Goal: Find contact information: Find contact information

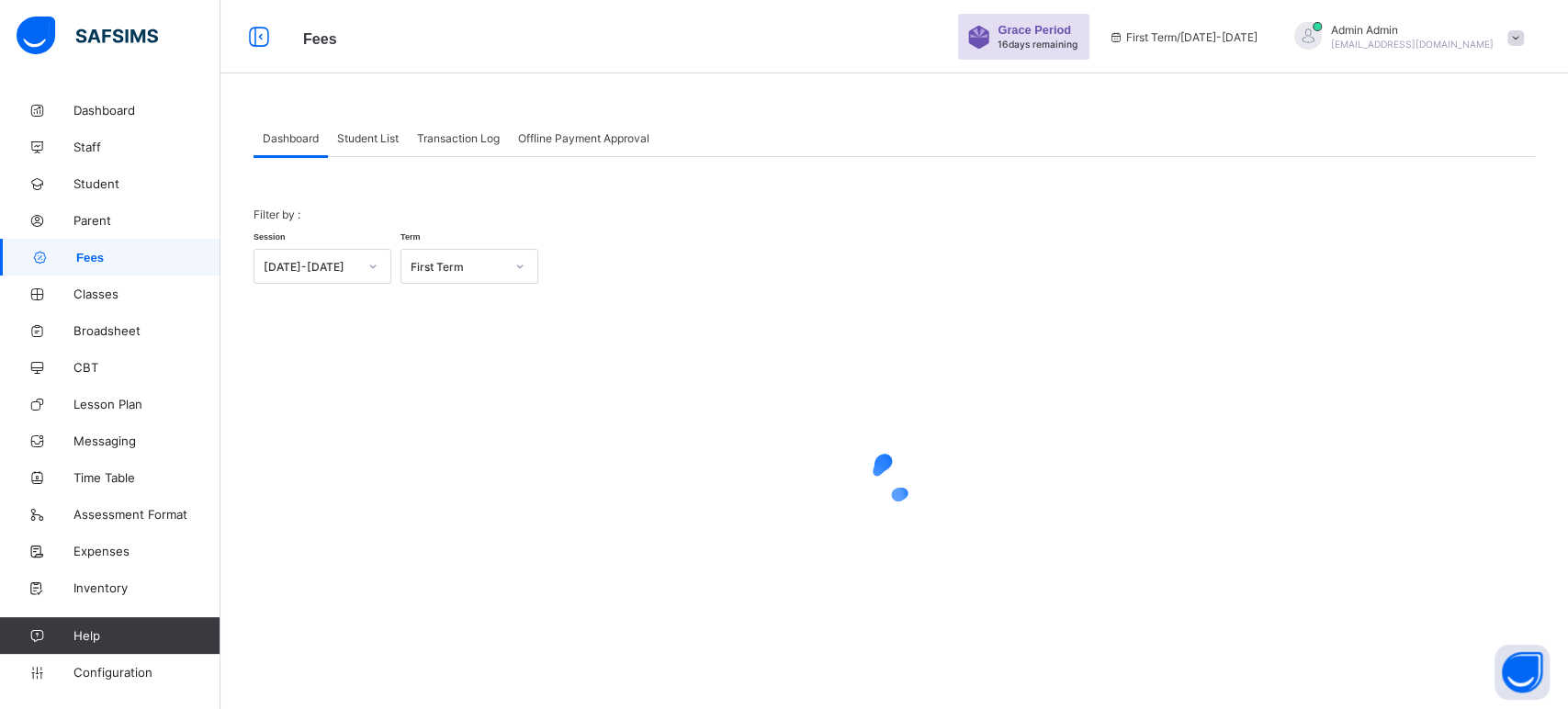
click at [360, 137] on span "Student List" at bounding box center [368, 138] width 62 height 14
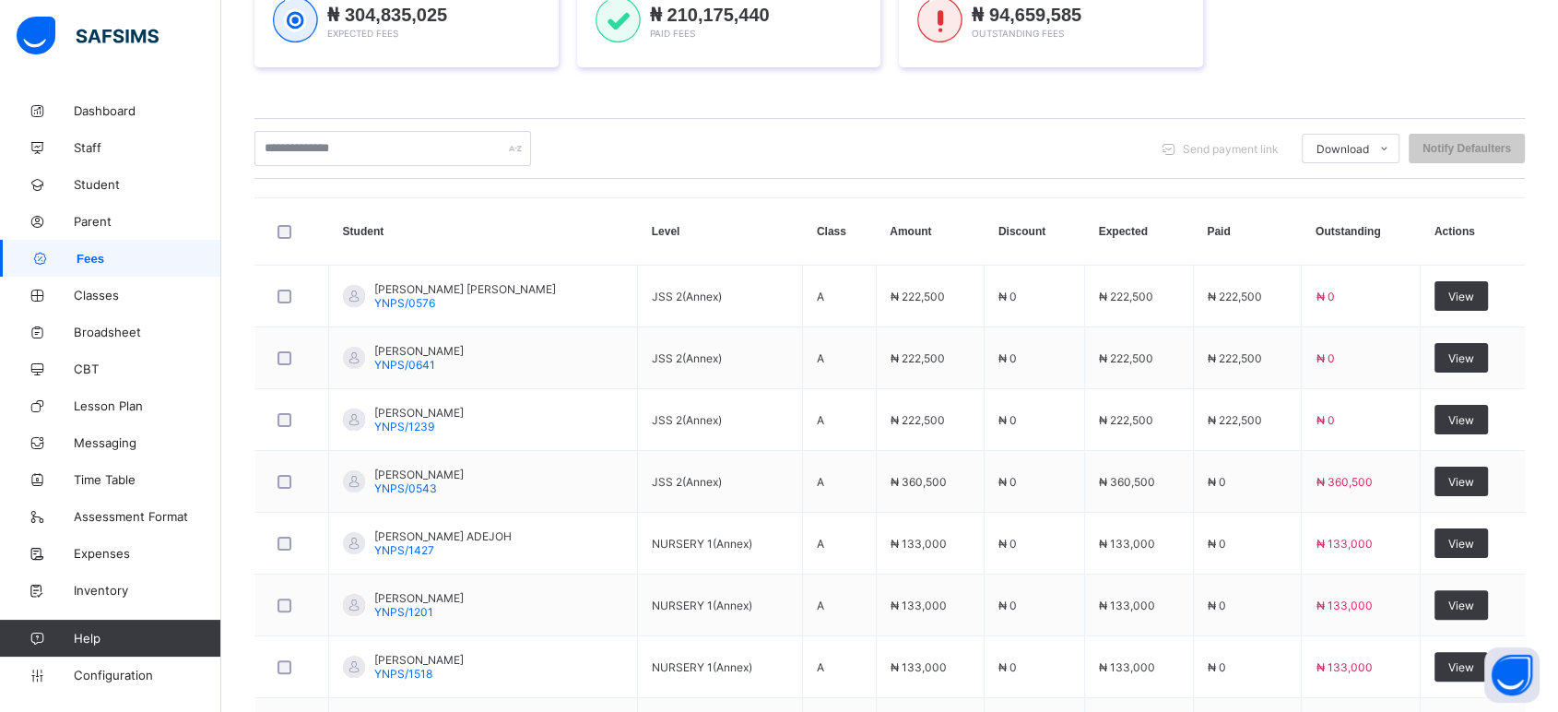
scroll to position [102, 0]
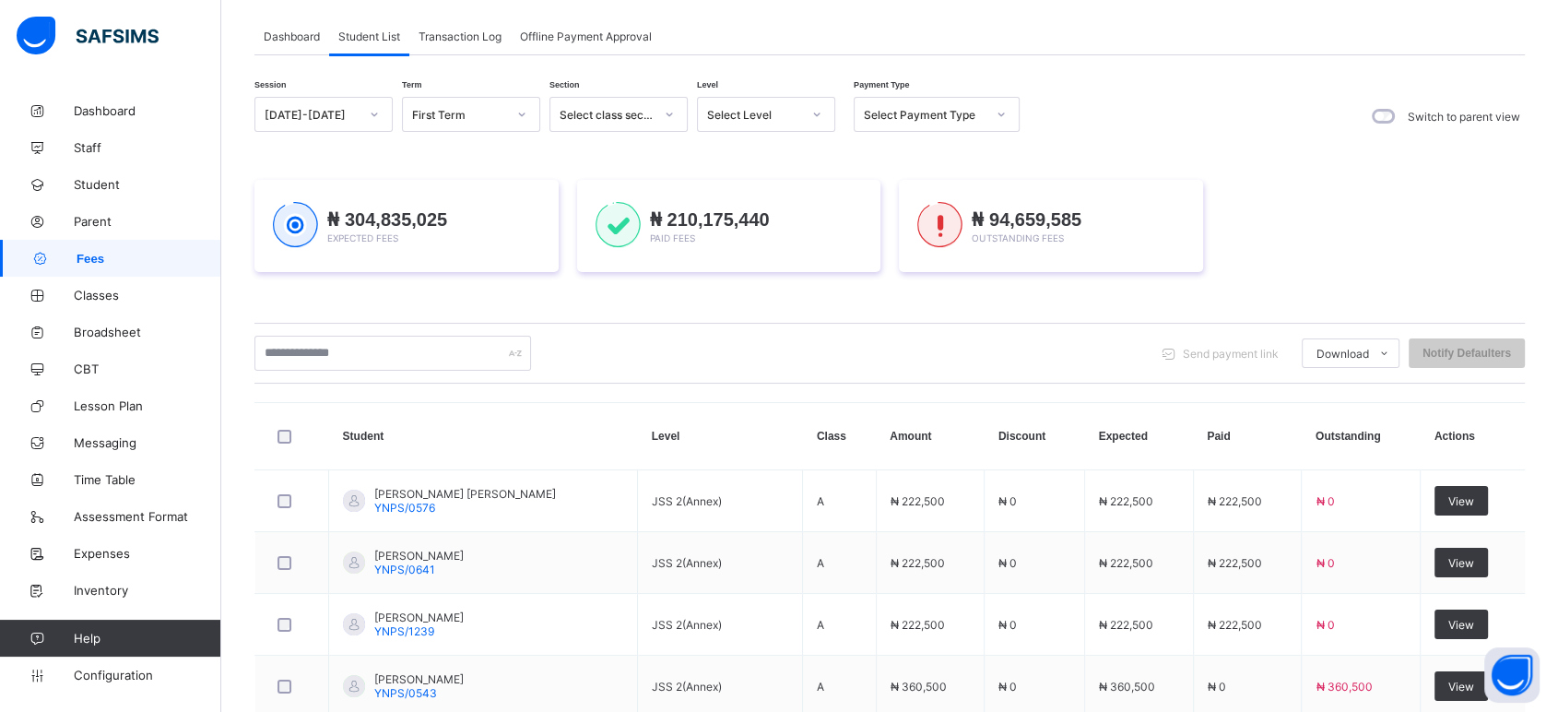
click at [762, 114] on div "Select Level" at bounding box center [754, 115] width 94 height 14
click at [729, 184] on div "P.G 2" at bounding box center [766, 183] width 136 height 29
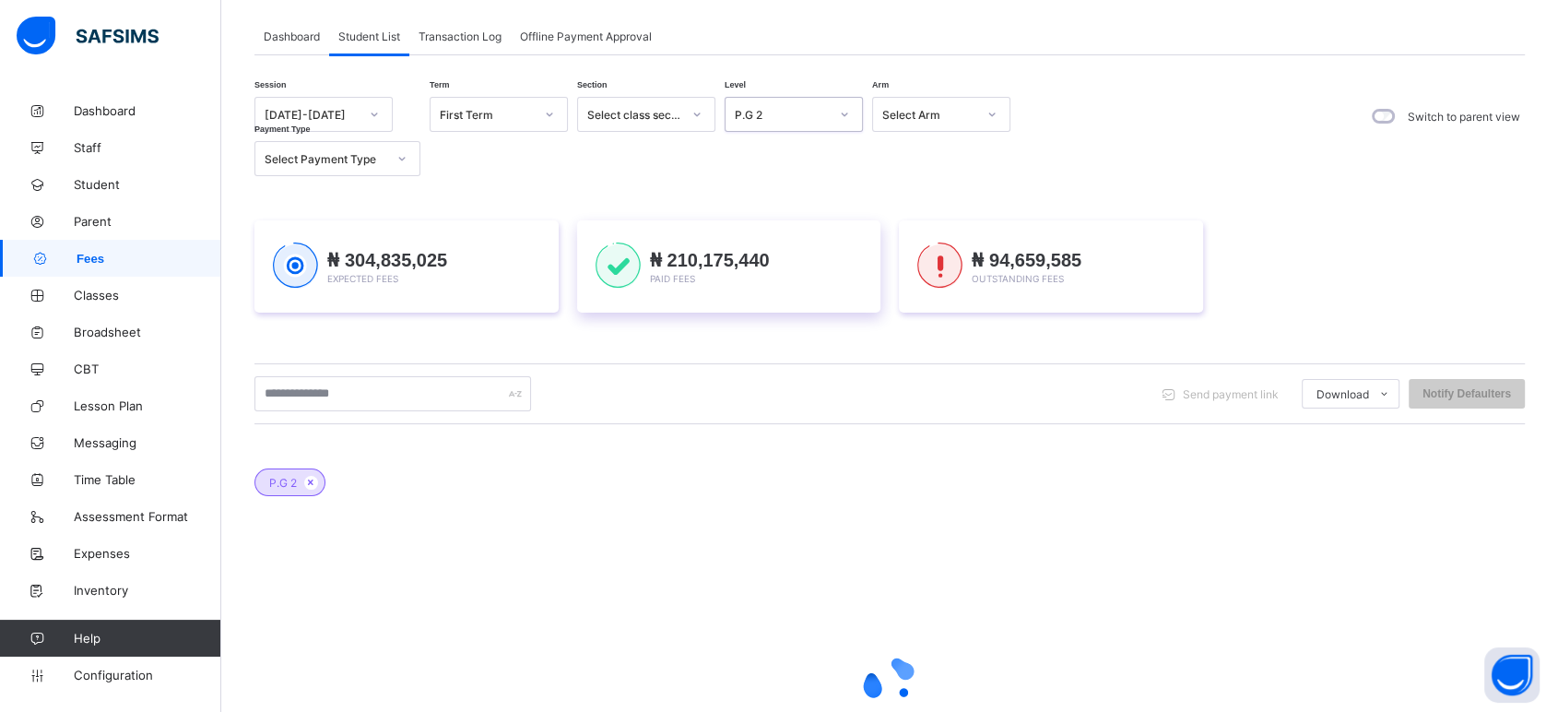
click at [675, 211] on div "₦ 304,835,025 Expected Fees ₦ 210,175,440 Paid Fees ₦ 94,659,585 Outstanding Fe…" at bounding box center [890, 267] width 1271 height 148
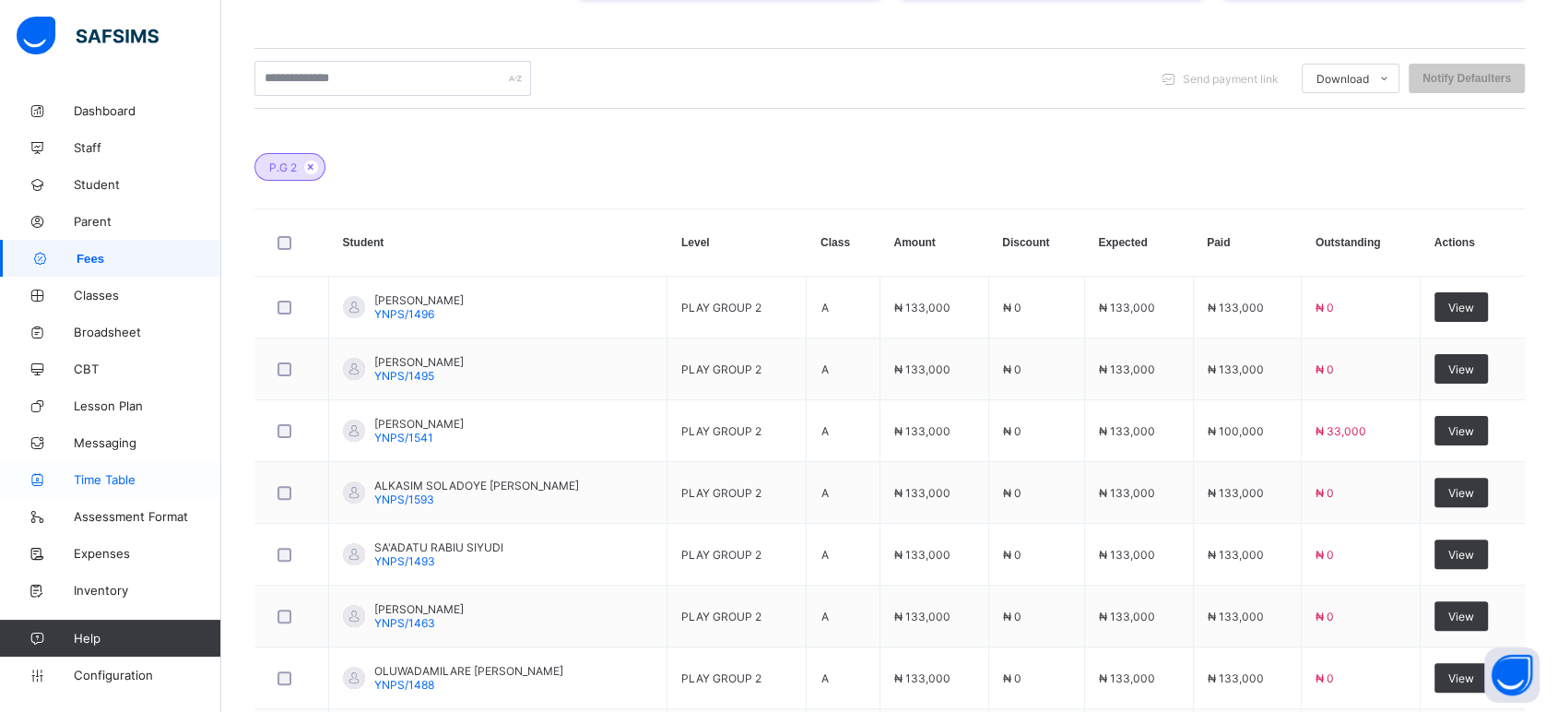
scroll to position [409, 0]
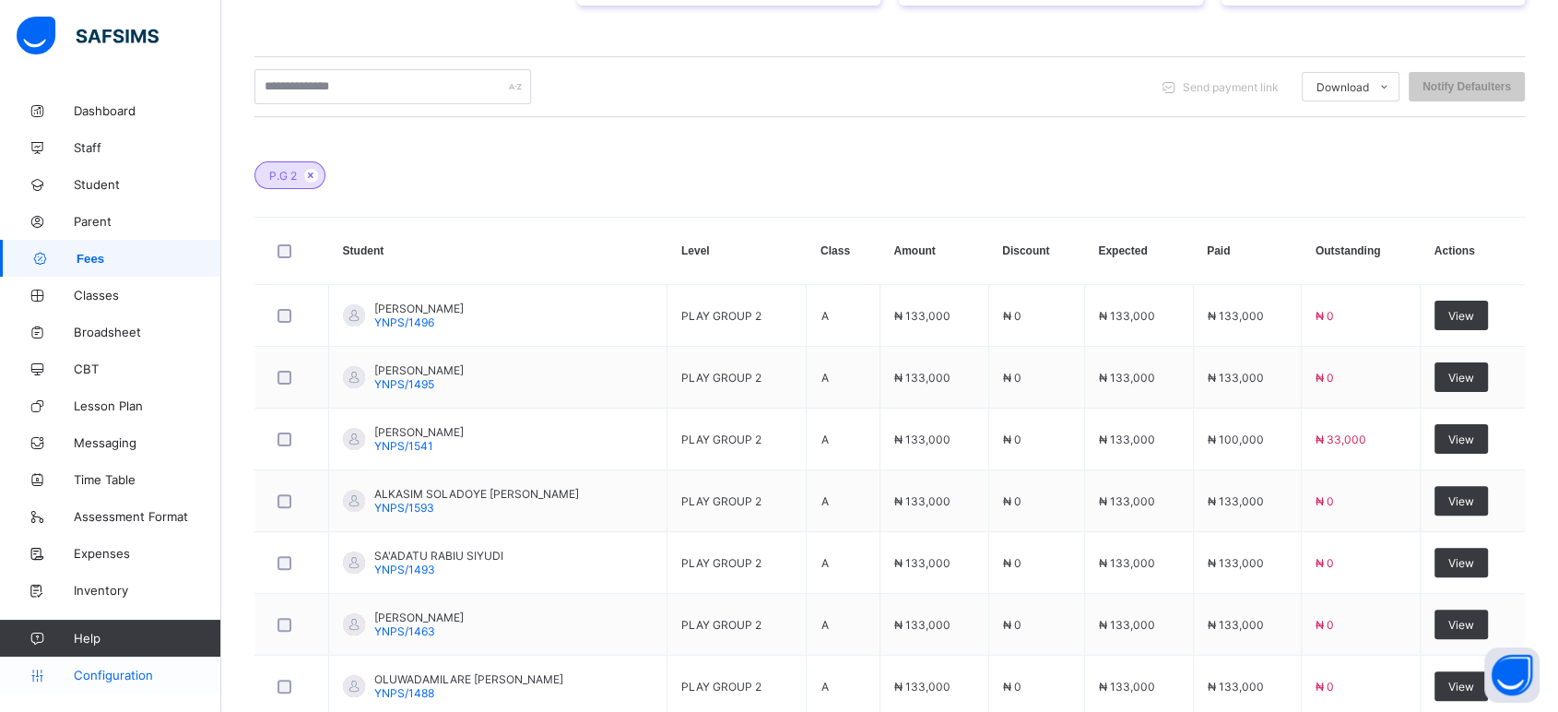
click at [107, 669] on span "Configuration" at bounding box center [147, 675] width 147 height 15
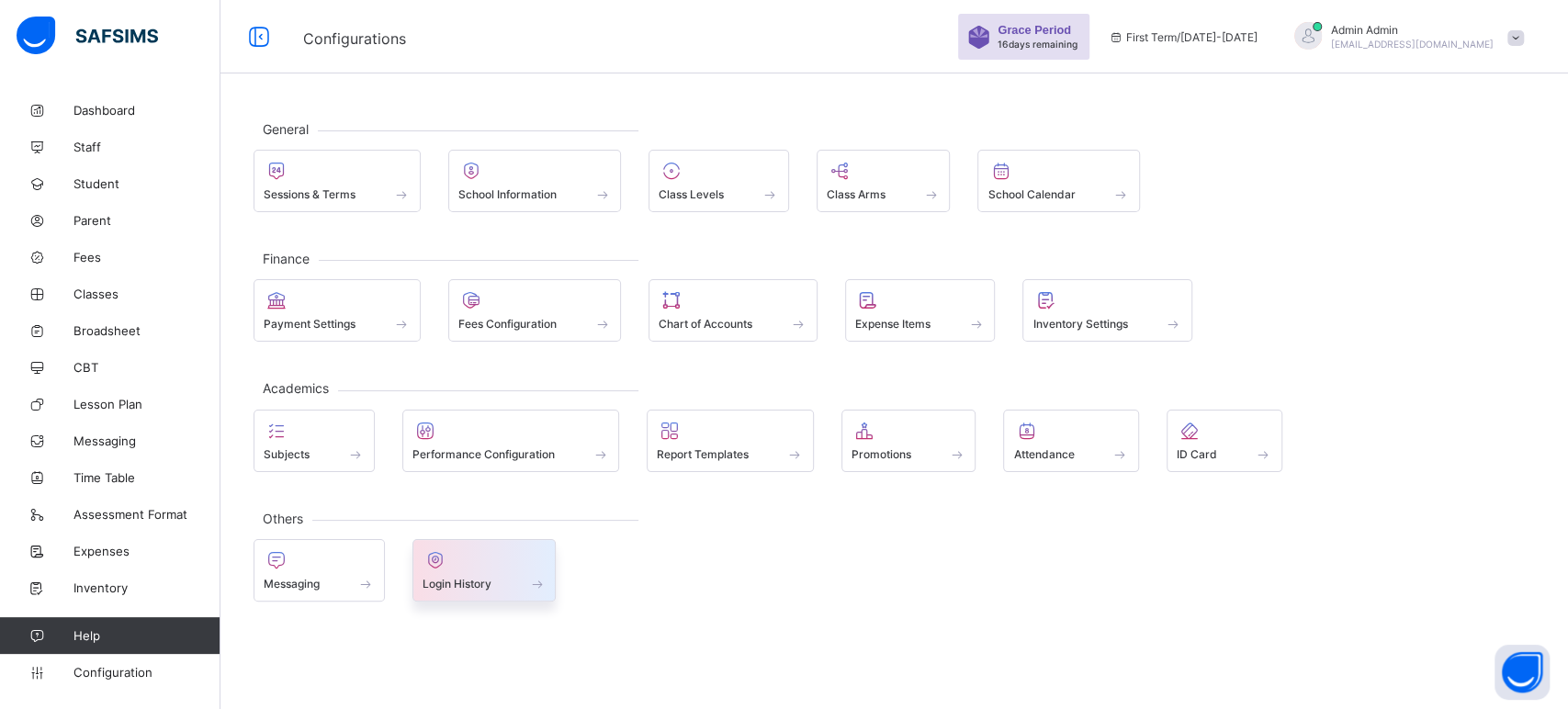
click at [484, 572] on span at bounding box center [484, 574] width 124 height 5
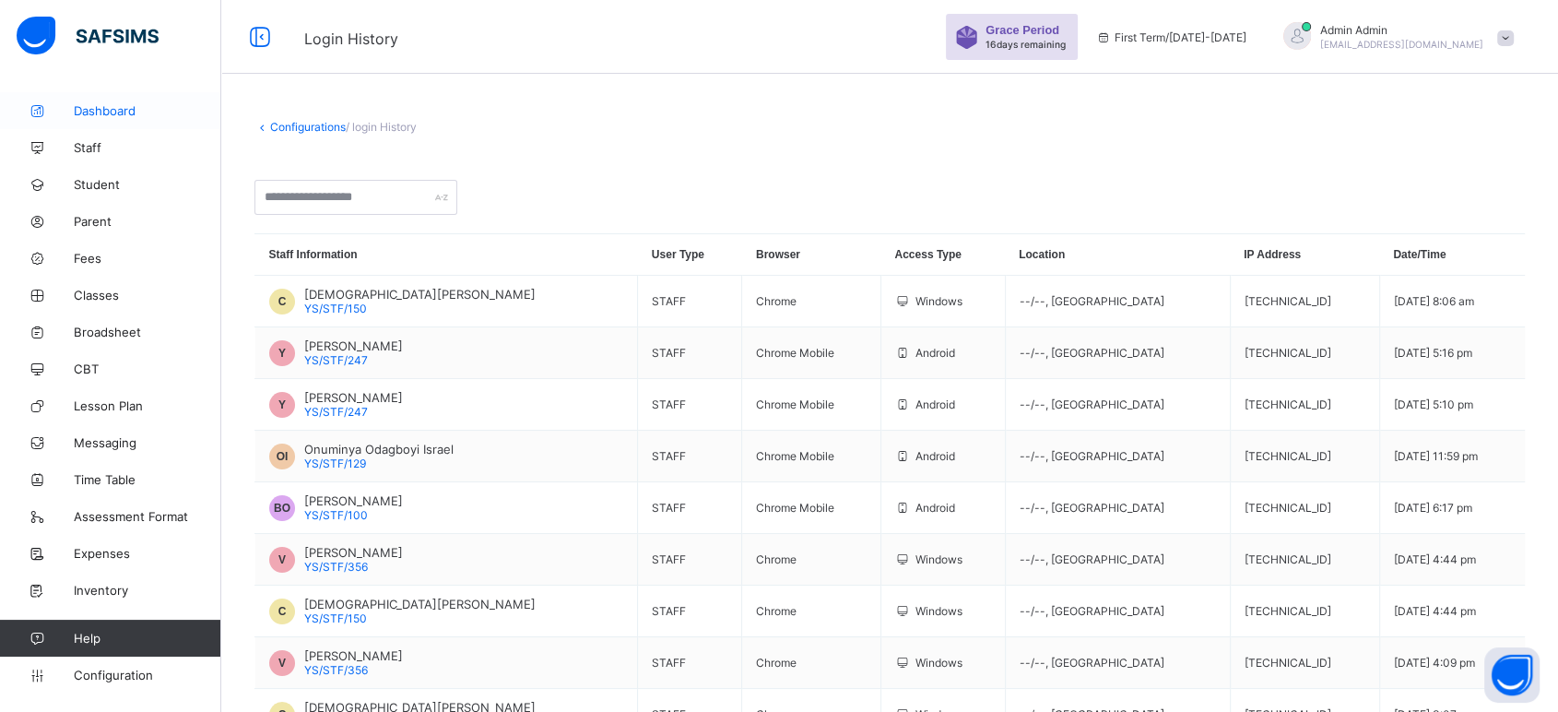
click at [125, 126] on link "Dashboard" at bounding box center [110, 110] width 221 height 37
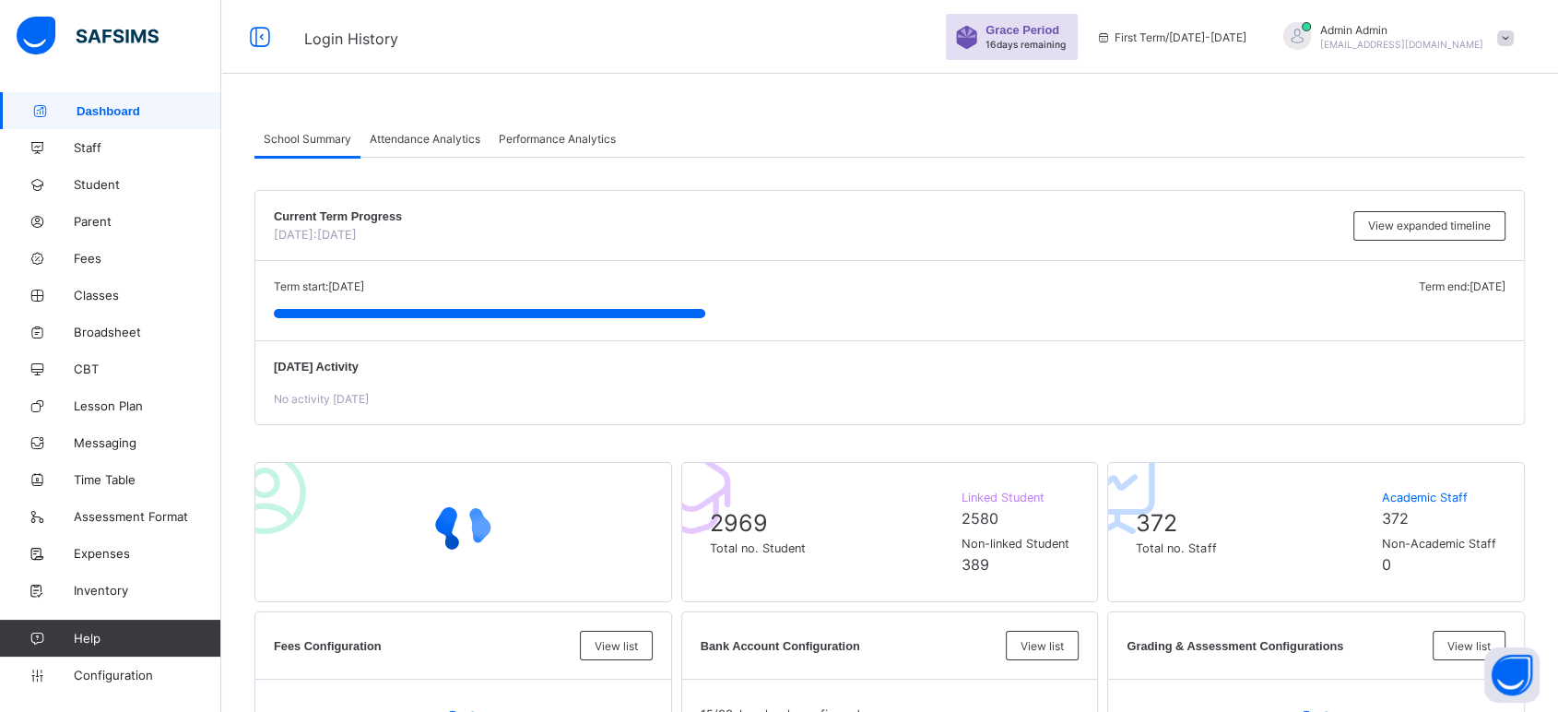
drag, startPoint x: 415, startPoint y: 144, endPoint x: 424, endPoint y: 140, distance: 9.9
click at [415, 143] on span "Attendance Analytics" at bounding box center [425, 139] width 111 height 14
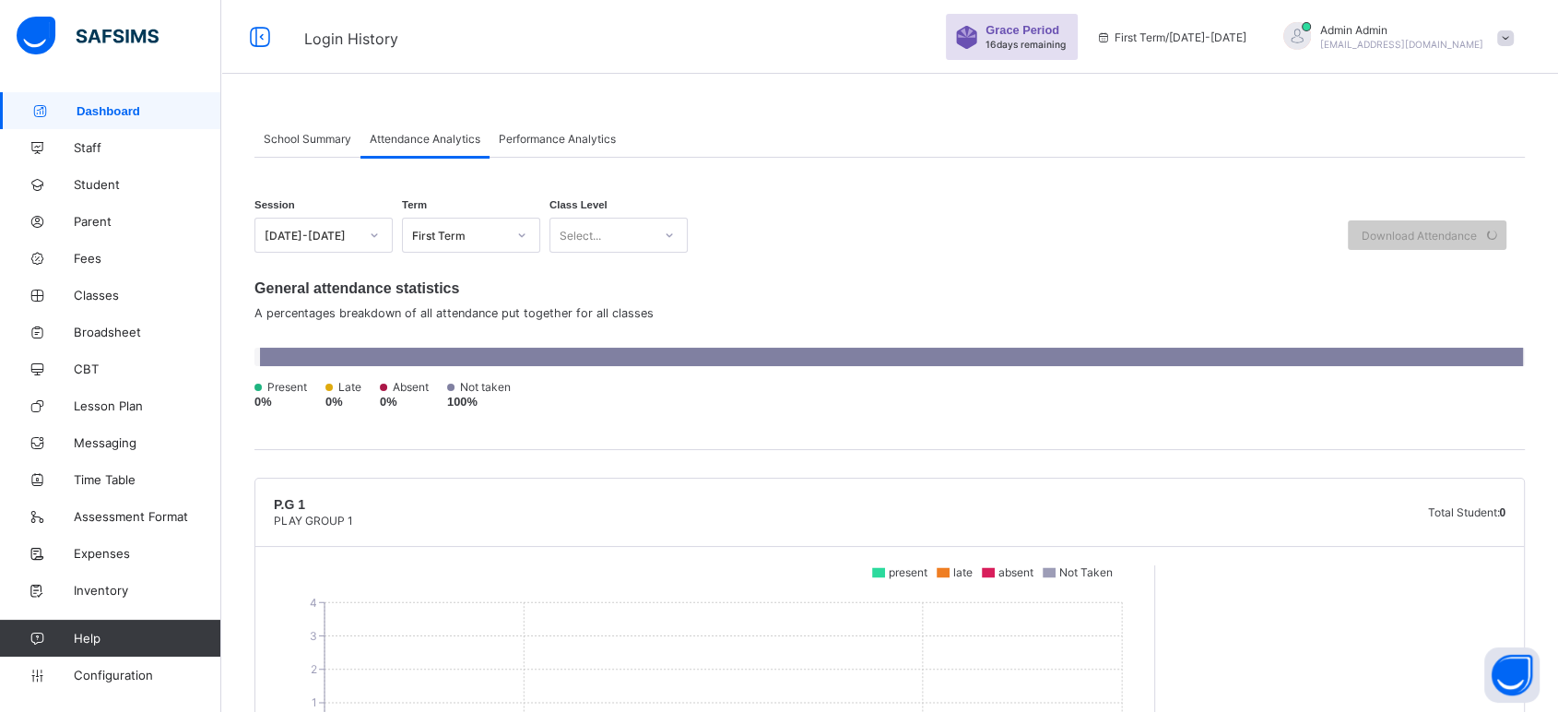
click at [308, 137] on span "School Summary" at bounding box center [308, 139] width 88 height 14
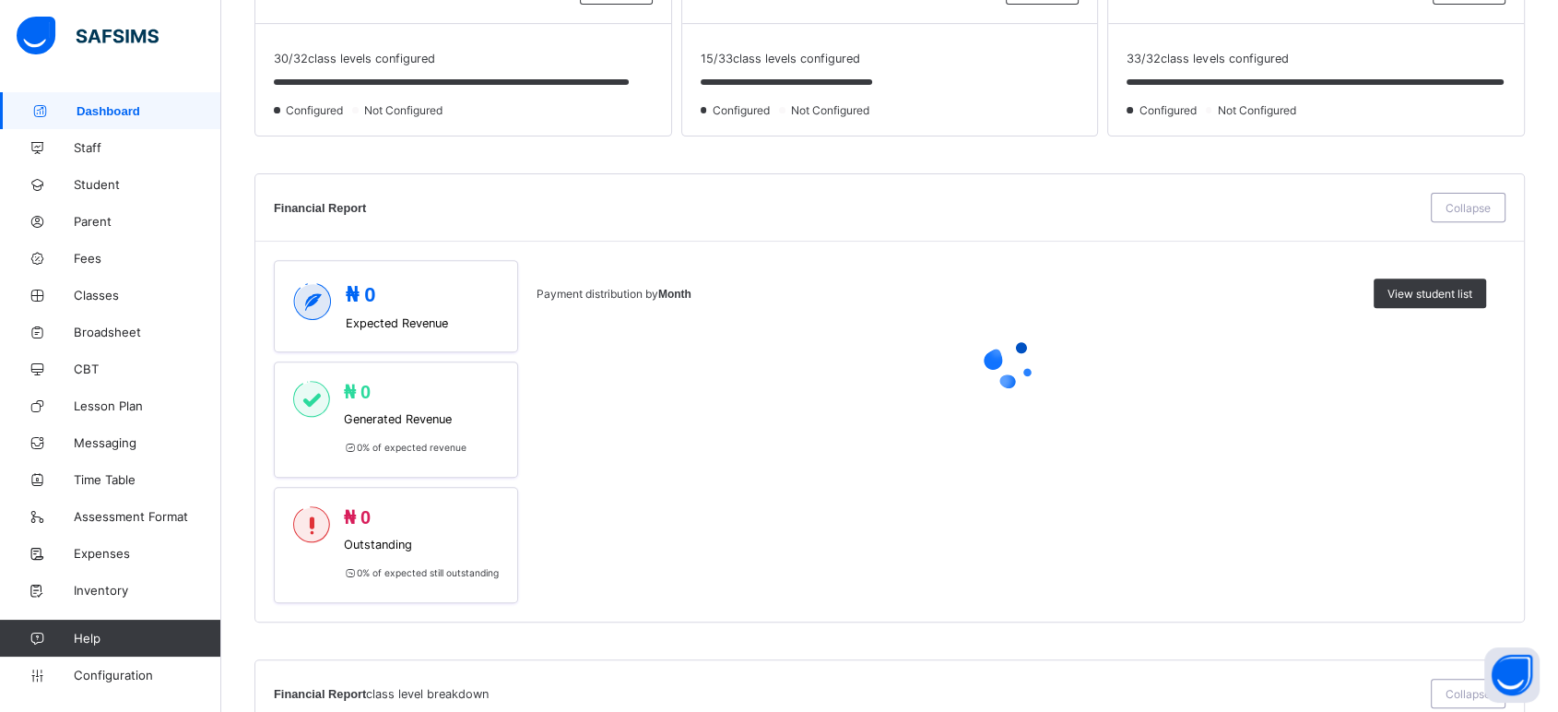
scroll to position [512, 0]
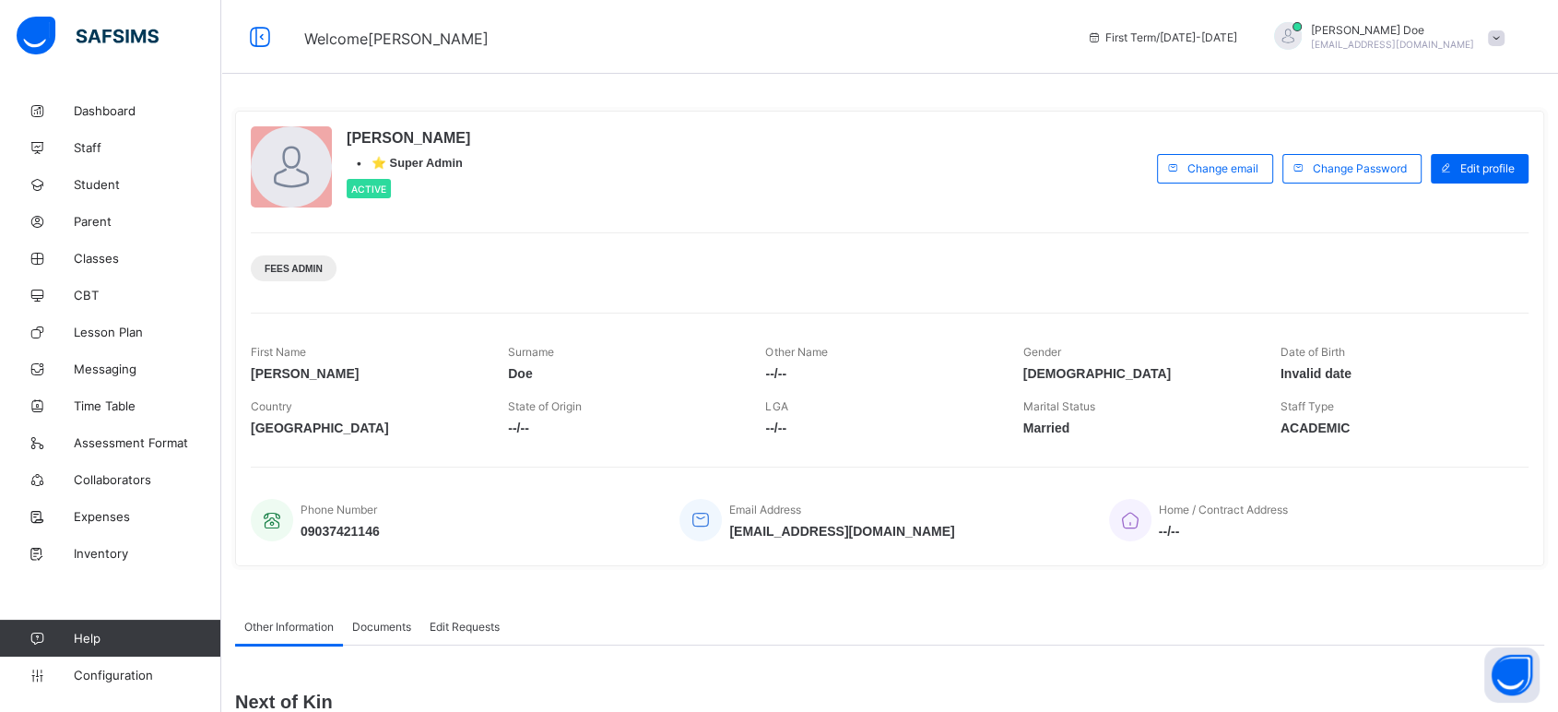
drag, startPoint x: 0, startPoint y: 0, endPoint x: 981, endPoint y: 280, distance: 1020.4
click at [981, 280] on div "Fees Admin" at bounding box center [890, 261] width 1278 height 58
click at [103, 552] on span "Inventory" at bounding box center [148, 553] width 148 height 15
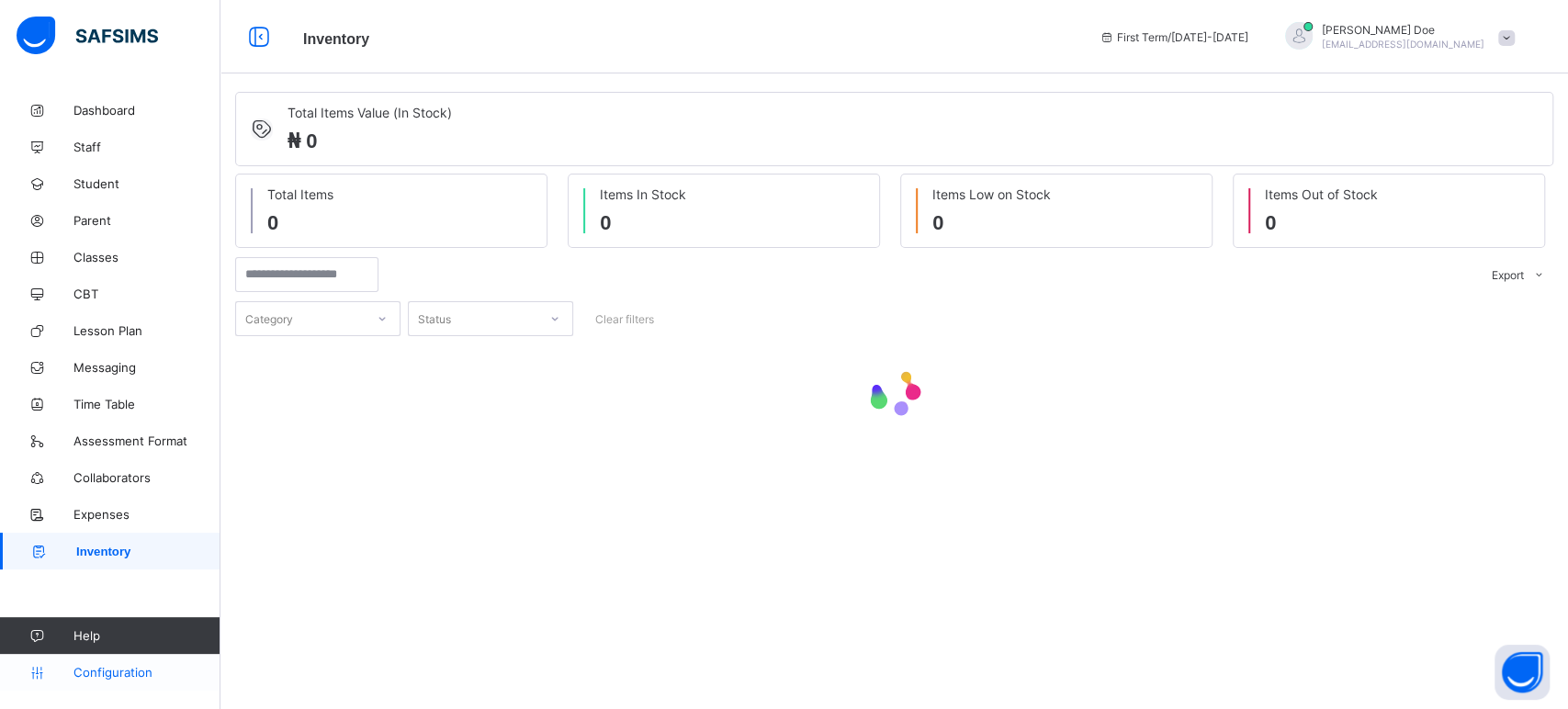
click at [119, 678] on span "Configuration" at bounding box center [146, 672] width 146 height 15
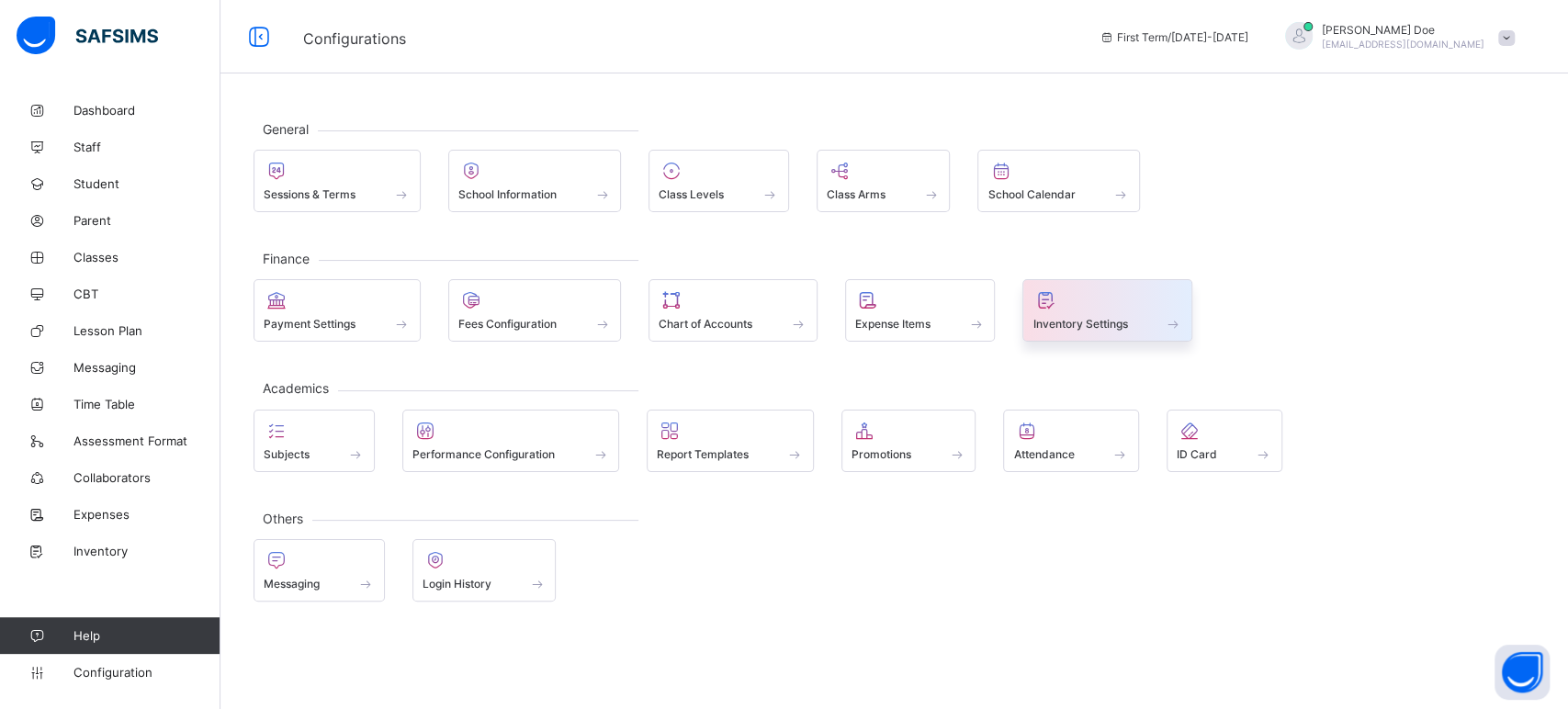
click at [1081, 325] on span "Inventory Settings" at bounding box center [1079, 324] width 95 height 14
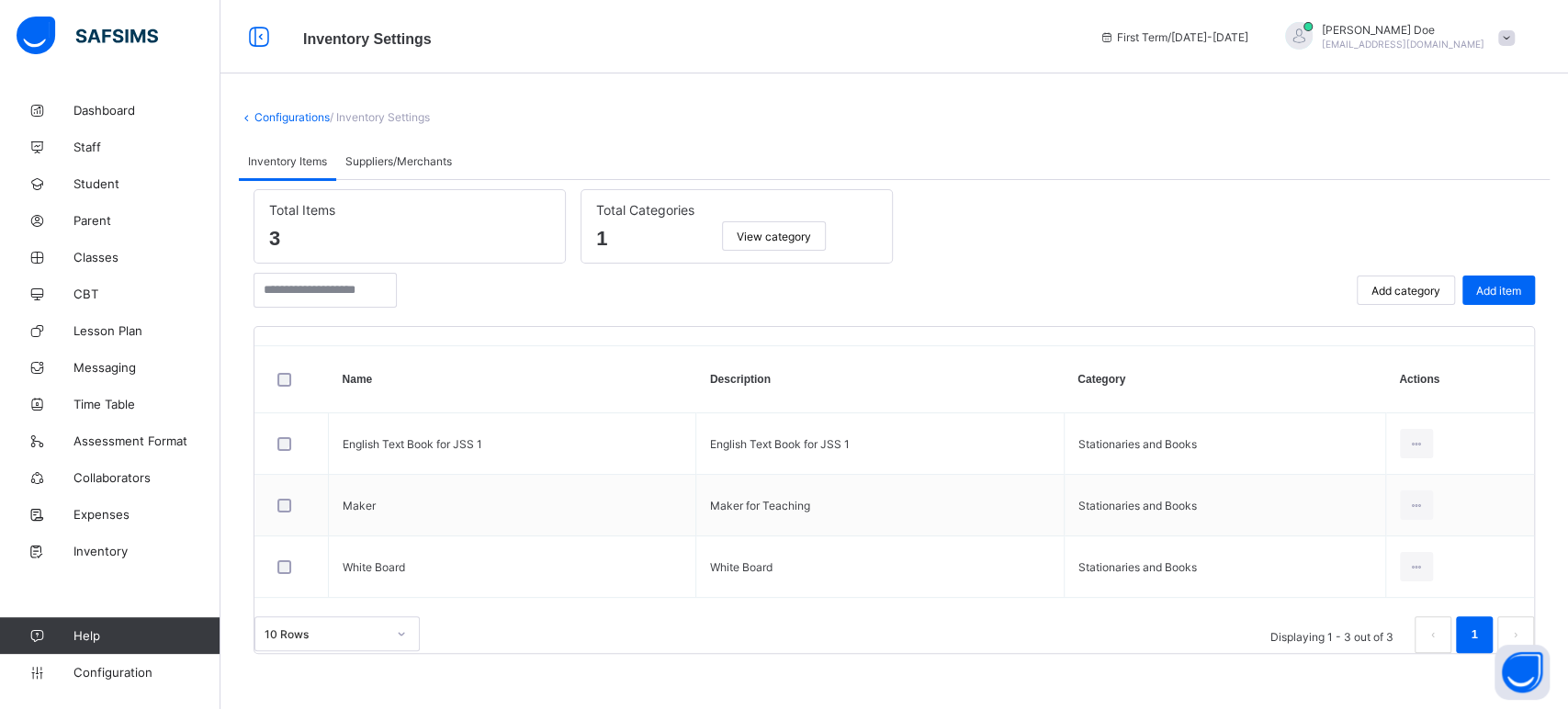
click at [374, 162] on span "Suppliers/Merchants" at bounding box center [398, 161] width 107 height 14
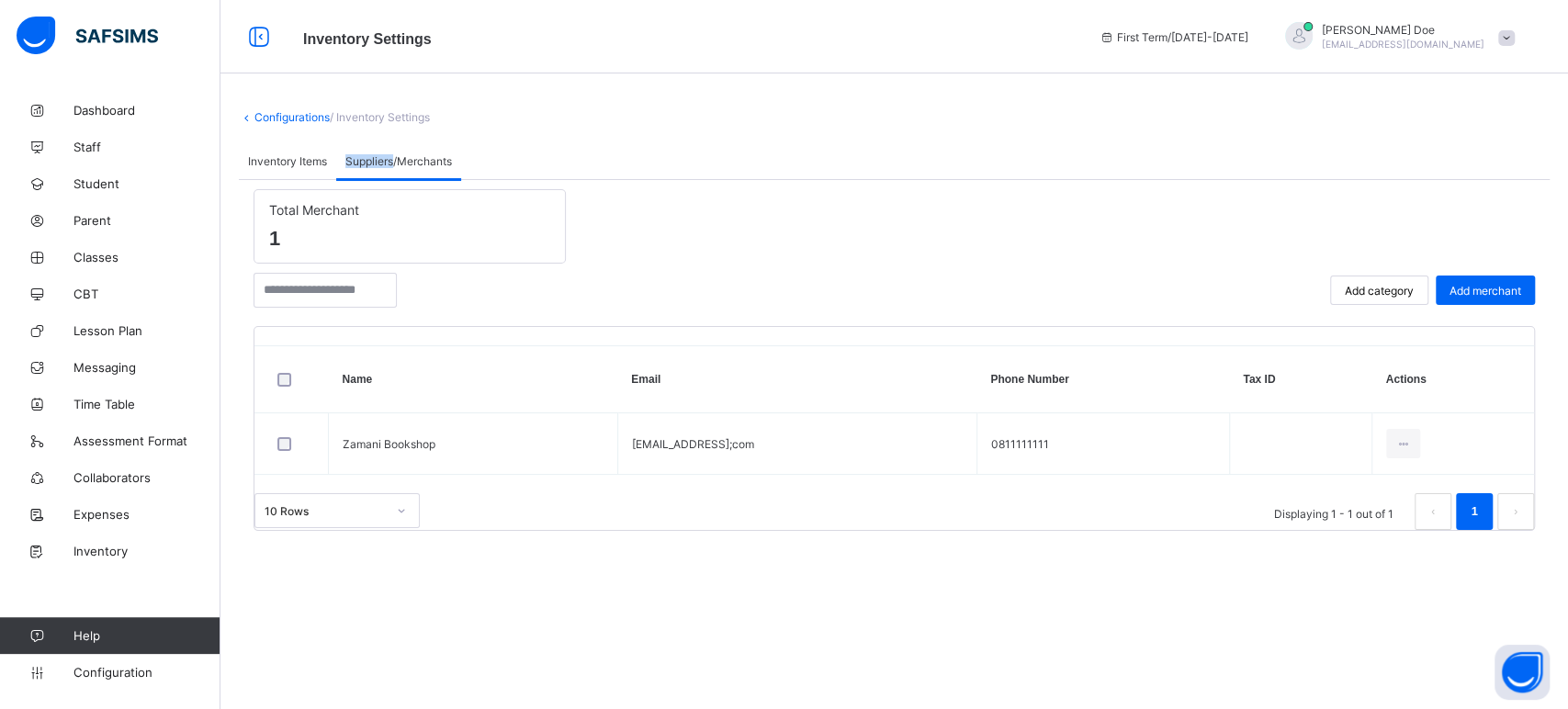
click at [268, 159] on span "Inventory Items" at bounding box center [287, 161] width 79 height 14
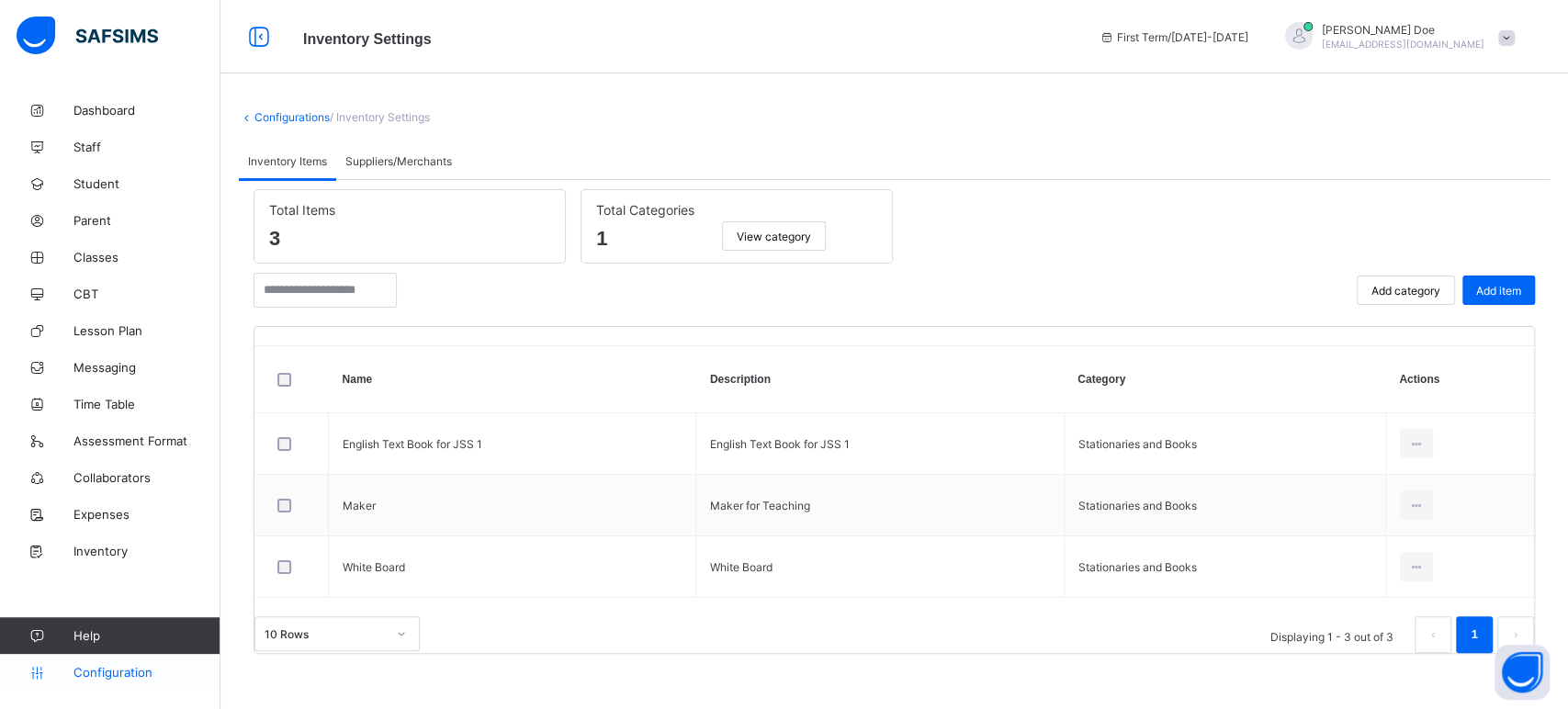
click at [135, 664] on link "Configuration" at bounding box center [110, 672] width 219 height 37
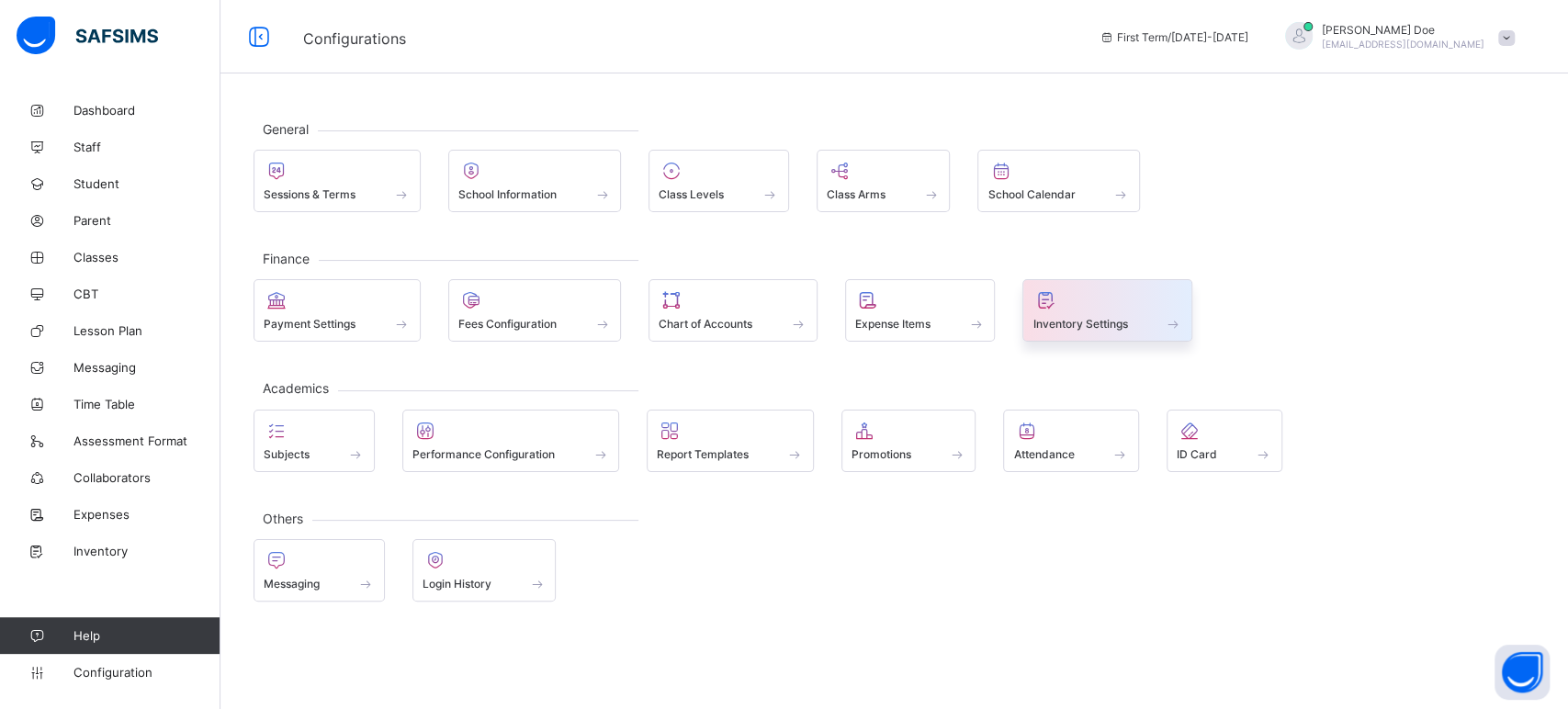
click at [1099, 332] on div "Inventory Settings" at bounding box center [1107, 310] width 170 height 63
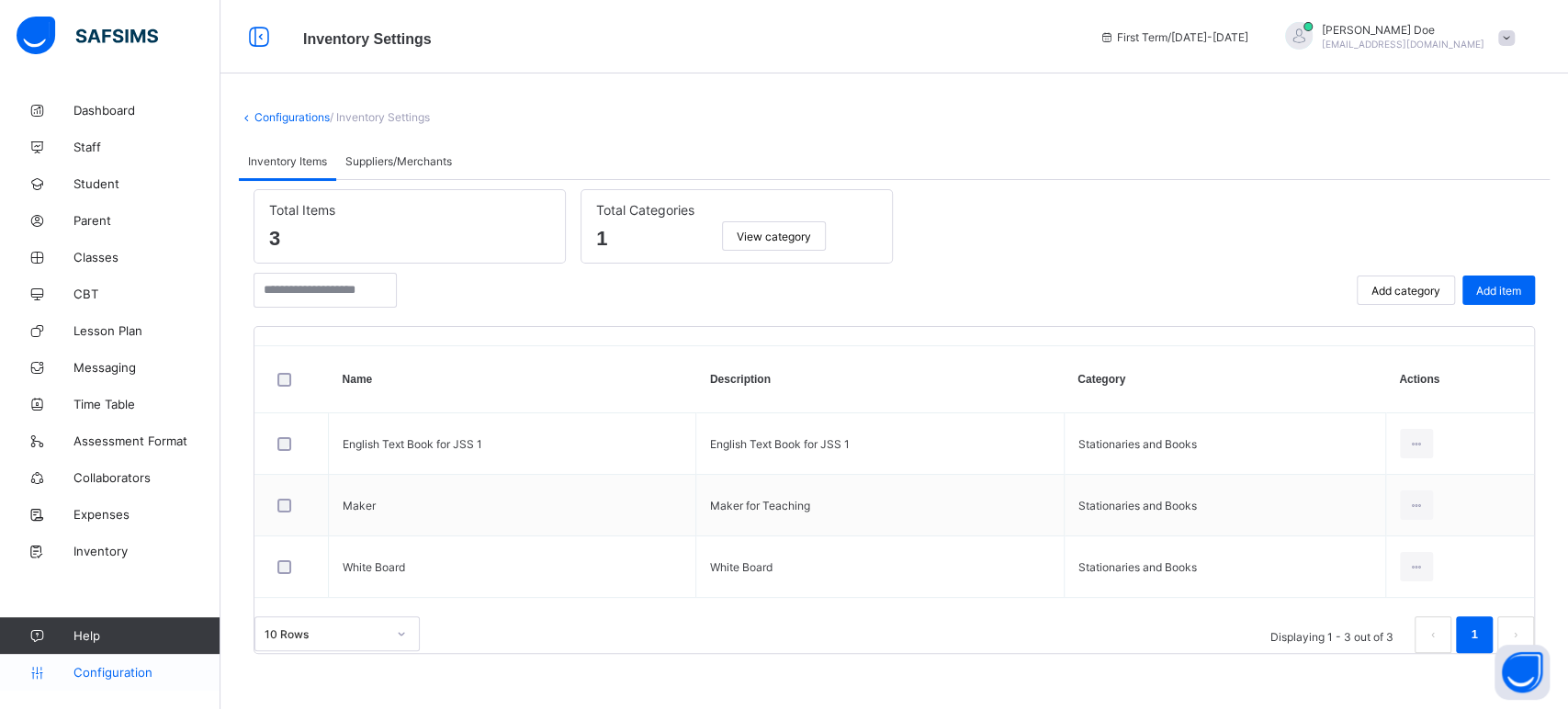
click at [118, 672] on span "Configuration" at bounding box center [146, 672] width 146 height 15
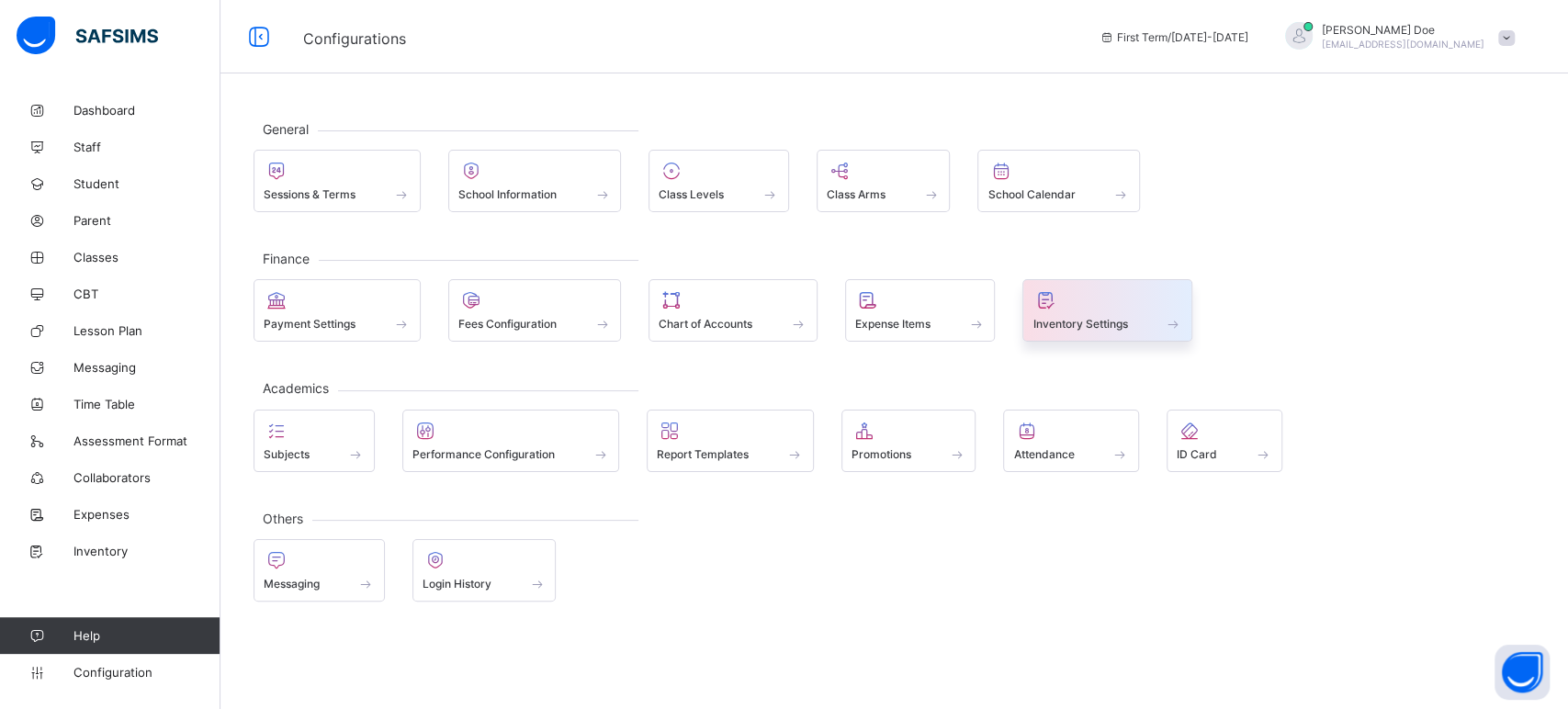
click at [1096, 319] on span "Inventory Settings" at bounding box center [1079, 324] width 95 height 14
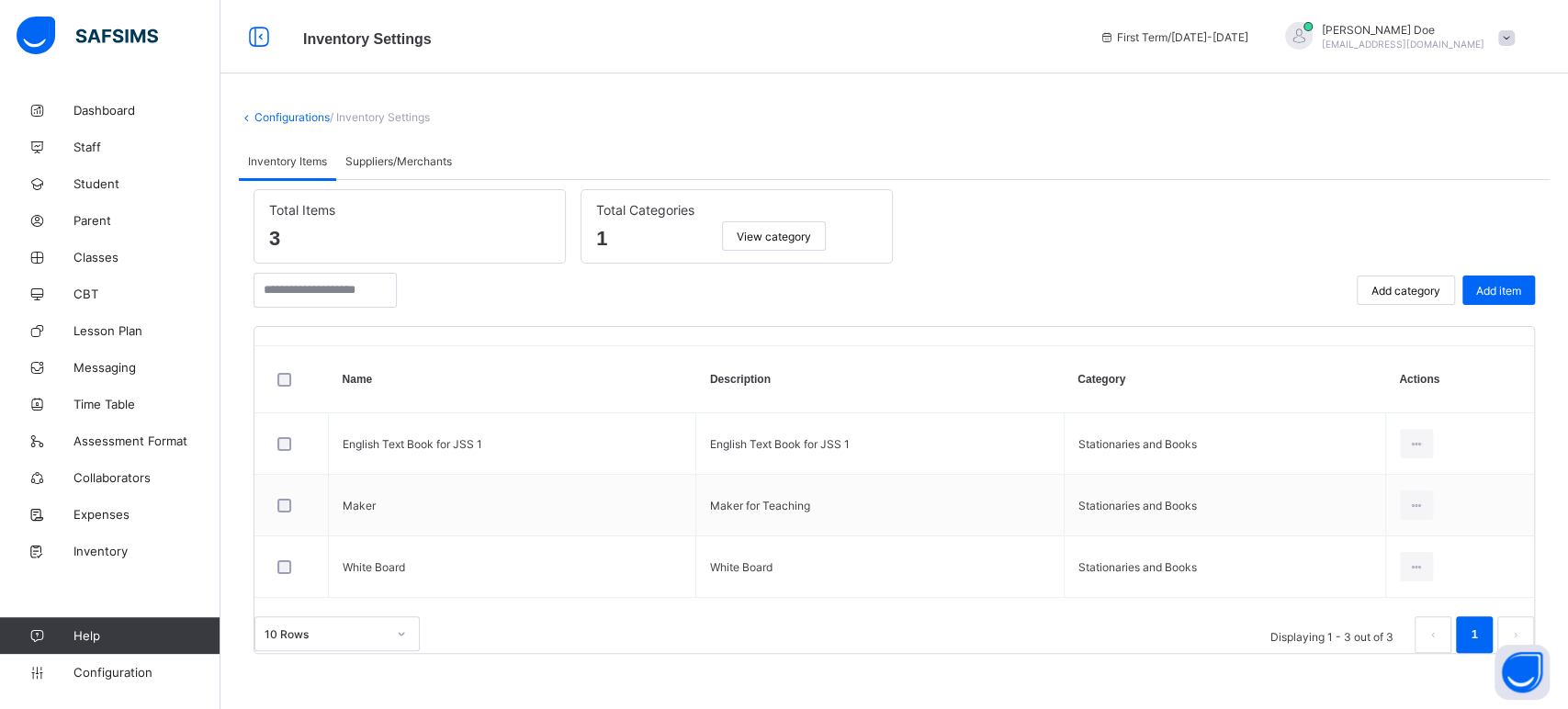
click at [787, 230] on span "View category" at bounding box center [774, 237] width 75 height 14
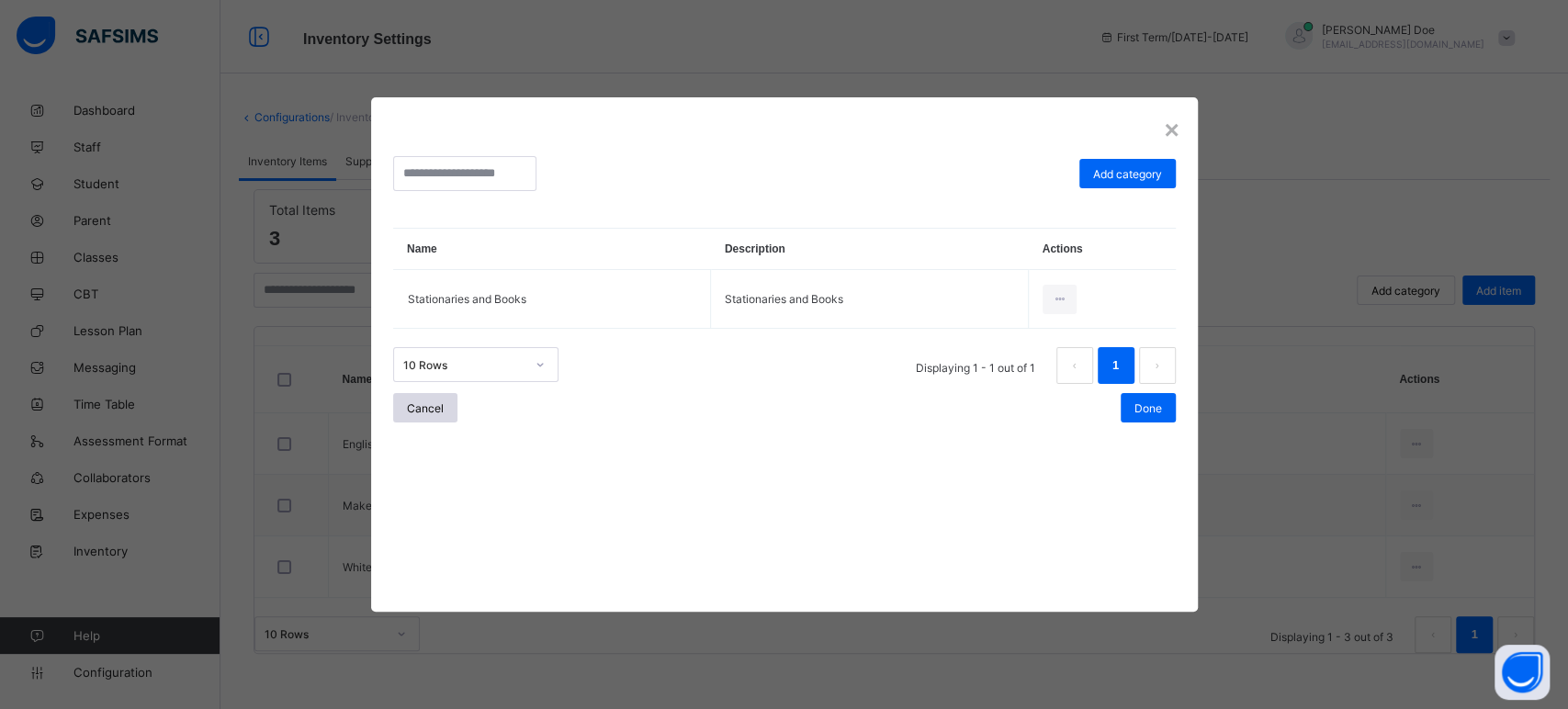
click at [1164, 135] on div "×" at bounding box center [1171, 130] width 15 height 30
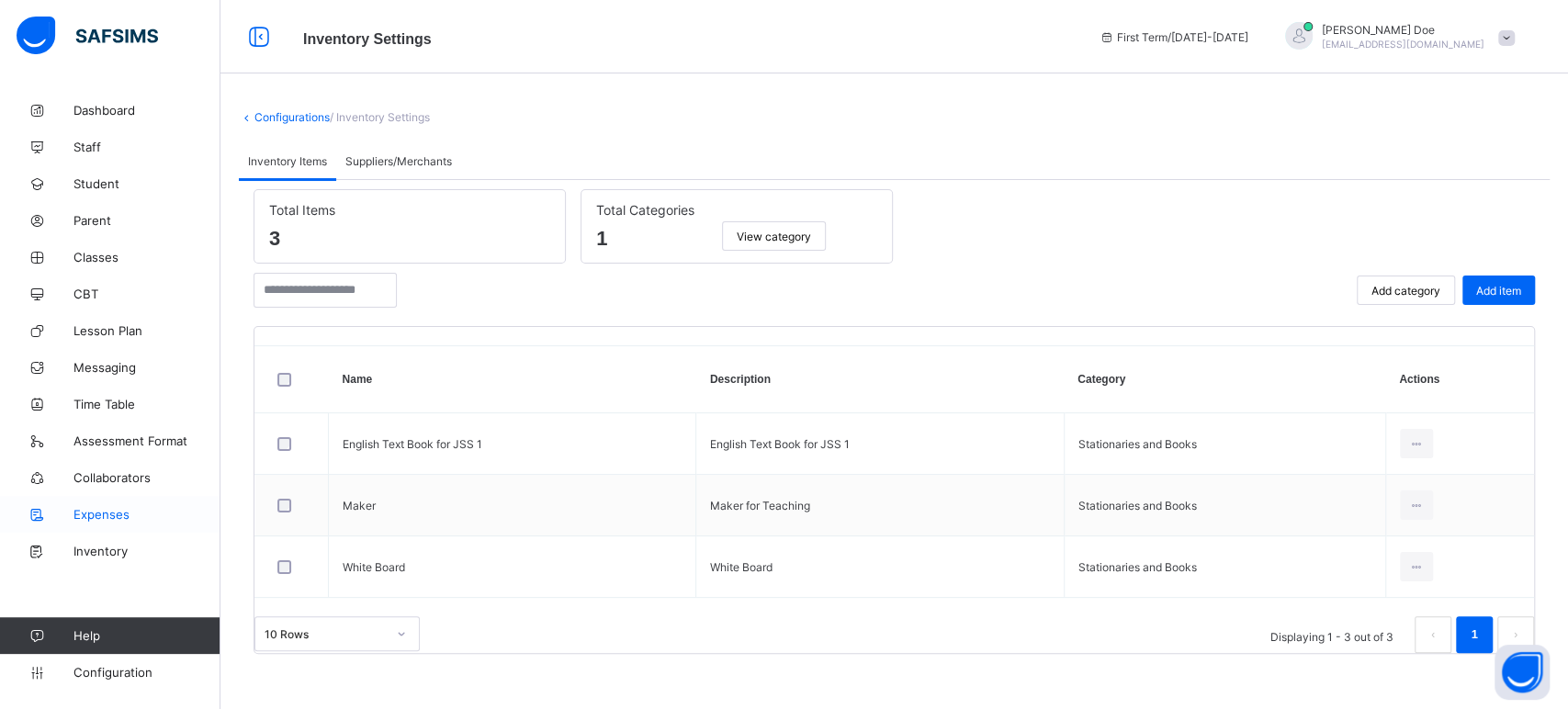
click at [103, 523] on link "Expenses" at bounding box center [110, 514] width 220 height 37
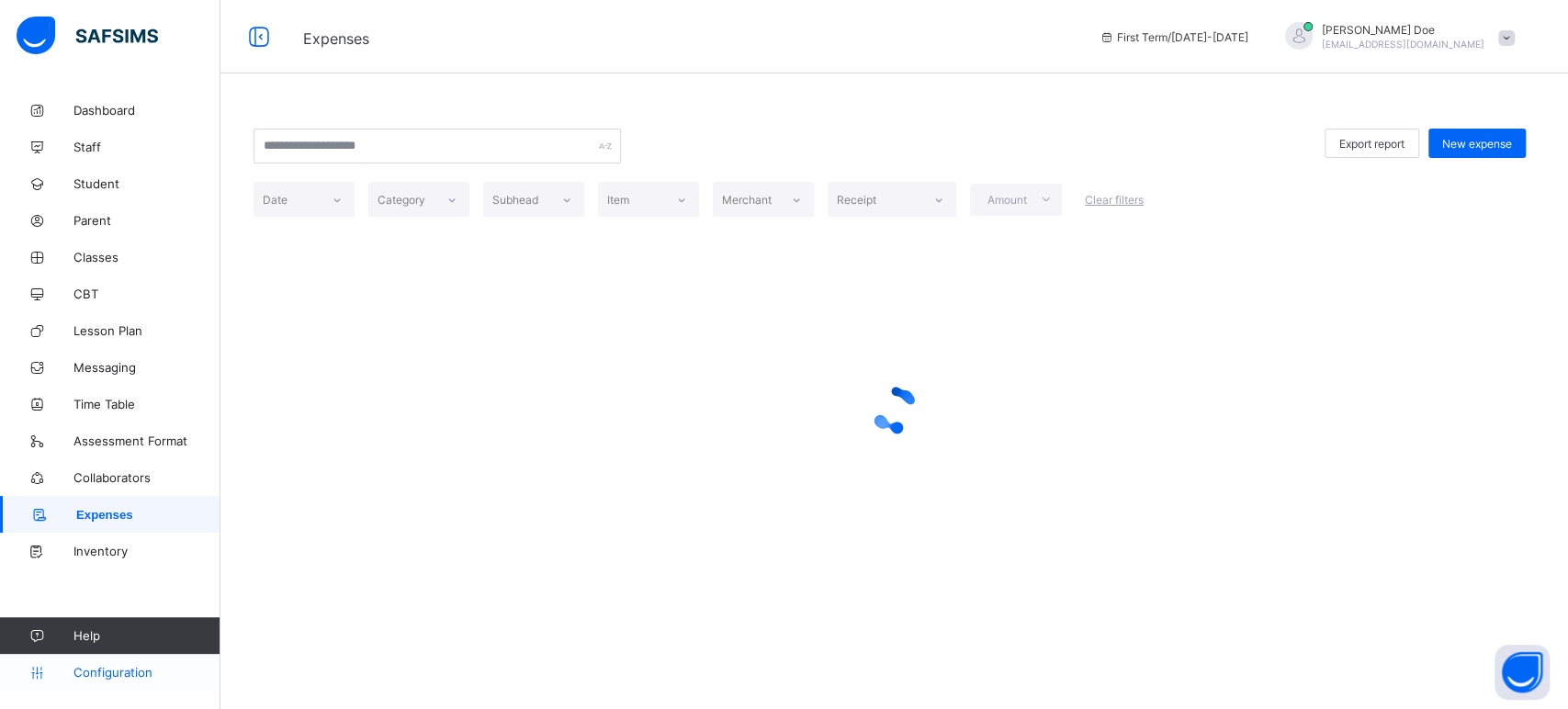
click at [120, 679] on span "Configuration" at bounding box center [146, 672] width 146 height 15
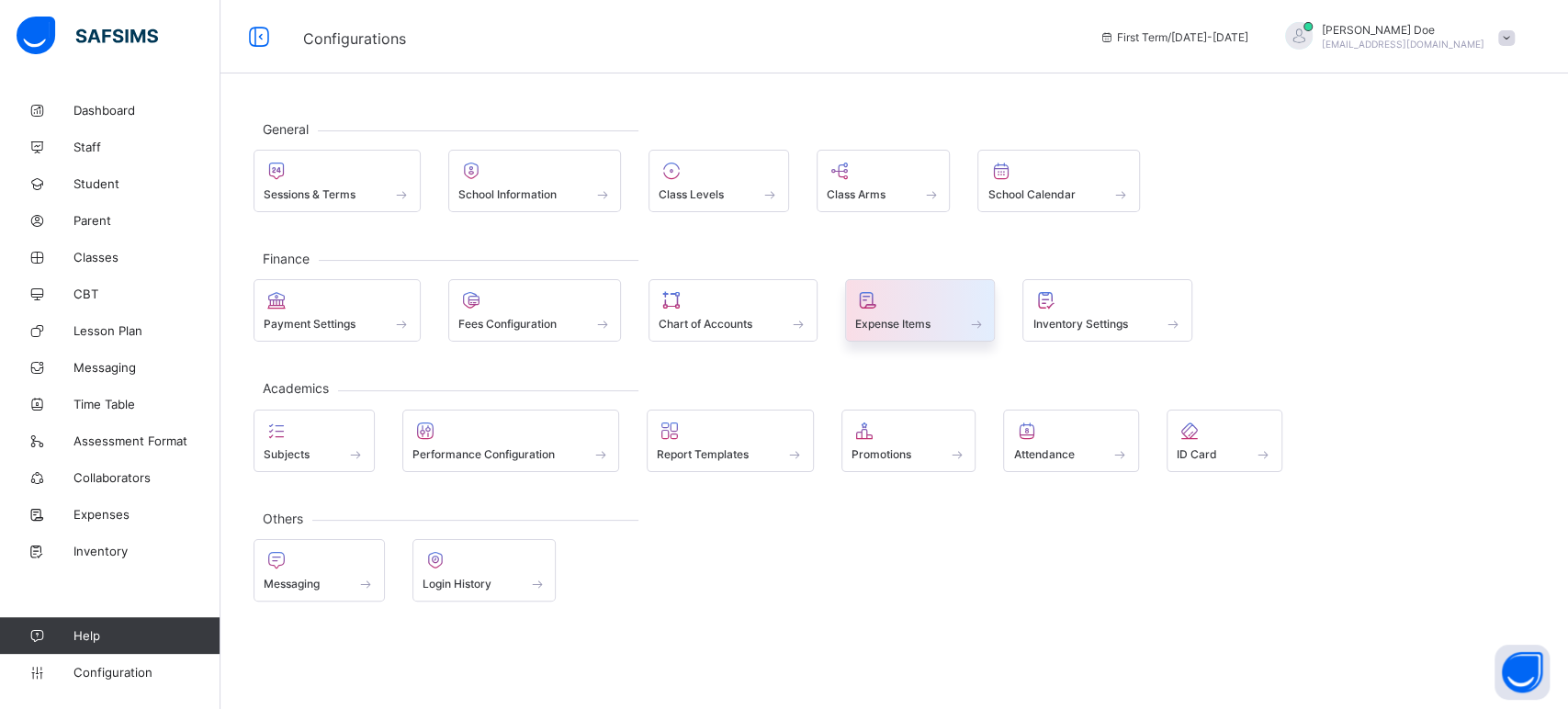
click at [914, 322] on span "Expense Items" at bounding box center [894, 324] width 76 height 14
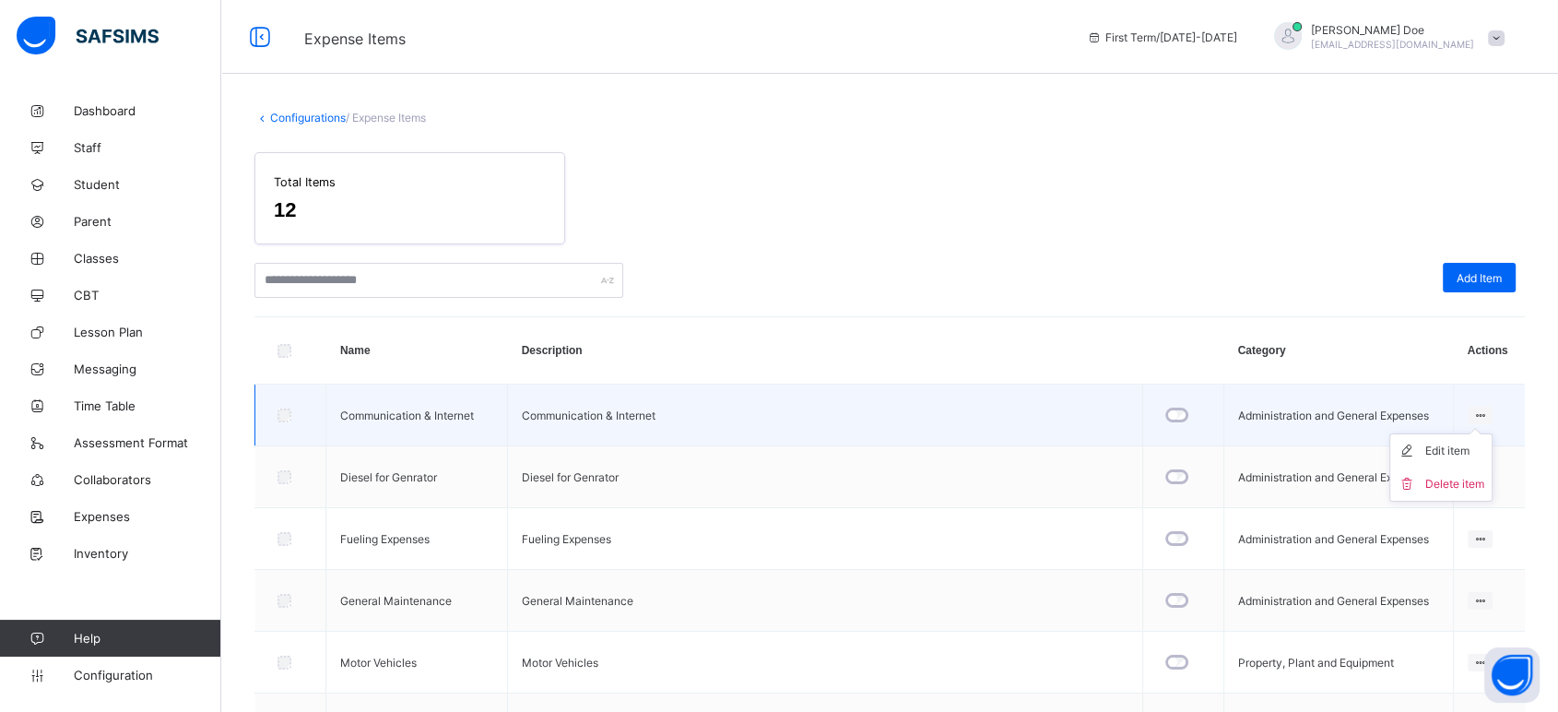
click at [1488, 410] on icon at bounding box center [1481, 416] width 16 height 14
click at [1442, 447] on div "Edit item" at bounding box center [1455, 451] width 59 height 18
type input "**********"
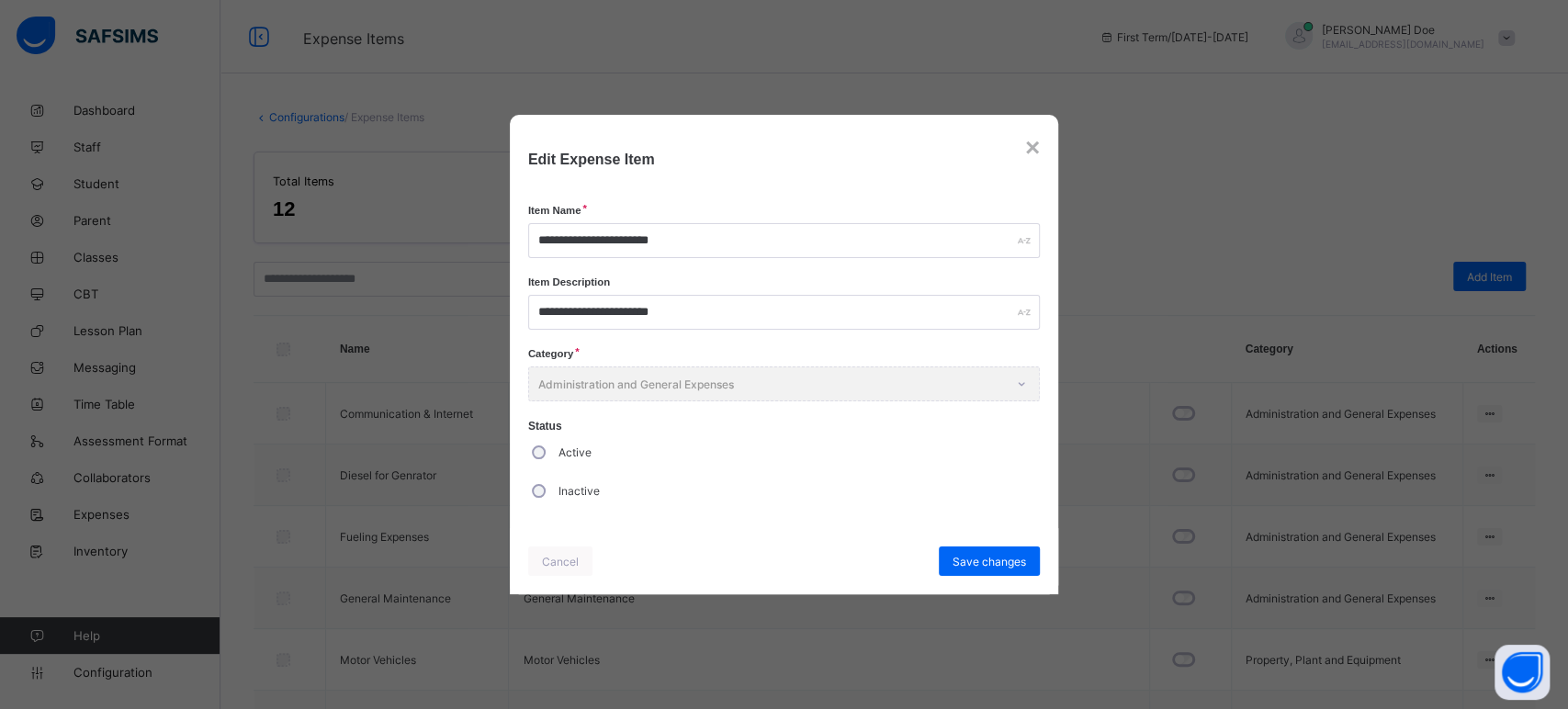
click at [549, 451] on div "Active" at bounding box center [784, 451] width 512 height 39
click at [983, 564] on span "Save changes" at bounding box center [989, 562] width 74 height 14
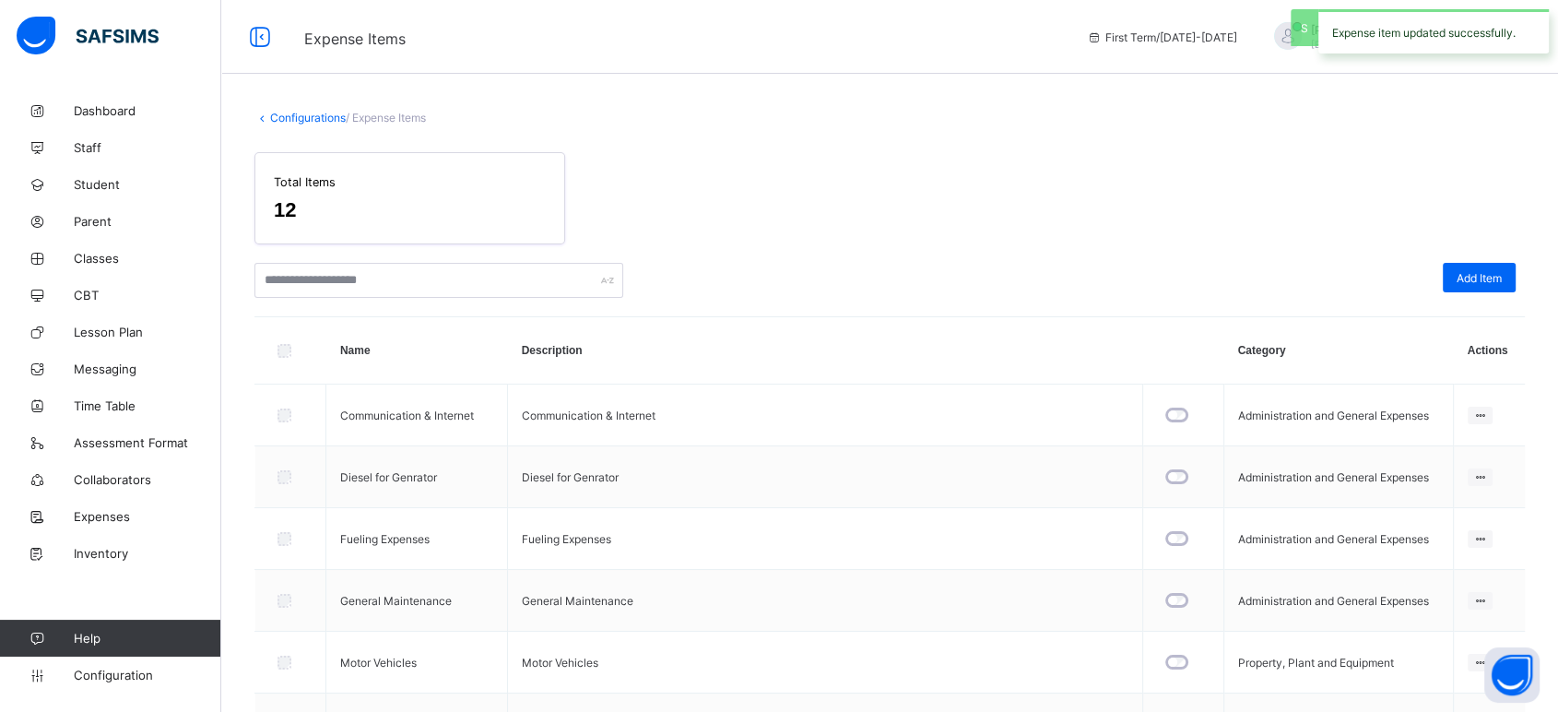
click at [307, 118] on link "Configurations" at bounding box center [308, 118] width 76 height 14
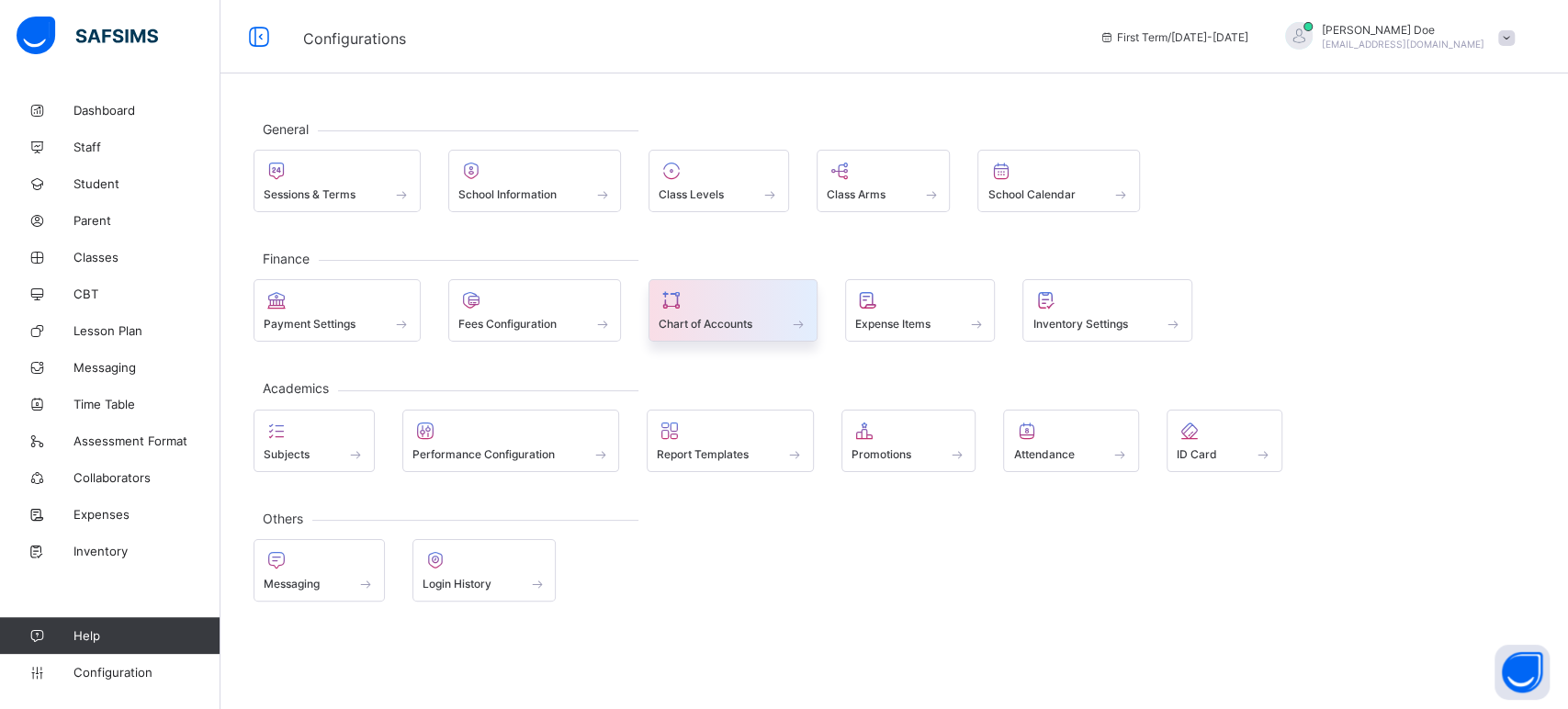
click at [714, 316] on div "Chart of Accounts" at bounding box center [732, 324] width 148 height 16
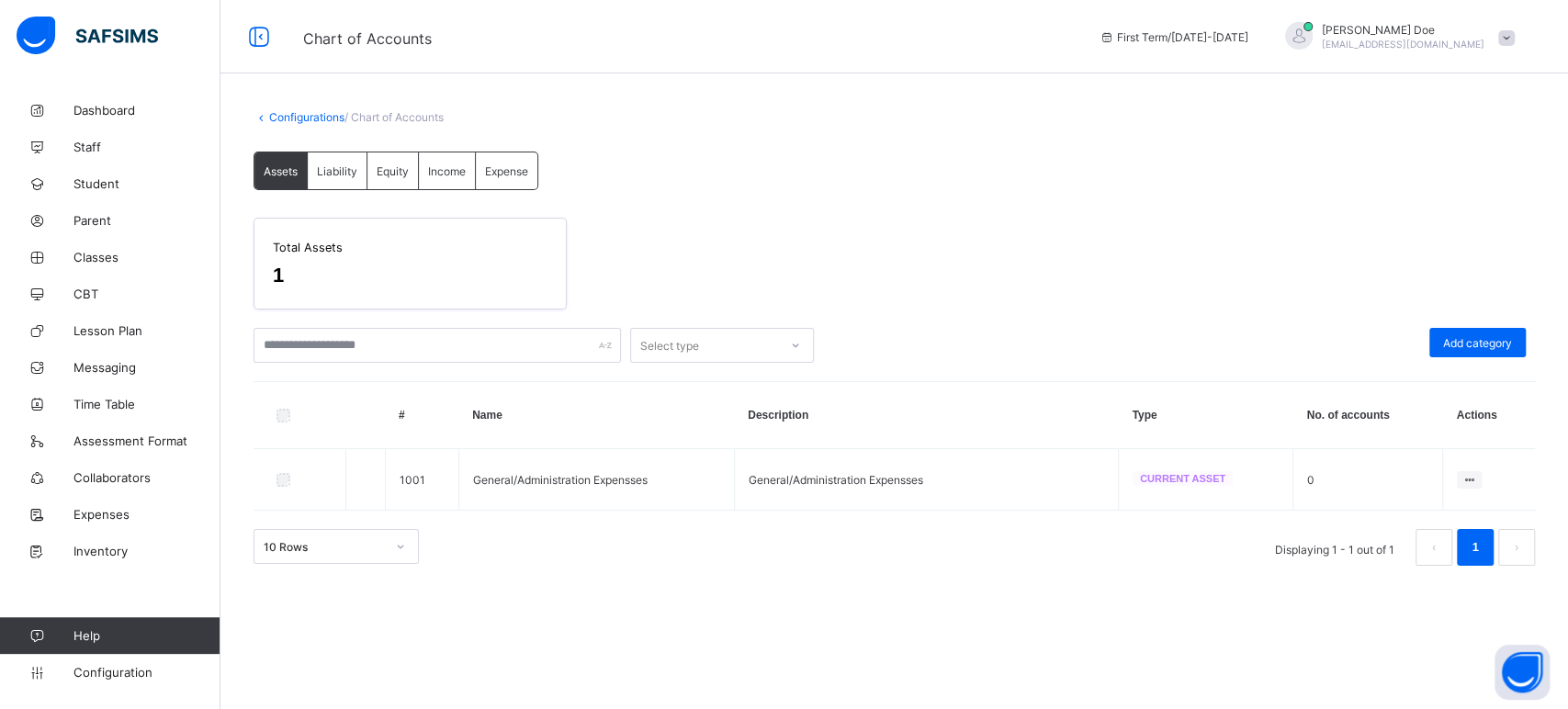
click at [520, 174] on span "Expense" at bounding box center [506, 171] width 43 height 14
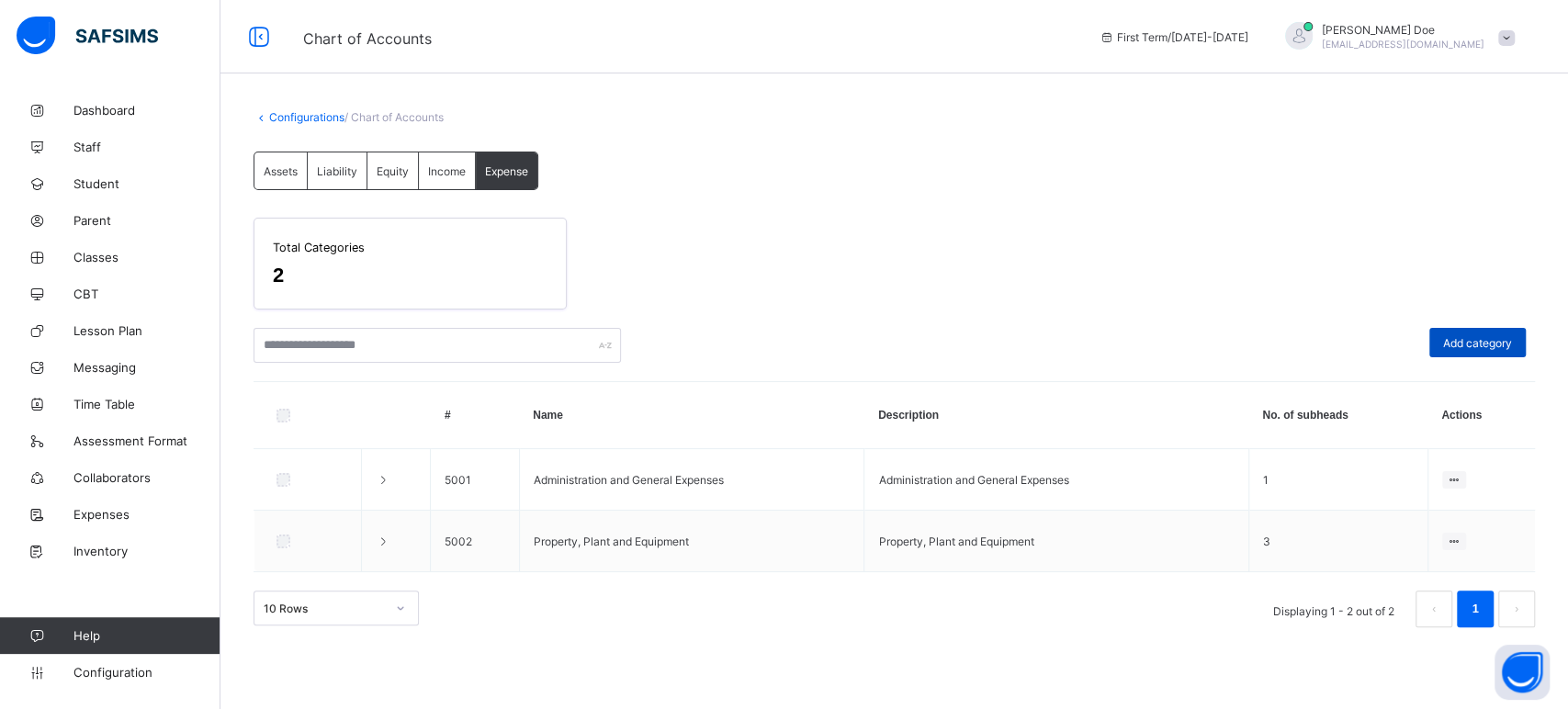
click at [1479, 349] on div "Add category" at bounding box center [1477, 343] width 97 height 30
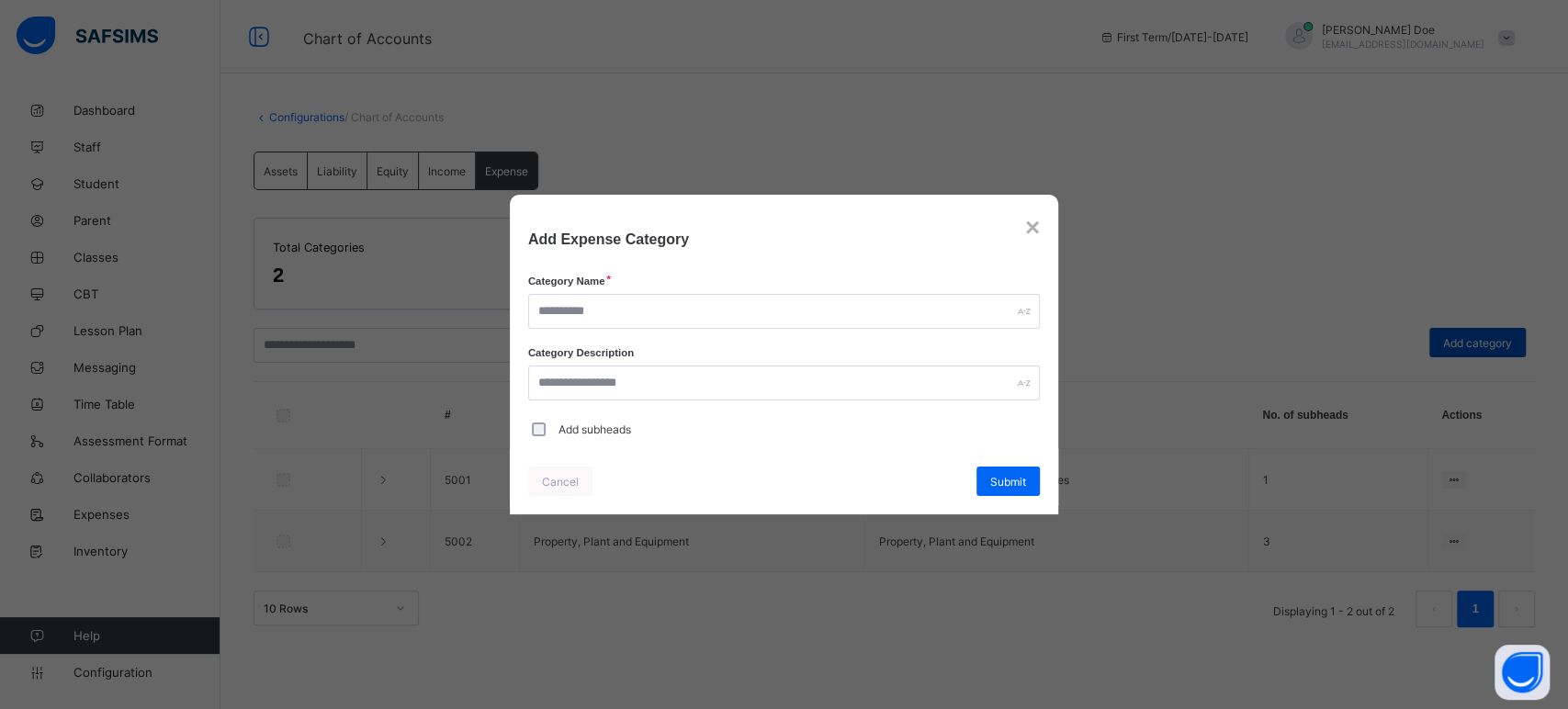
click at [1479, 349] on div "× Add Expense Category Category Name Category Description Add subheads Cancel S…" at bounding box center [784, 354] width 1568 height 709
click at [1042, 227] on div "Add Expense Category" at bounding box center [784, 230] width 549 height 72
click at [1025, 230] on div "×" at bounding box center [1032, 228] width 15 height 30
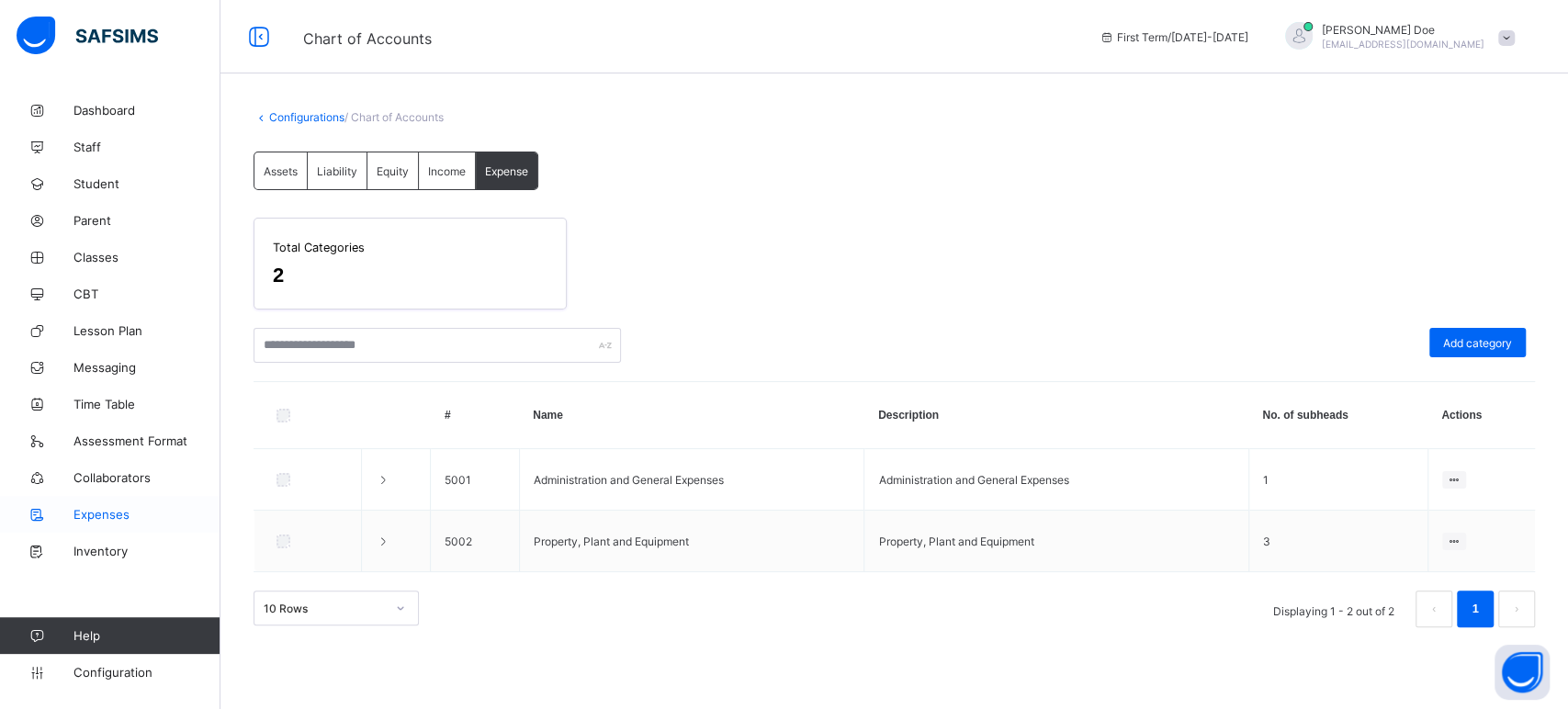
click at [101, 507] on span "Expenses" at bounding box center [147, 514] width 147 height 15
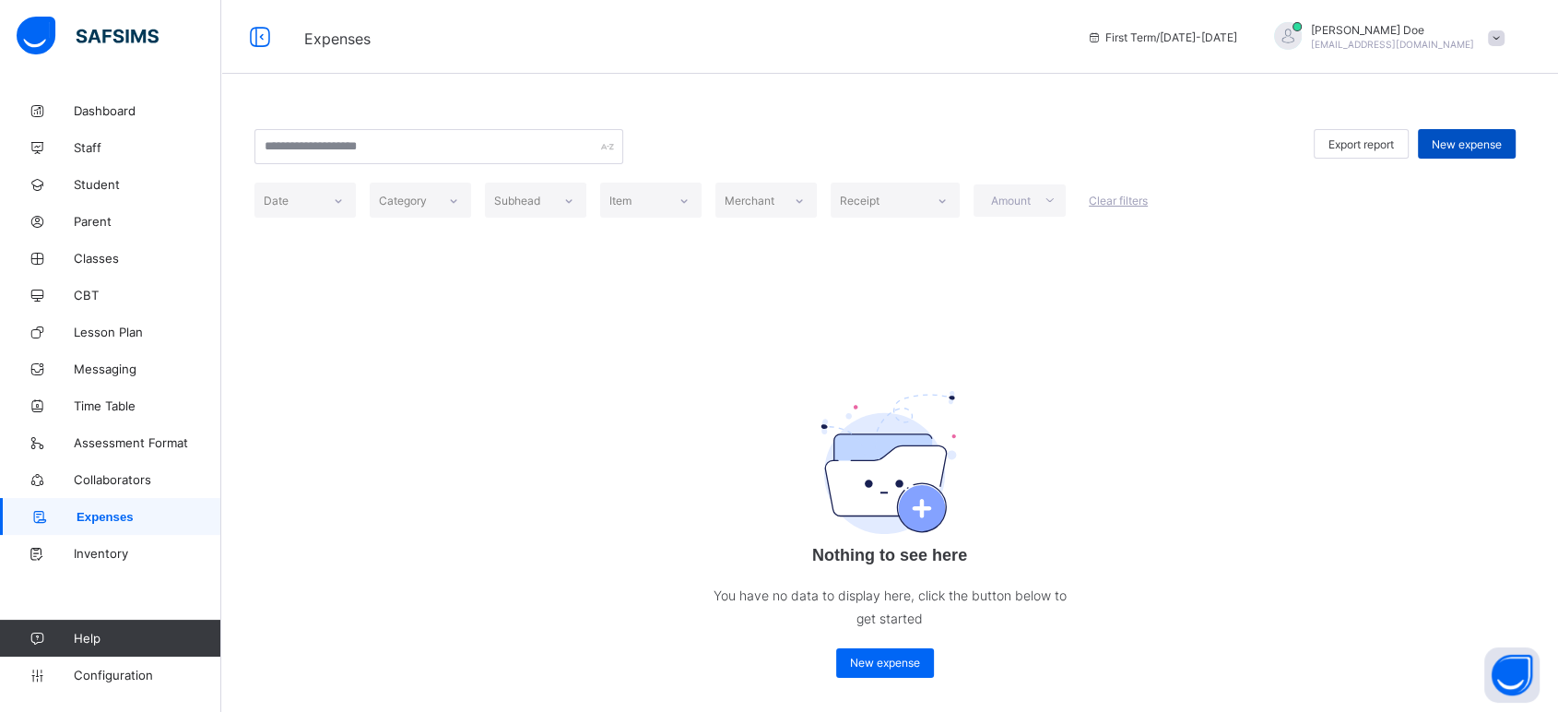
click at [1505, 135] on div "New expense" at bounding box center [1467, 144] width 98 height 30
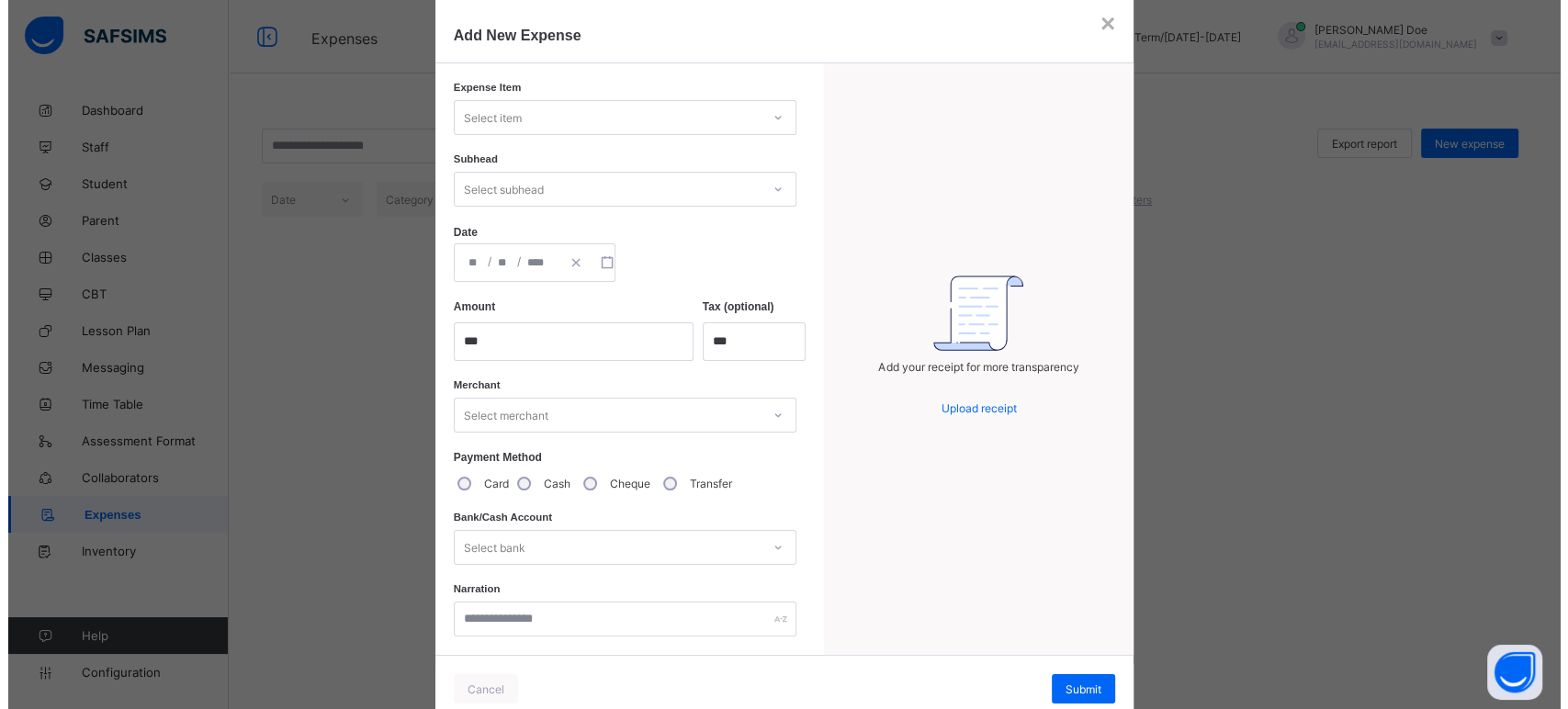
scroll to position [113, 0]
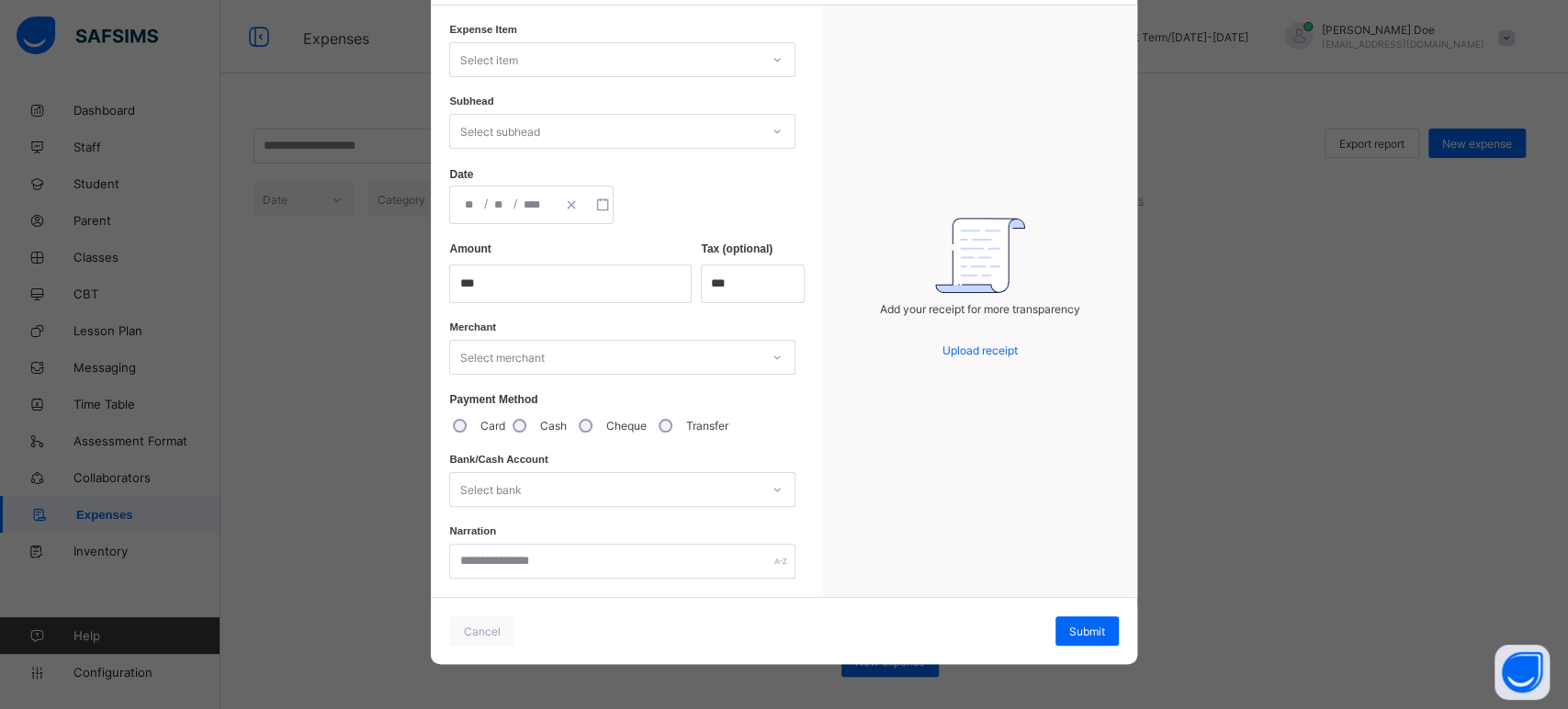
click at [531, 494] on div "Select bank" at bounding box center [605, 490] width 310 height 26
click at [588, 364] on div "Select merchant" at bounding box center [605, 357] width 310 height 26
click at [588, 358] on div "Select merchant" at bounding box center [605, 357] width 310 height 26
click at [606, 425] on label "Cheque" at bounding box center [626, 426] width 41 height 14
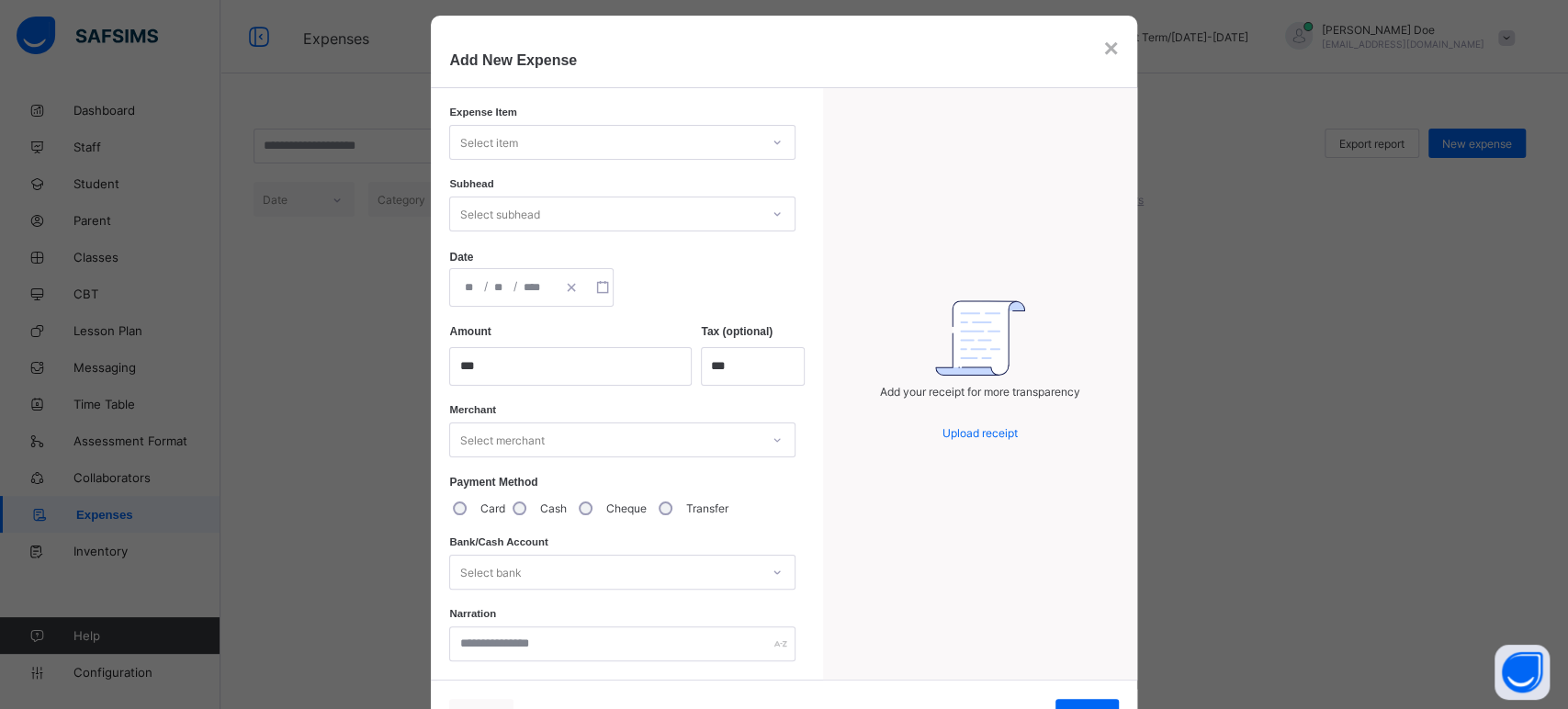
scroll to position [0, 0]
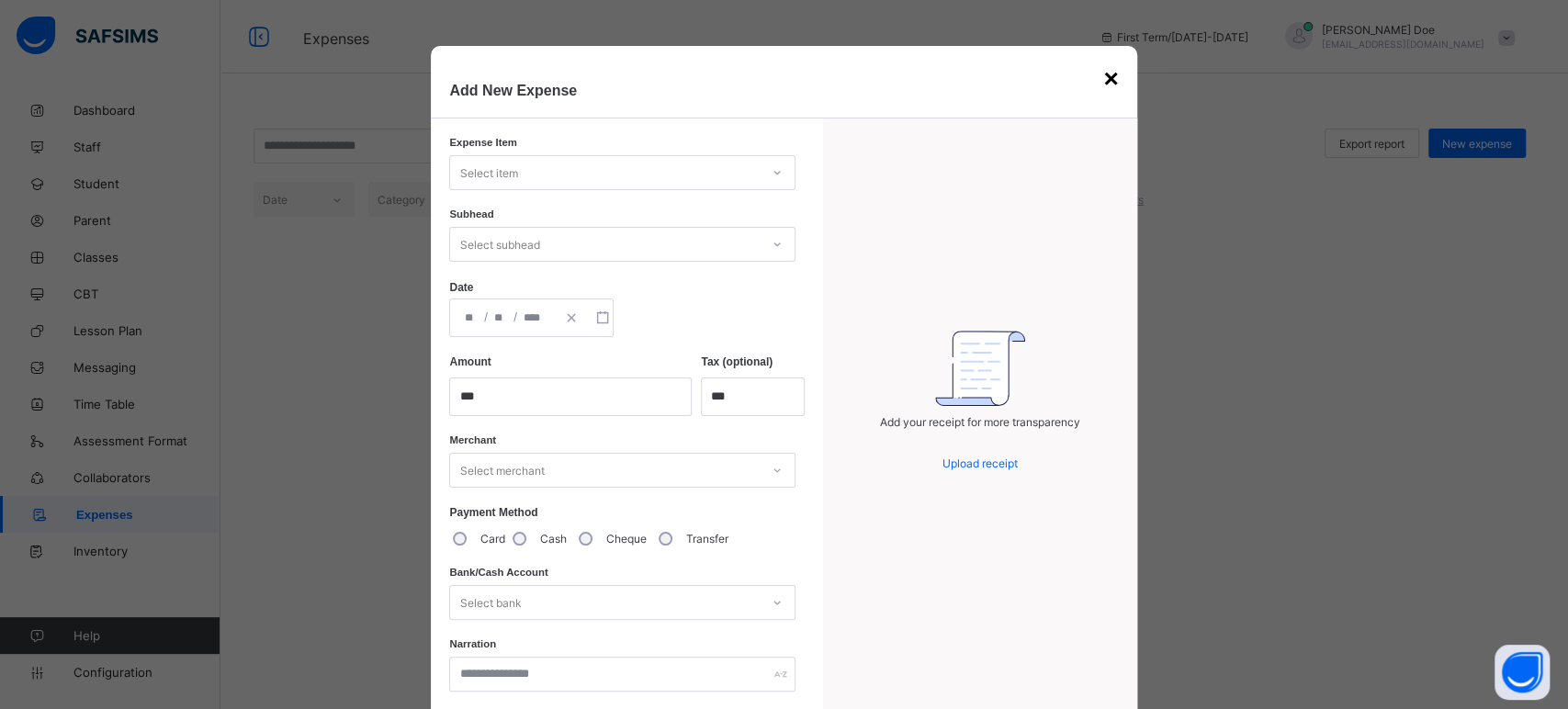
click at [1104, 73] on div "×" at bounding box center [1111, 80] width 15 height 30
click at [1104, 73] on div "Expenses First Term / 2025-2026 John Doe chukwumarejoice9@gmail.com" at bounding box center [784, 37] width 1568 height 74
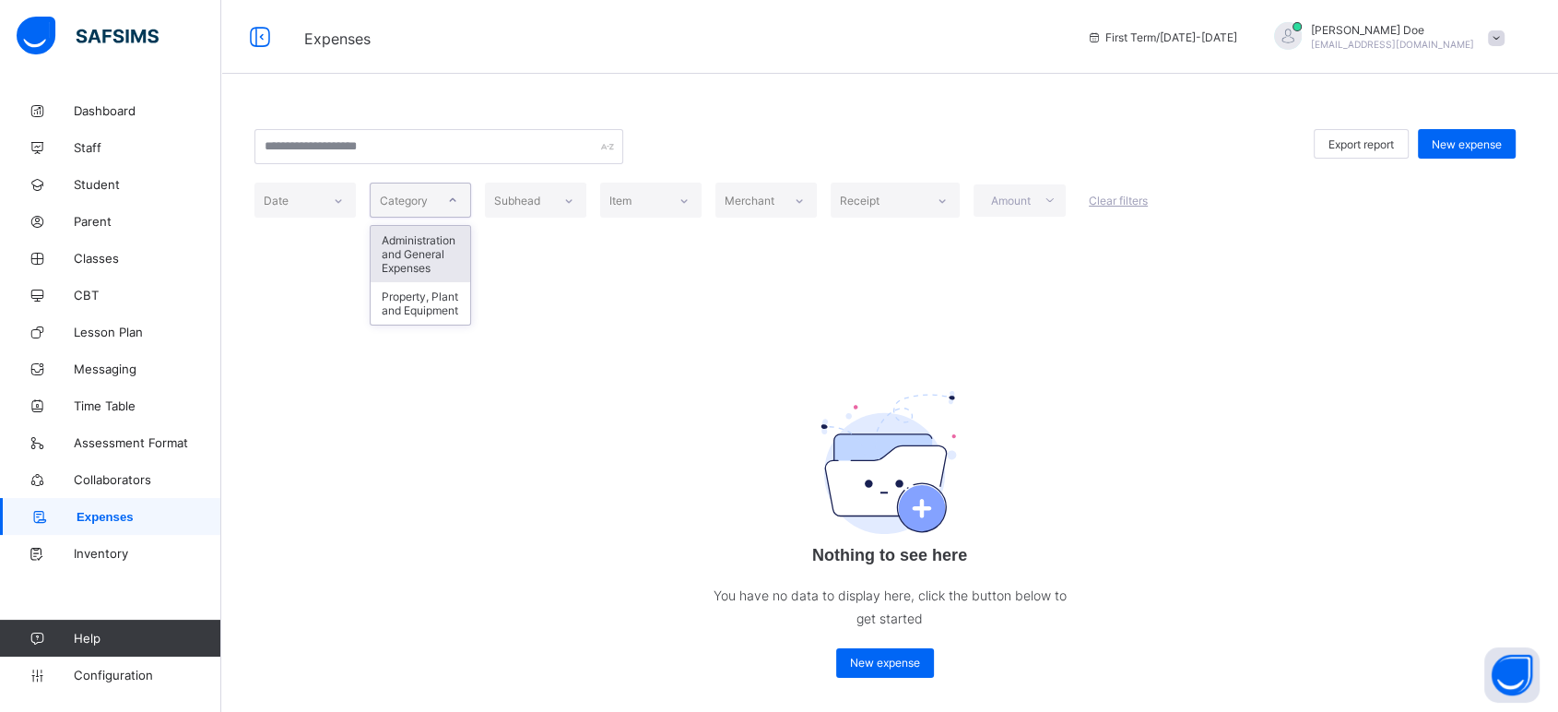
click at [437, 210] on div at bounding box center [452, 200] width 35 height 33
click at [545, 199] on div "Subhead" at bounding box center [518, 200] width 66 height 26
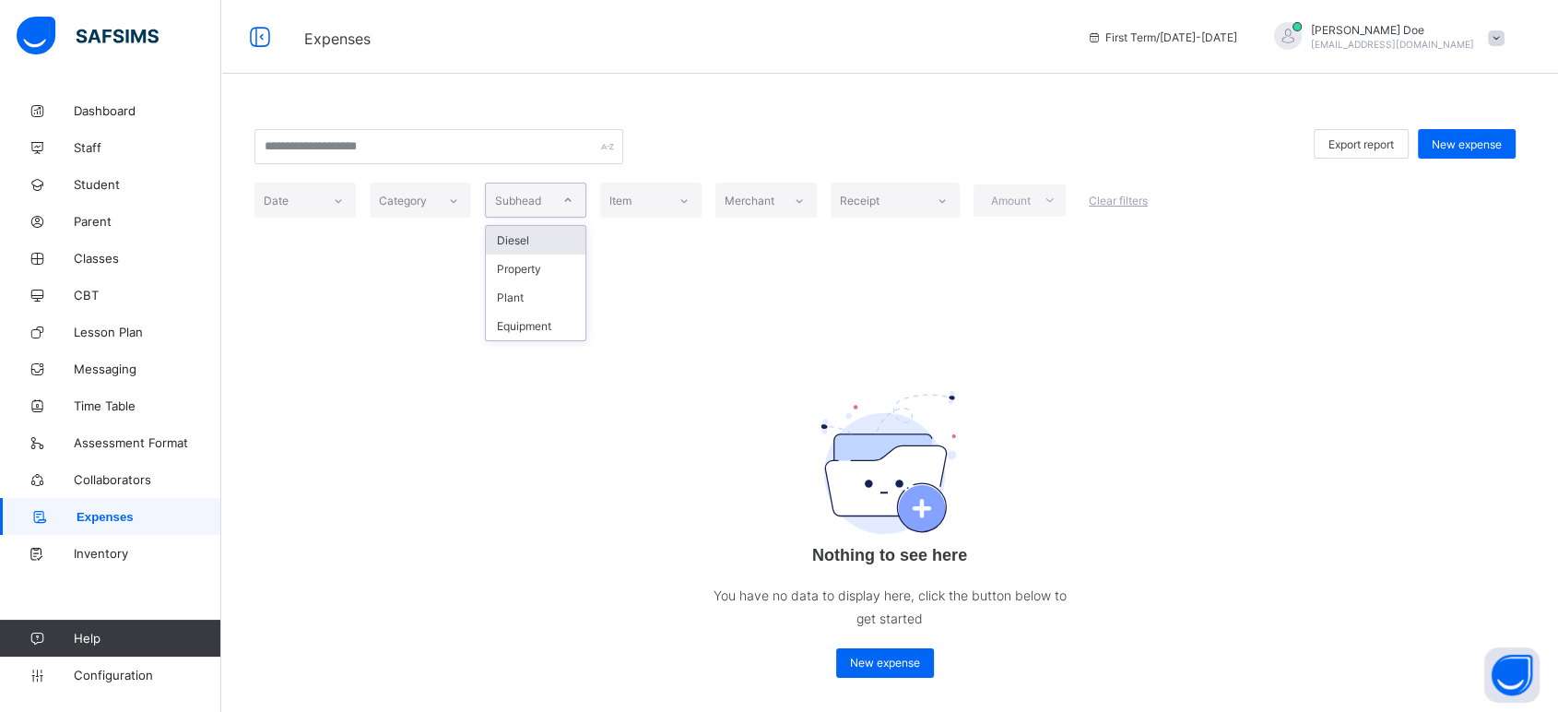
click at [509, 233] on div "Diesel" at bounding box center [536, 240] width 100 height 29
click at [542, 203] on div "Diesel" at bounding box center [523, 201] width 57 height 14
click at [539, 273] on div "Property" at bounding box center [536, 269] width 100 height 29
click at [543, 216] on div "Subhead" at bounding box center [535, 200] width 101 height 35
click at [529, 298] on div "Plant" at bounding box center [536, 297] width 100 height 29
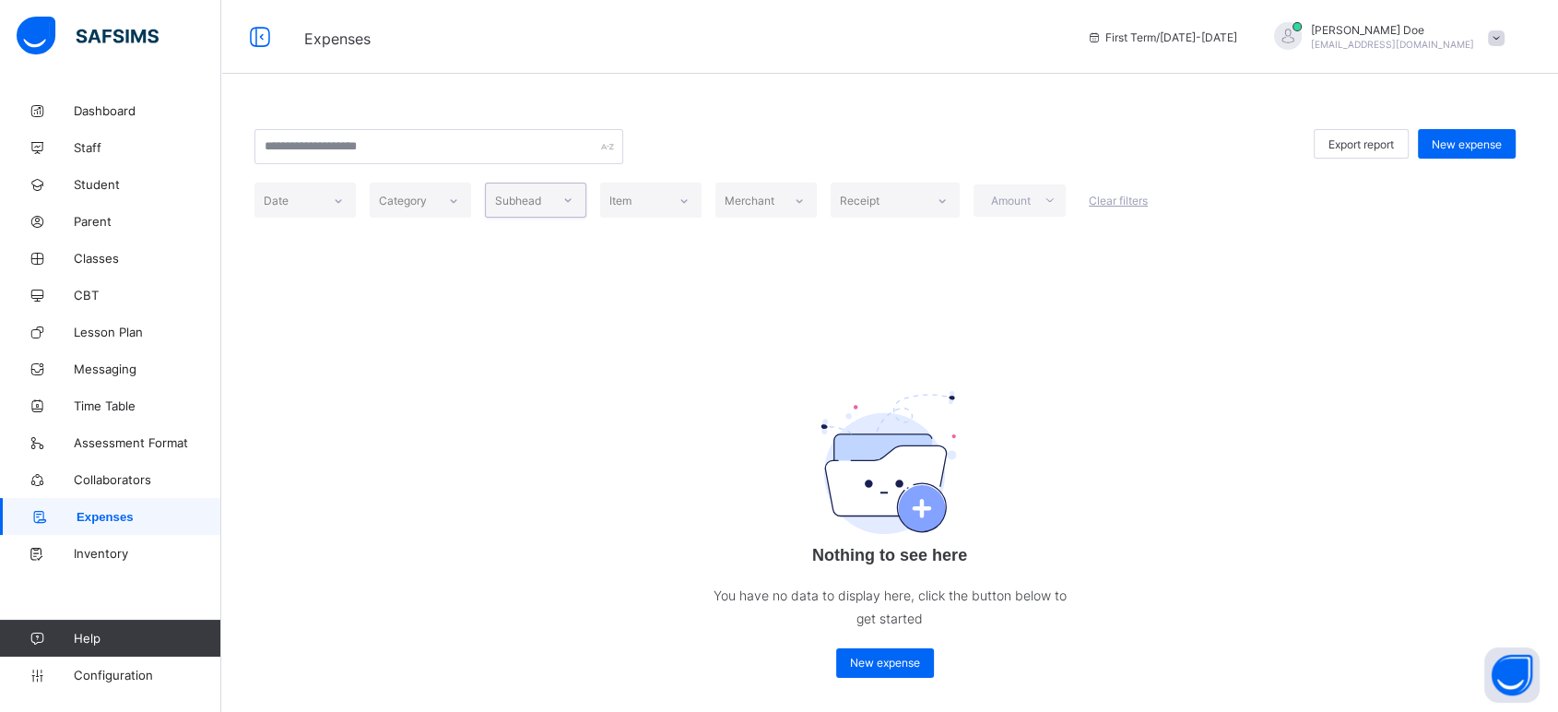
click at [544, 204] on div "Subhead" at bounding box center [518, 200] width 65 height 26
click at [532, 324] on div "Equipment" at bounding box center [536, 326] width 100 height 29
click at [809, 454] on div "Nothing to see here You have no data to display here, click the button below to…" at bounding box center [889, 518] width 369 height 356
click at [112, 482] on span "Collaborators" at bounding box center [148, 479] width 148 height 15
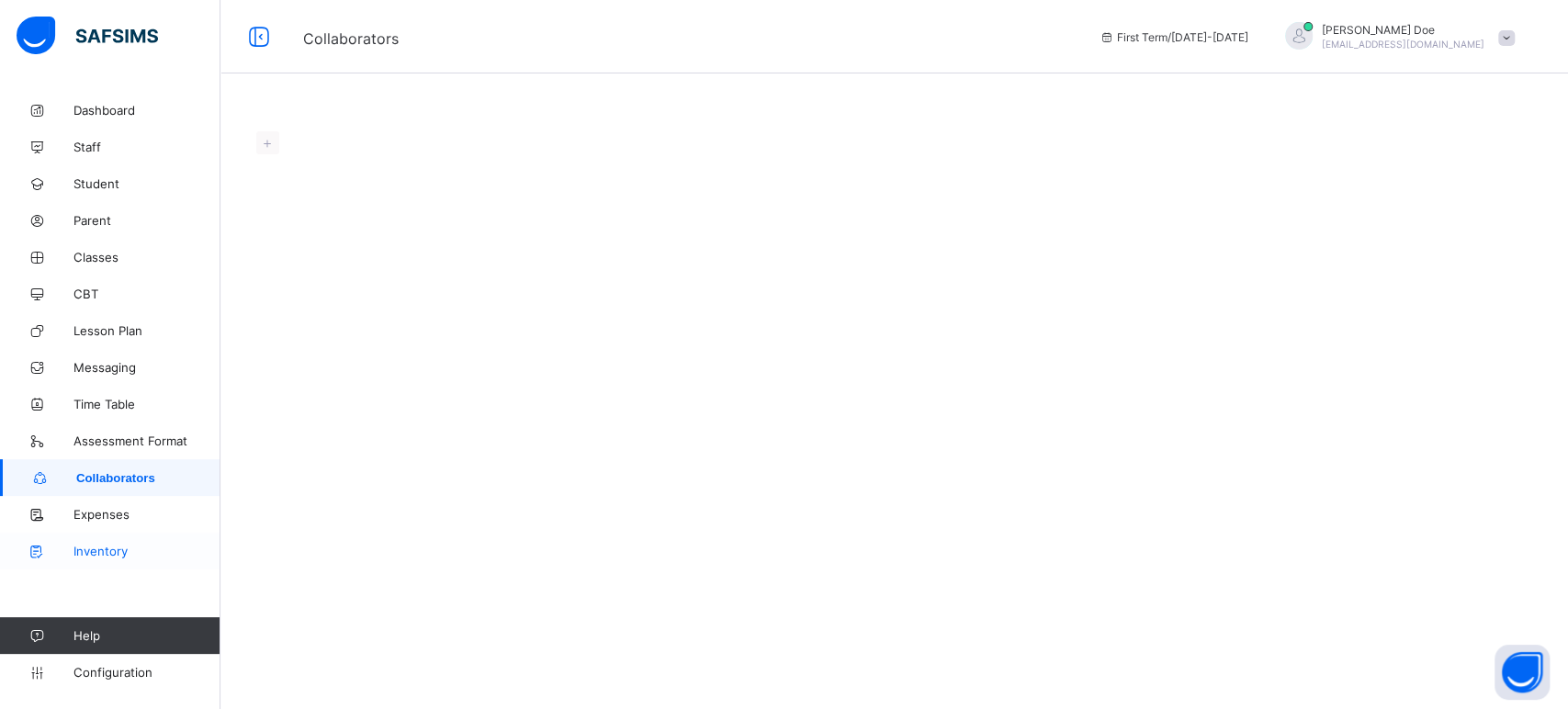
drag, startPoint x: 111, startPoint y: 525, endPoint x: 109, endPoint y: 554, distance: 29.1
click at [112, 524] on link "Expenses" at bounding box center [110, 514] width 220 height 37
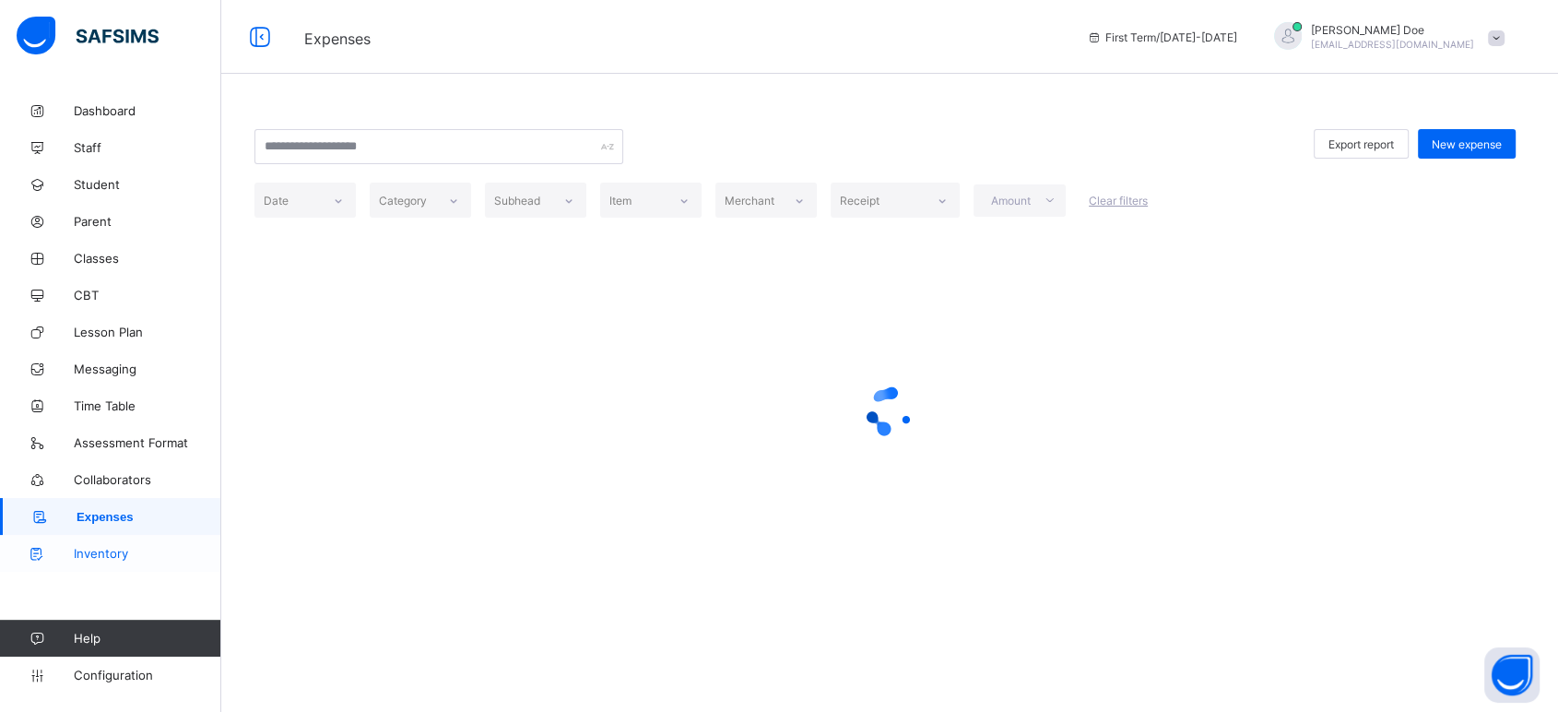
click at [100, 559] on span "Inventory" at bounding box center [148, 553] width 148 height 15
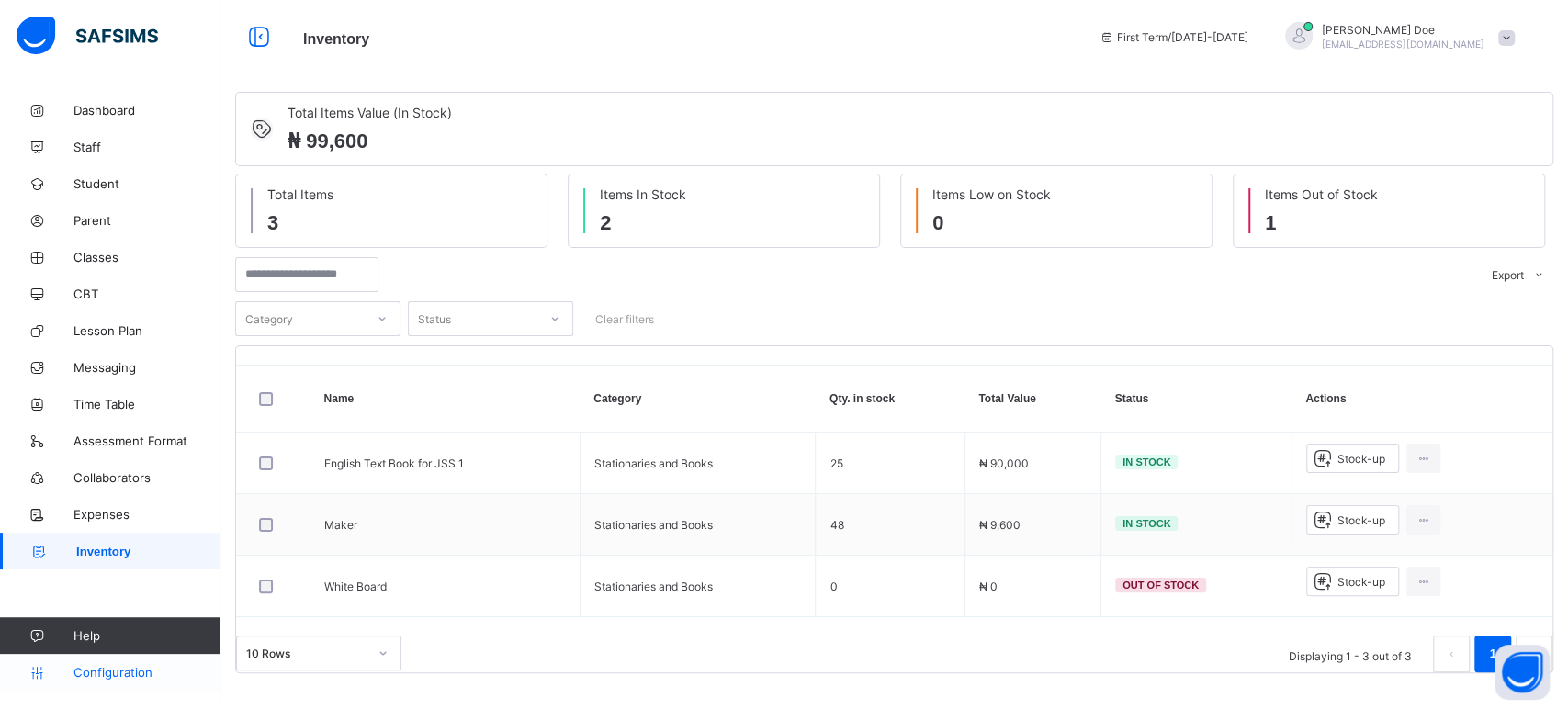
click at [127, 666] on span "Configuration" at bounding box center [146, 672] width 146 height 15
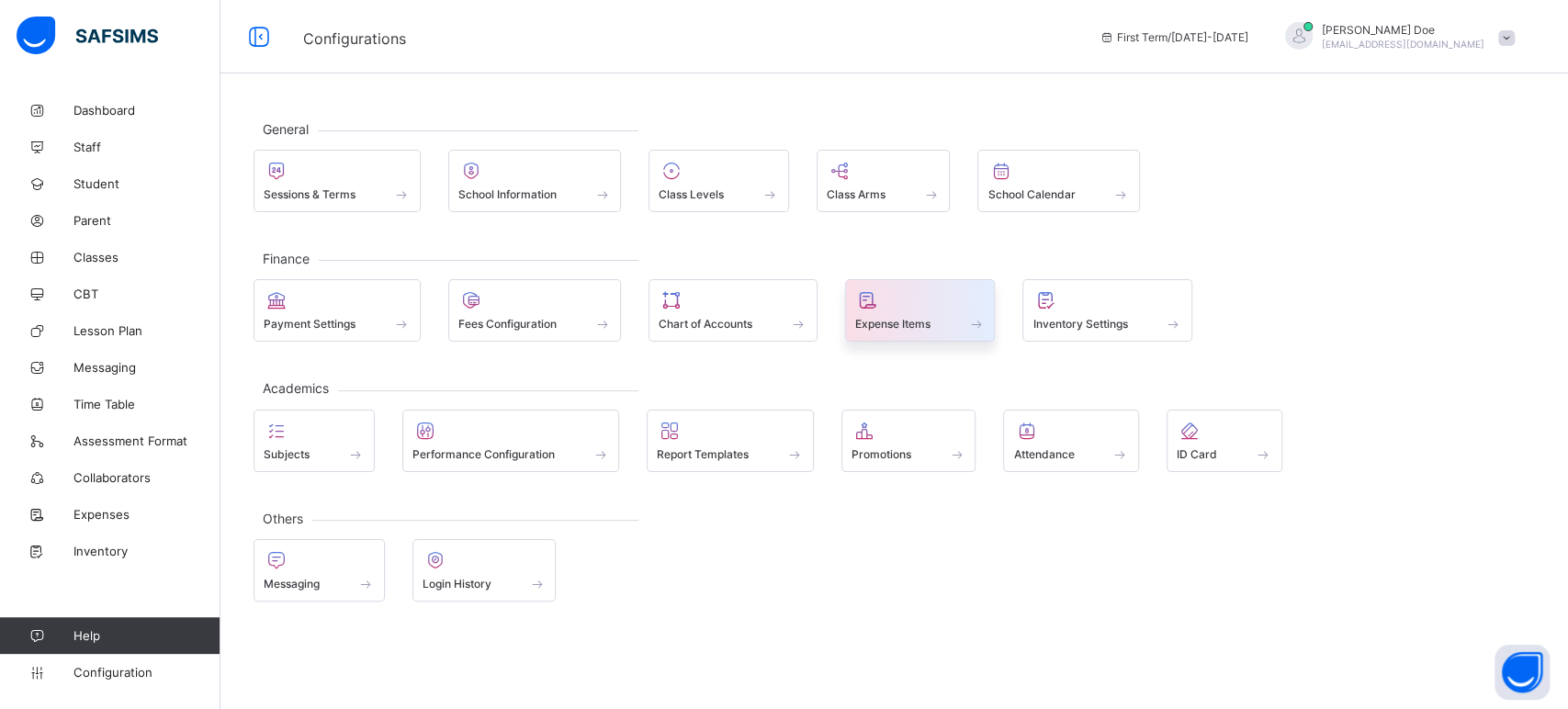
click at [882, 325] on span "Expense Items" at bounding box center [894, 324] width 76 height 14
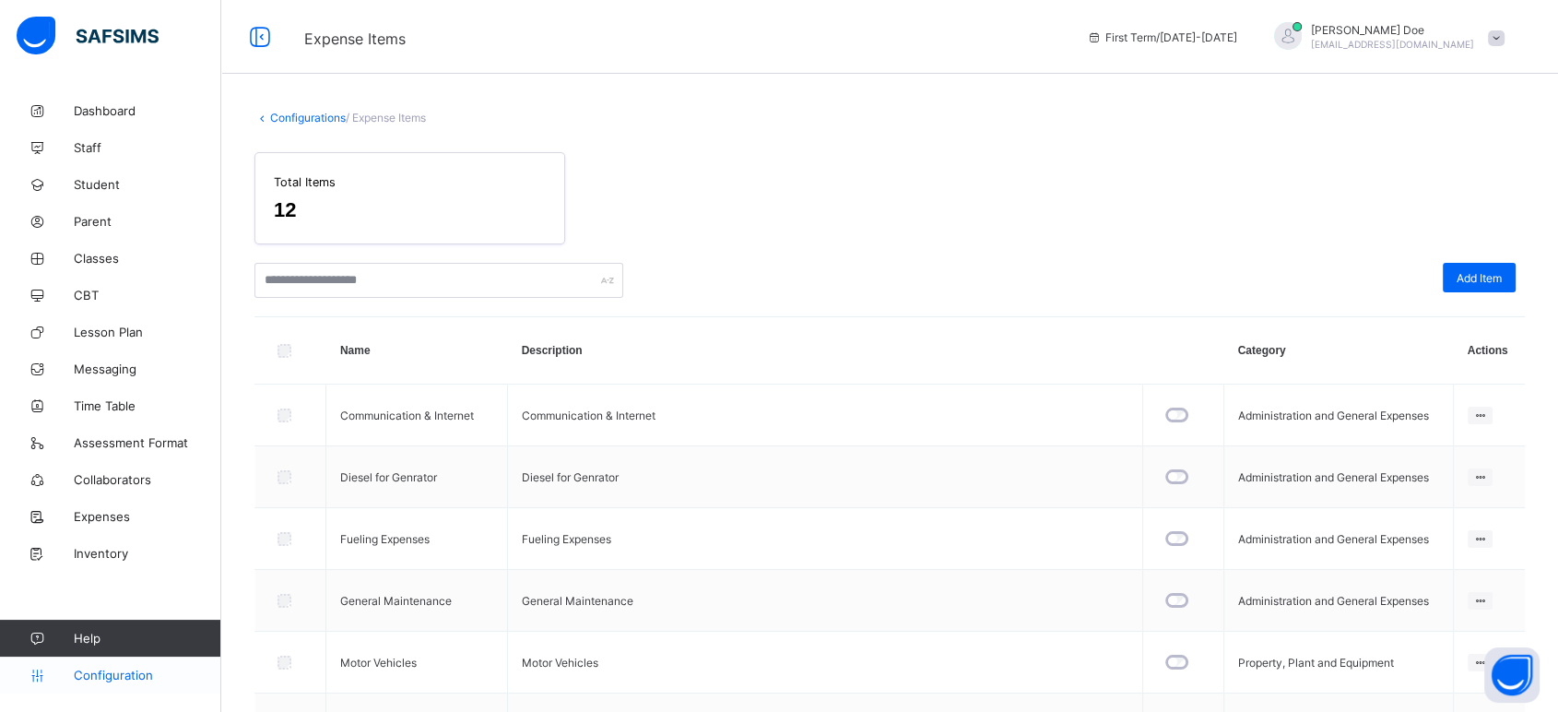
drag, startPoint x: 145, startPoint y: 676, endPoint x: 151, endPoint y: 666, distance: 12.0
click at [145, 675] on span "Configuration" at bounding box center [147, 675] width 147 height 15
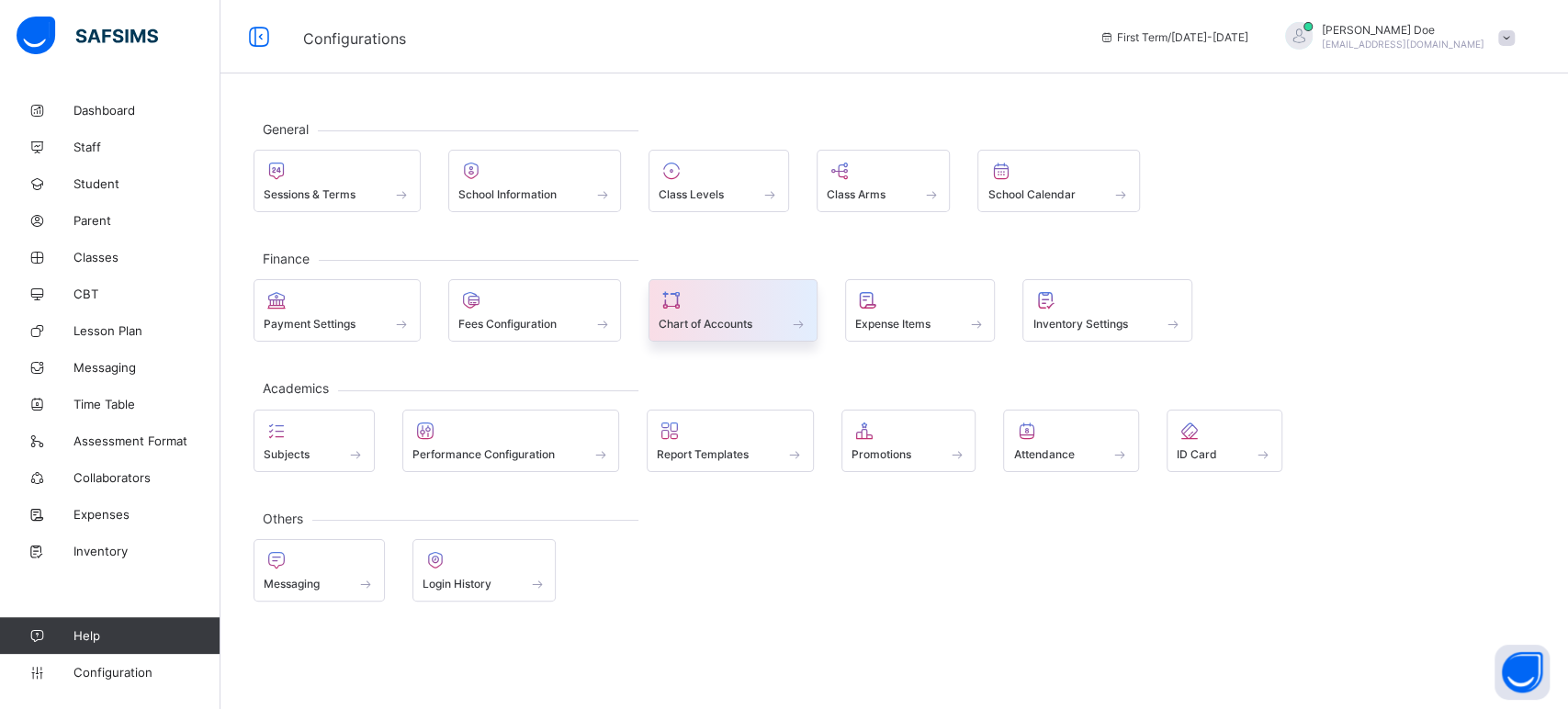
click at [740, 316] on div "Chart of Accounts" at bounding box center [732, 324] width 148 height 16
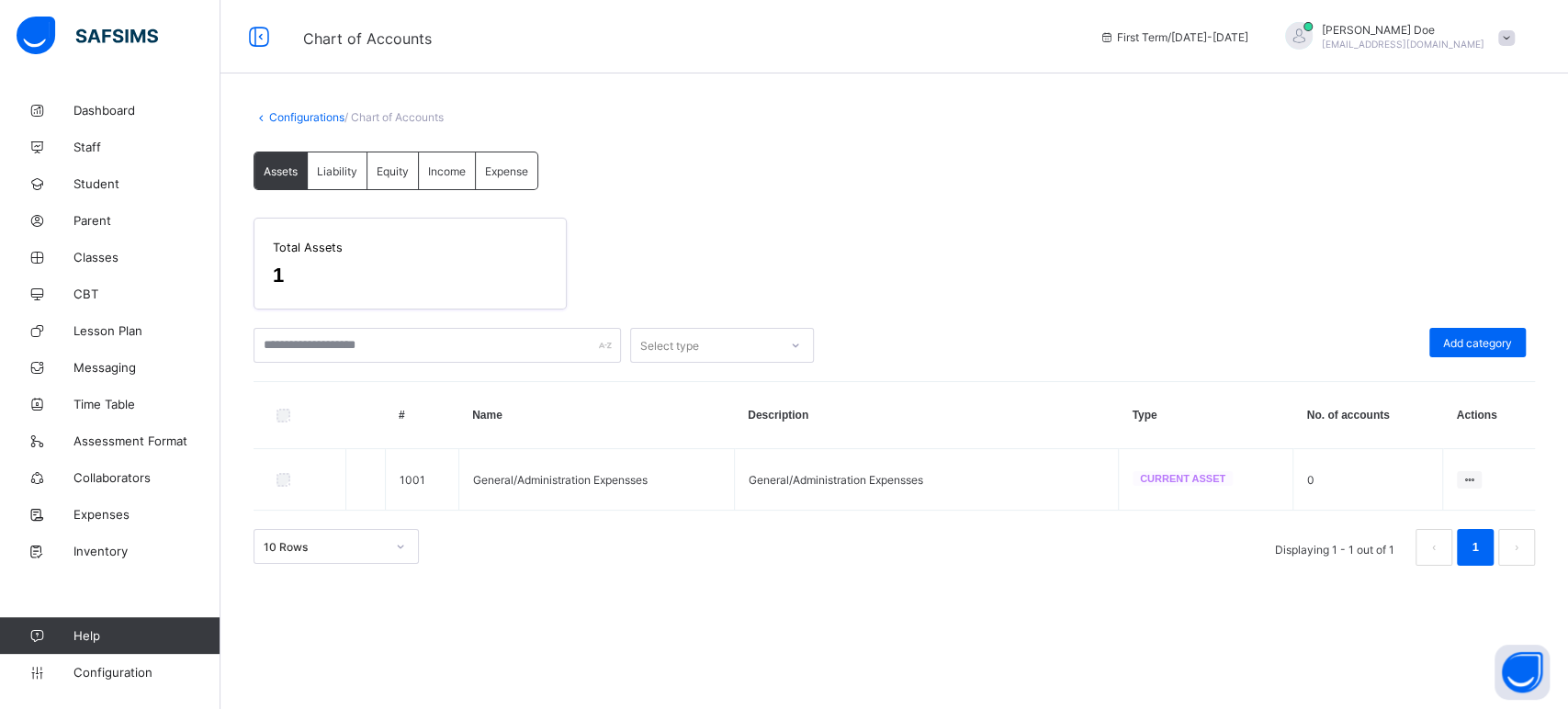
click at [292, 165] on span "Assets" at bounding box center [281, 171] width 34 height 14
click at [1457, 340] on span "Add category" at bounding box center [1477, 344] width 69 height 14
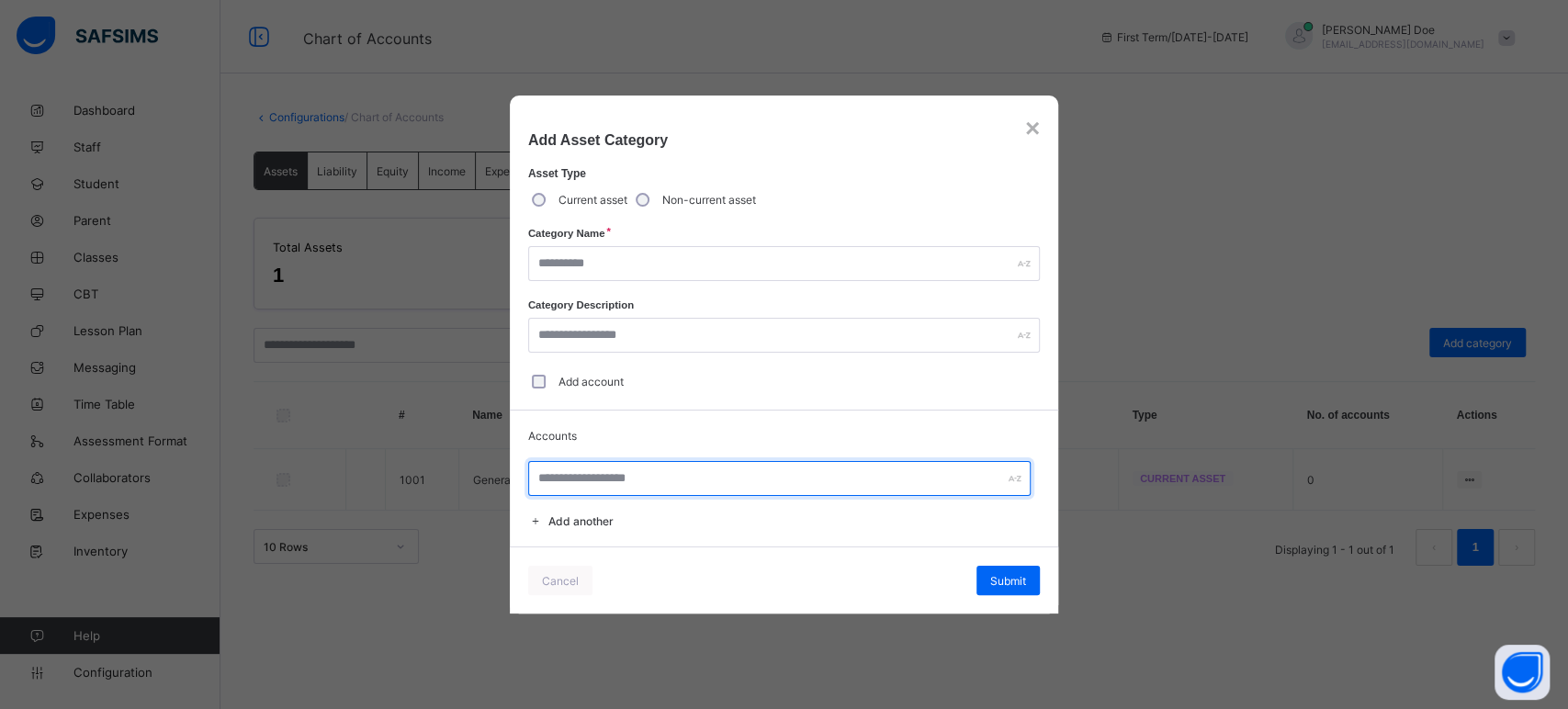
click at [644, 486] on input "text" at bounding box center [779, 478] width 502 height 35
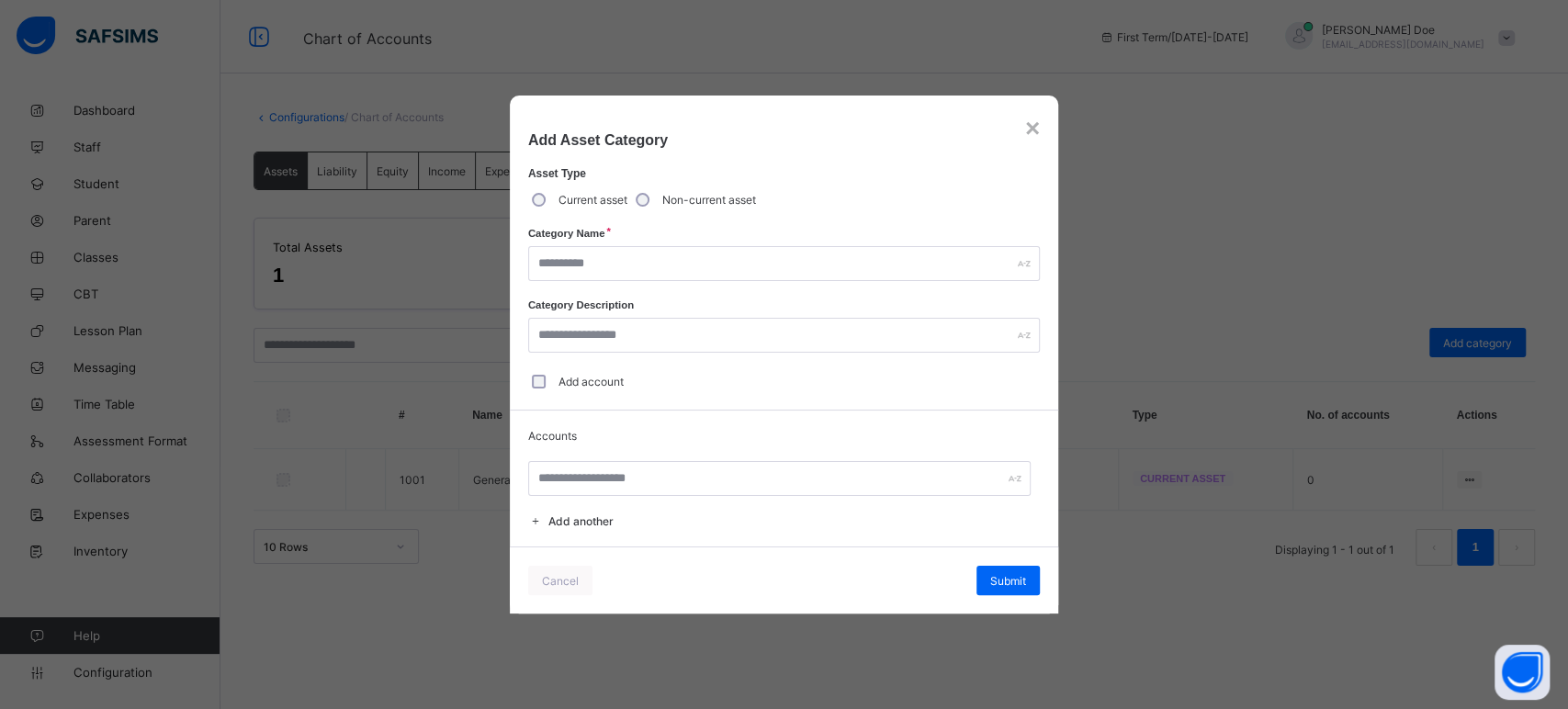
click at [1044, 135] on div "Add Asset Category" at bounding box center [784, 131] width 549 height 72
click at [1020, 128] on div "Add Asset Category" at bounding box center [784, 131] width 549 height 72
drag, startPoint x: 330, startPoint y: 166, endPoint x: 458, endPoint y: 157, distance: 128.3
click at [329, 166] on div "× Add Asset Category Asset Type Current asset Non-current asset Category Name C…" at bounding box center [784, 354] width 1568 height 709
click at [1029, 133] on div "×" at bounding box center [1032, 128] width 15 height 30
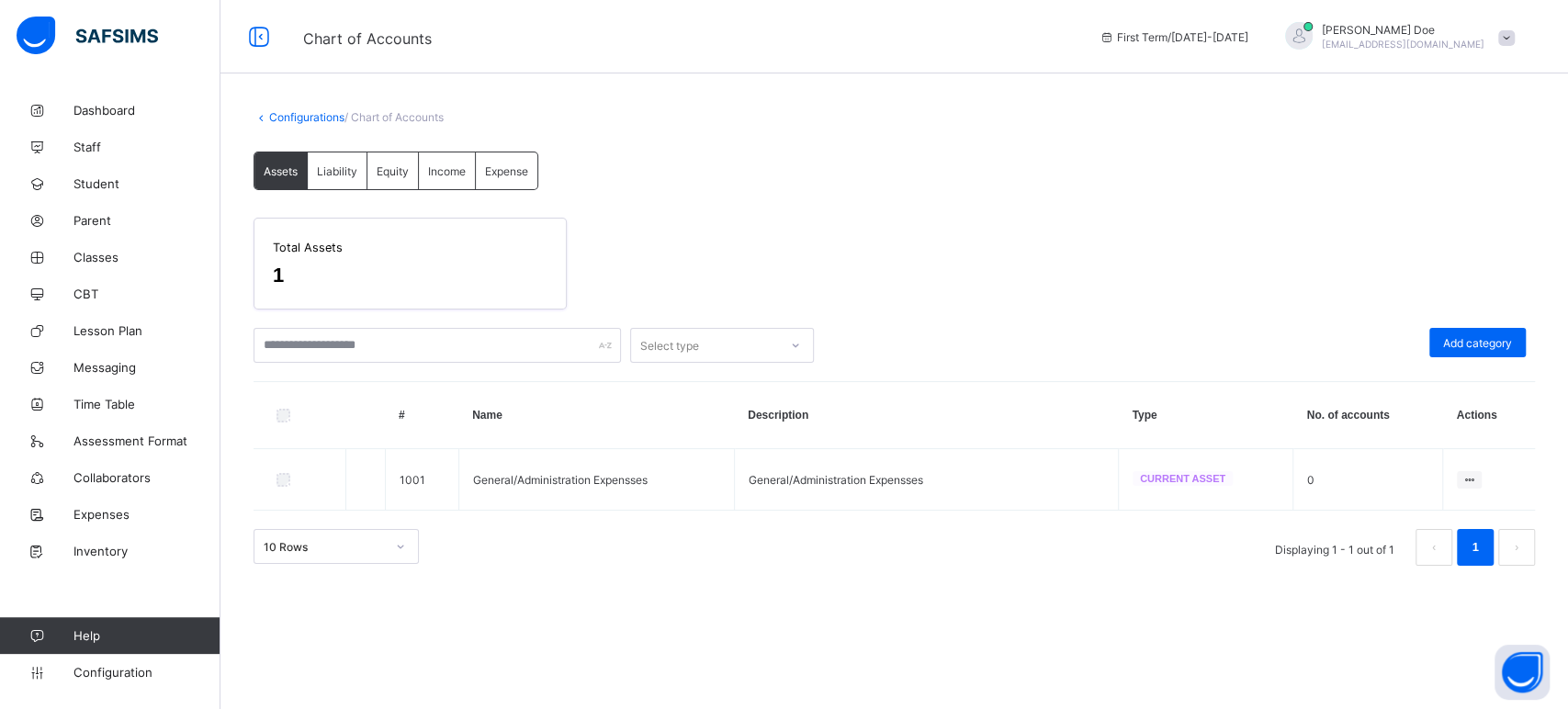
click at [337, 167] on span "Liability" at bounding box center [337, 171] width 41 height 14
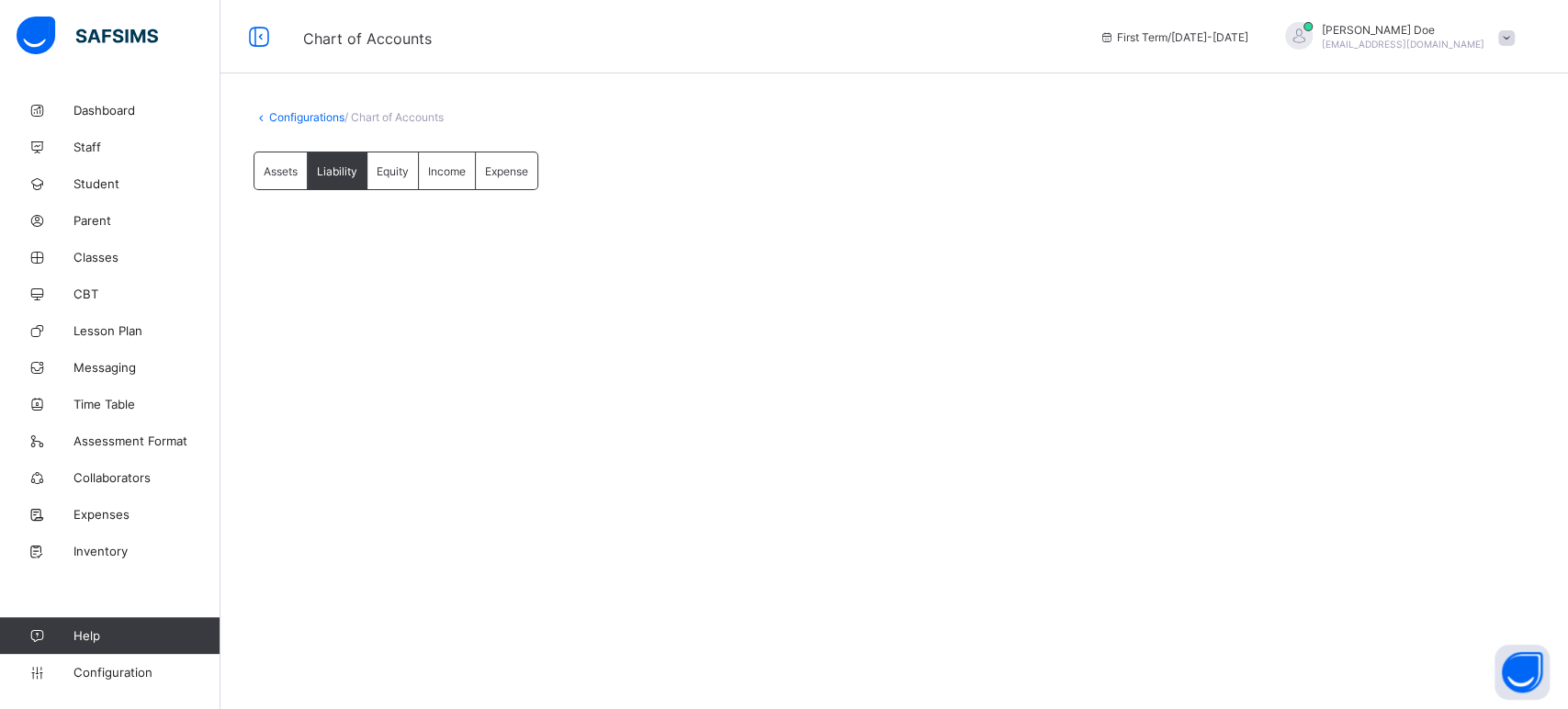
click at [401, 169] on span "Equity" at bounding box center [392, 171] width 32 height 14
click at [442, 157] on div "Income" at bounding box center [447, 170] width 57 height 37
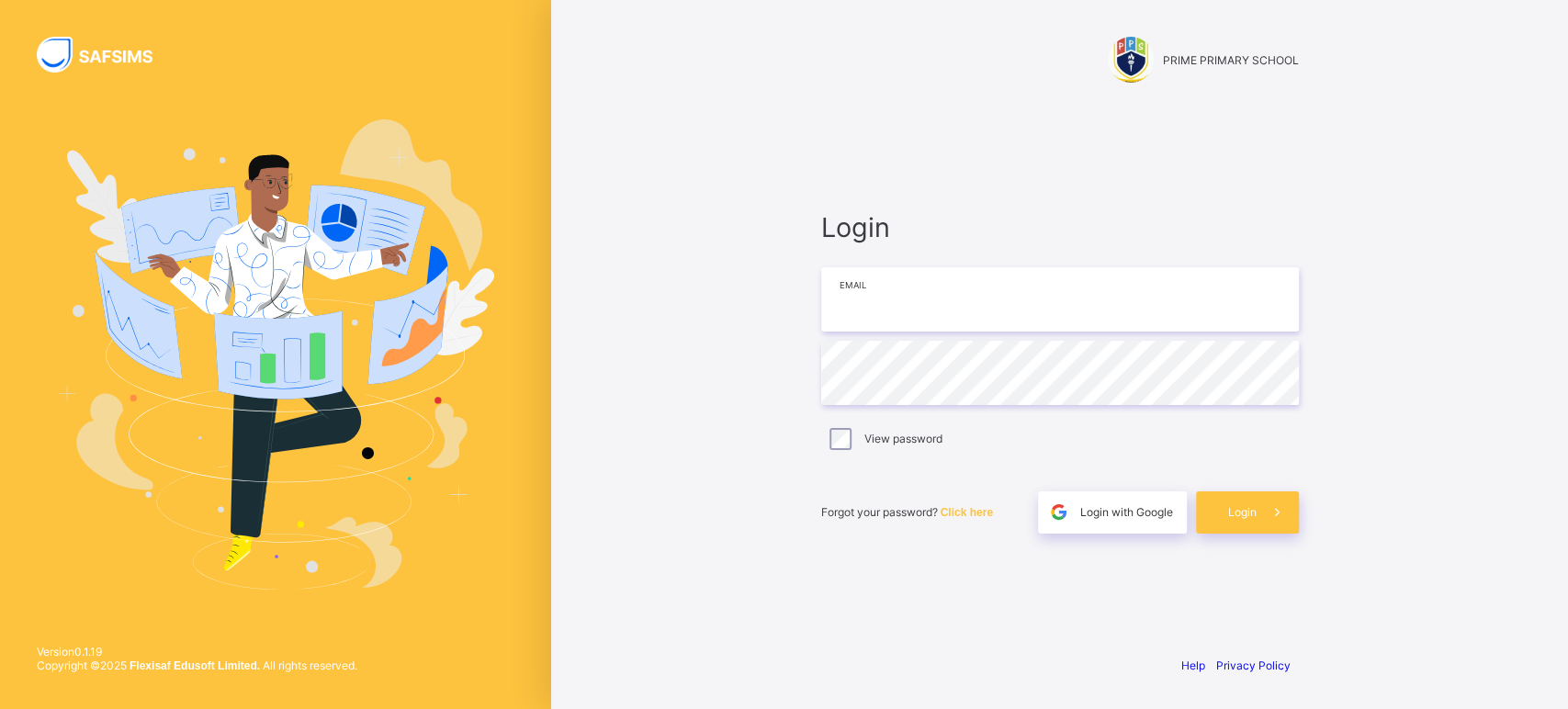
click at [905, 293] on input "email" at bounding box center [1060, 299] width 478 height 65
type input "**********"
click at [1257, 505] on span at bounding box center [1278, 512] width 42 height 42
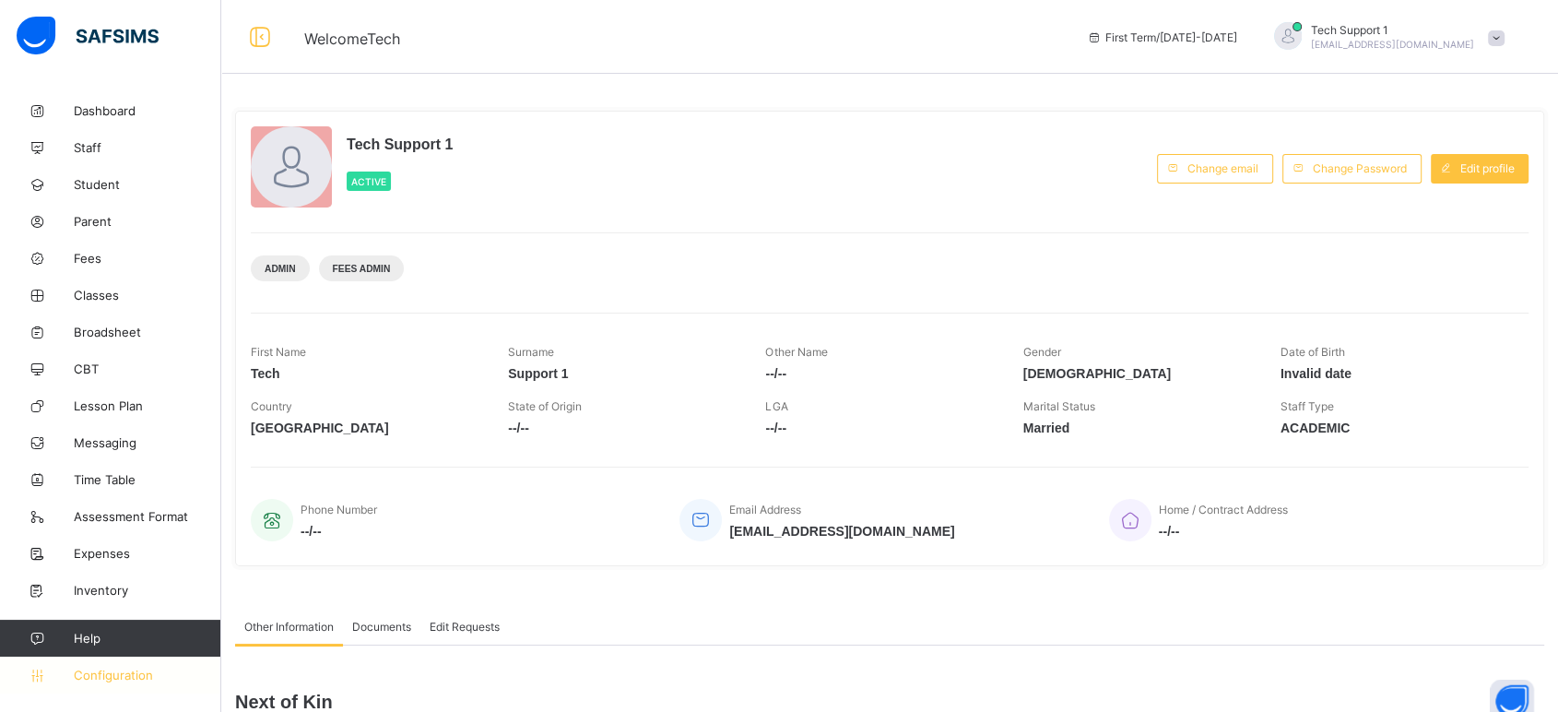
click at [124, 677] on span "Configuration" at bounding box center [147, 675] width 147 height 15
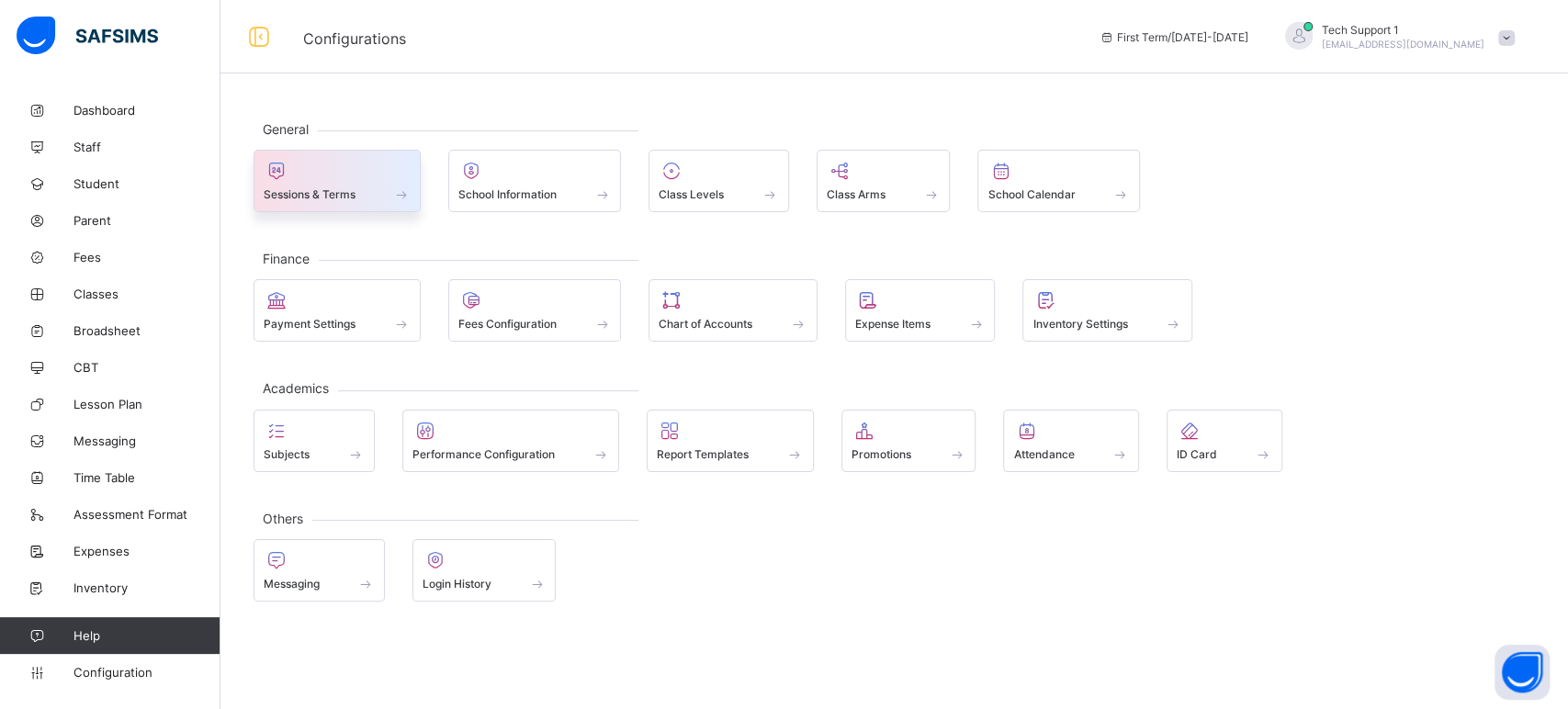
click at [331, 186] on div "Sessions & Terms" at bounding box center [338, 194] width 147 height 16
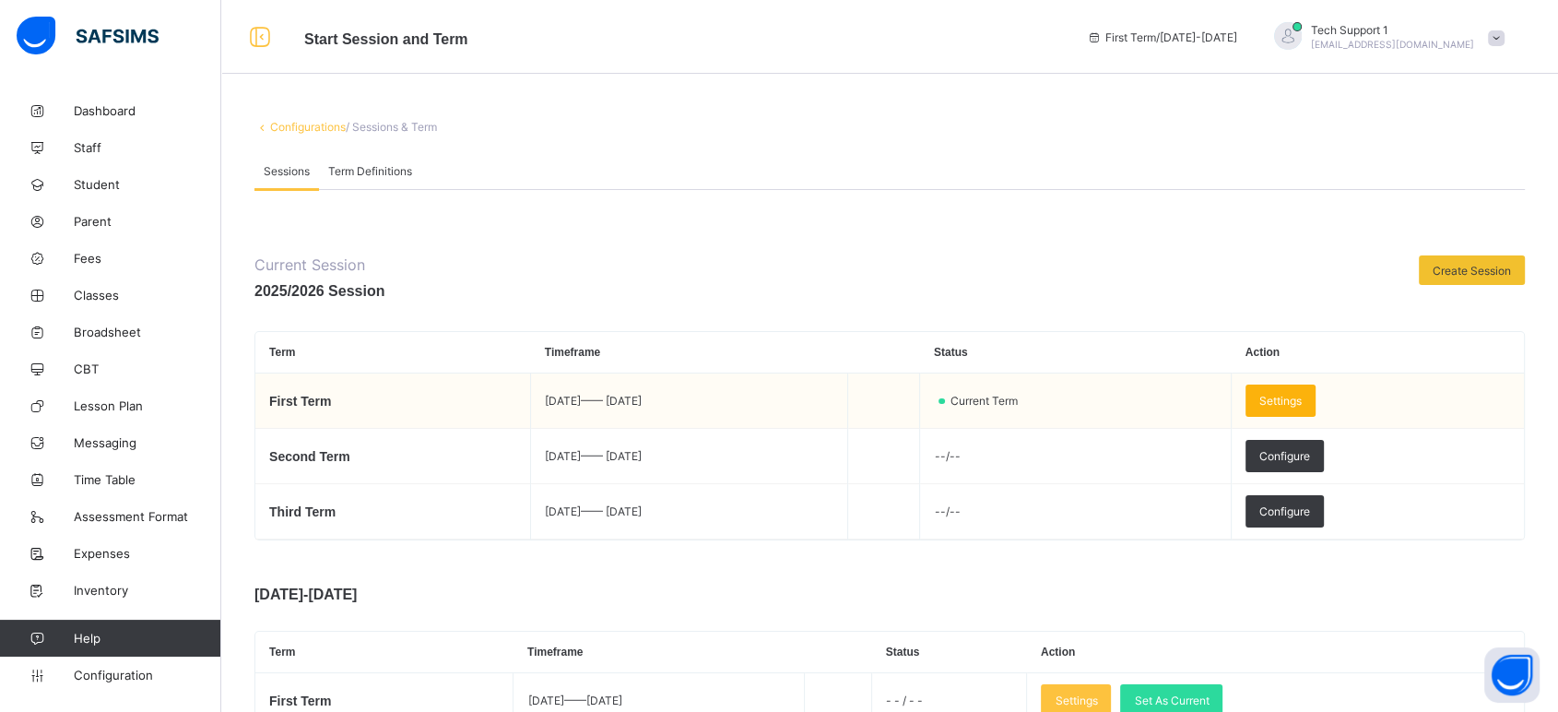
click at [1302, 397] on span "Settings" at bounding box center [1281, 401] width 42 height 14
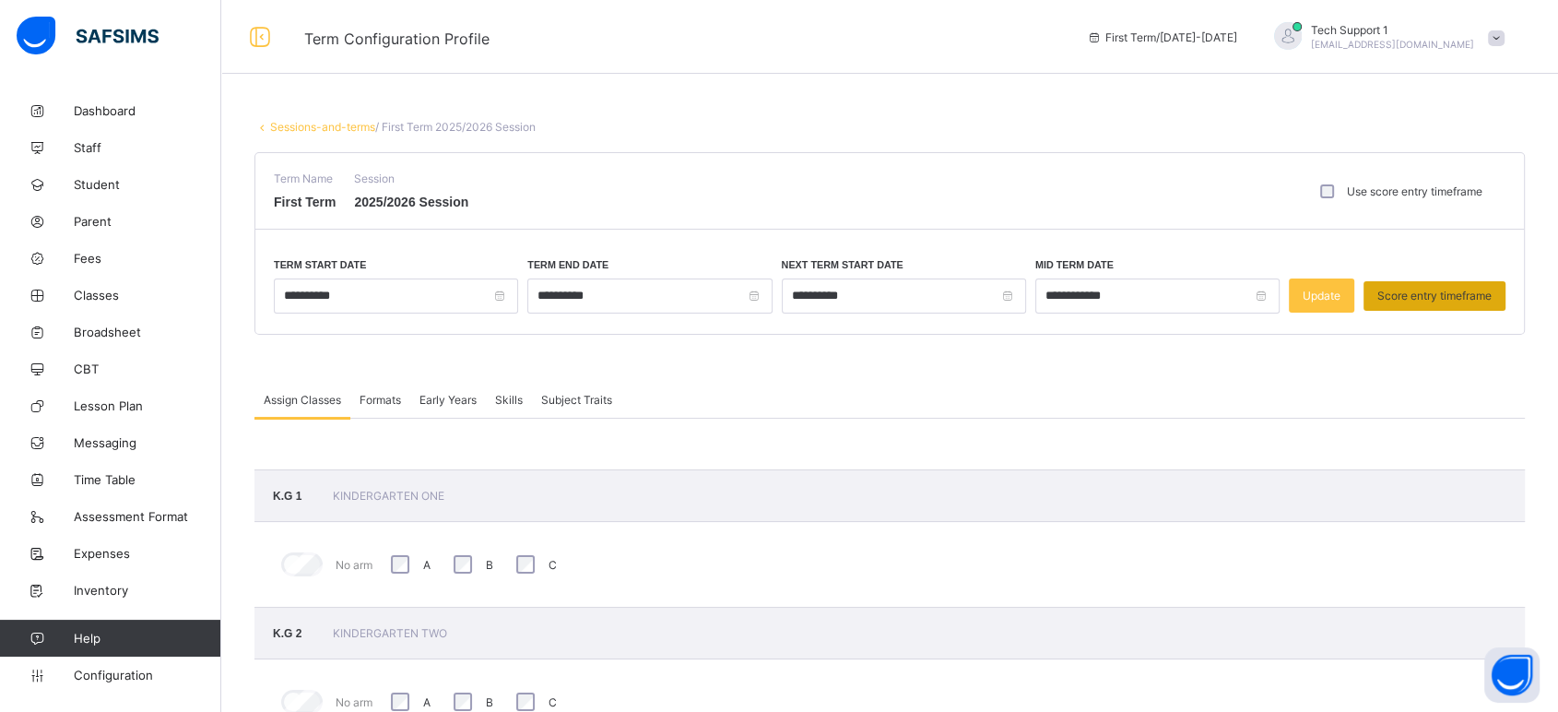
click at [1461, 301] on span "Score entry timeframe" at bounding box center [1435, 296] width 114 height 14
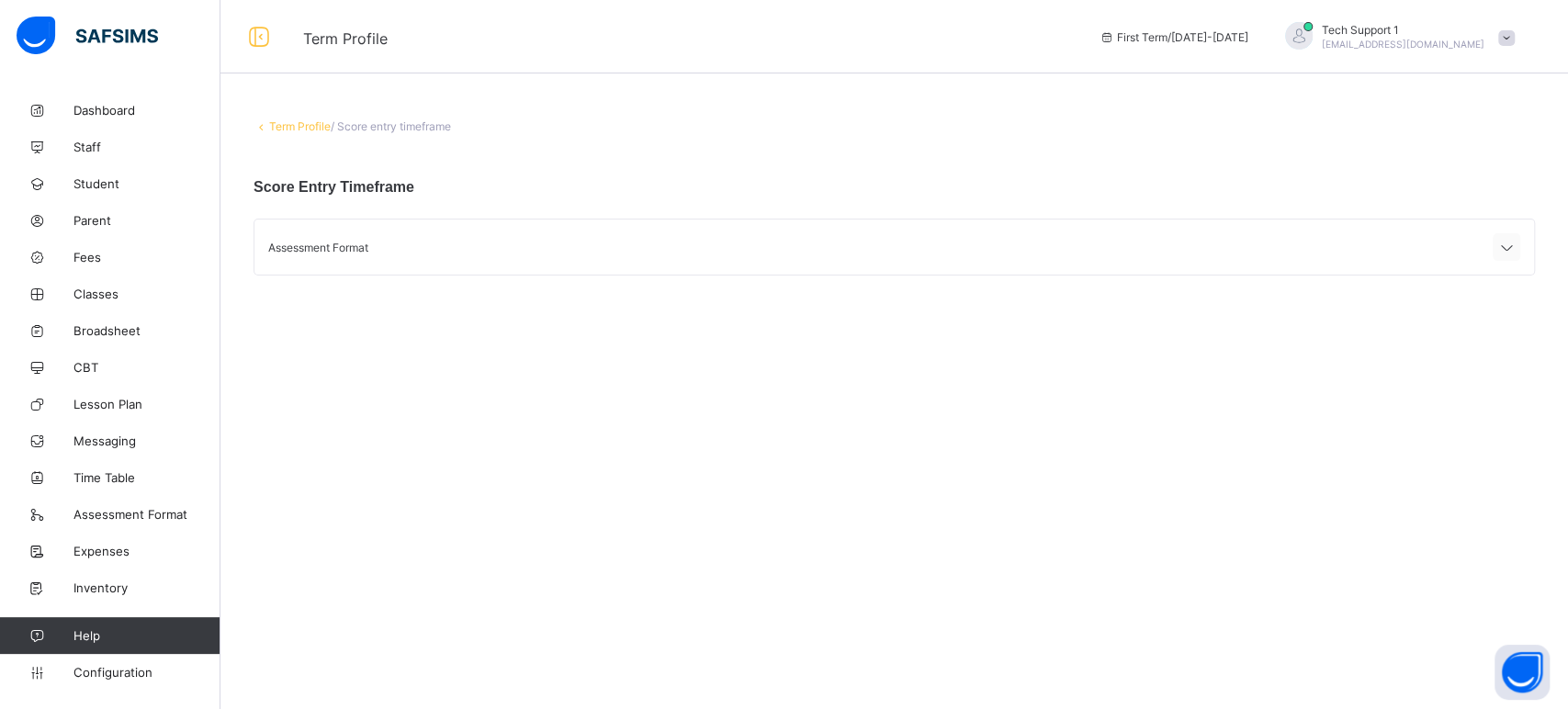
click at [1514, 241] on icon at bounding box center [1506, 248] width 22 height 18
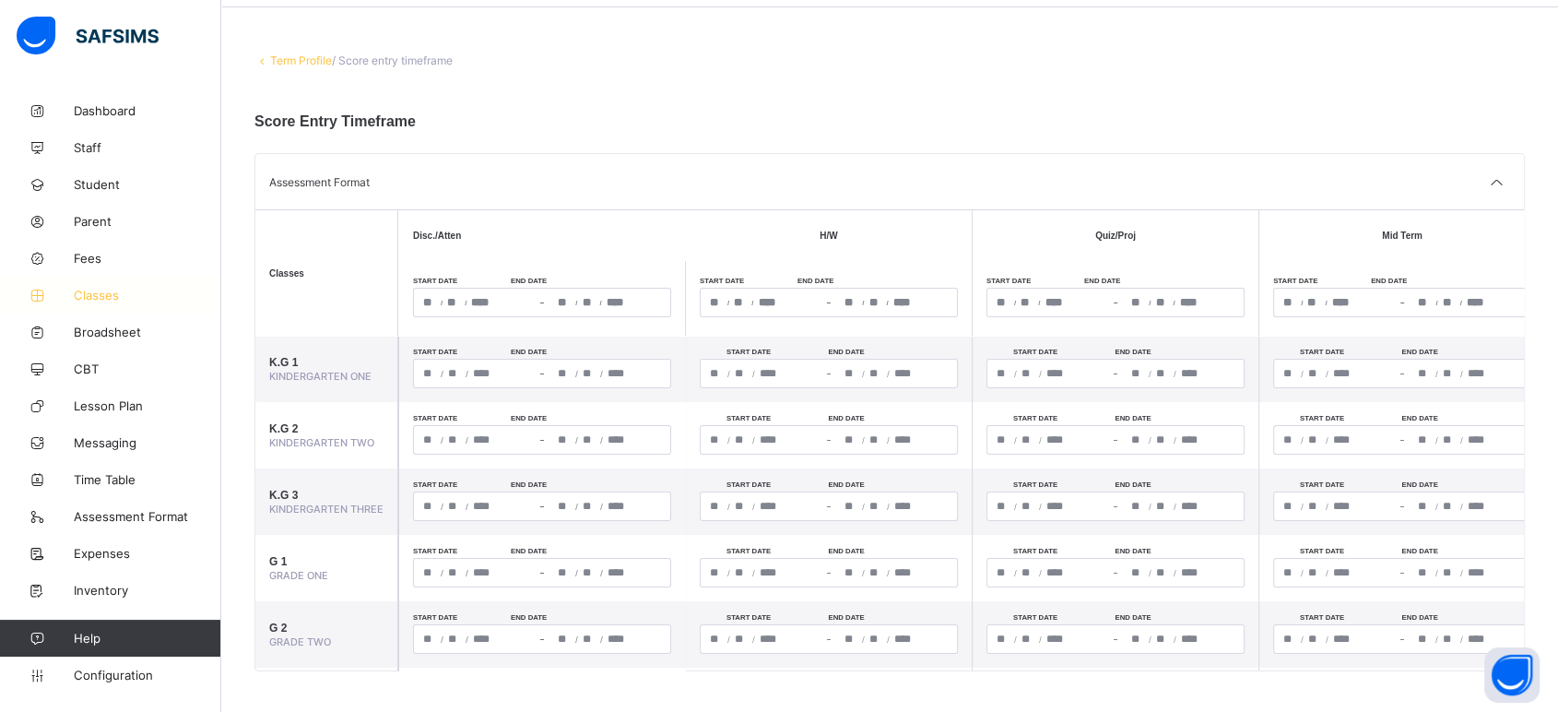
click at [104, 302] on span "Classes" at bounding box center [148, 295] width 148 height 15
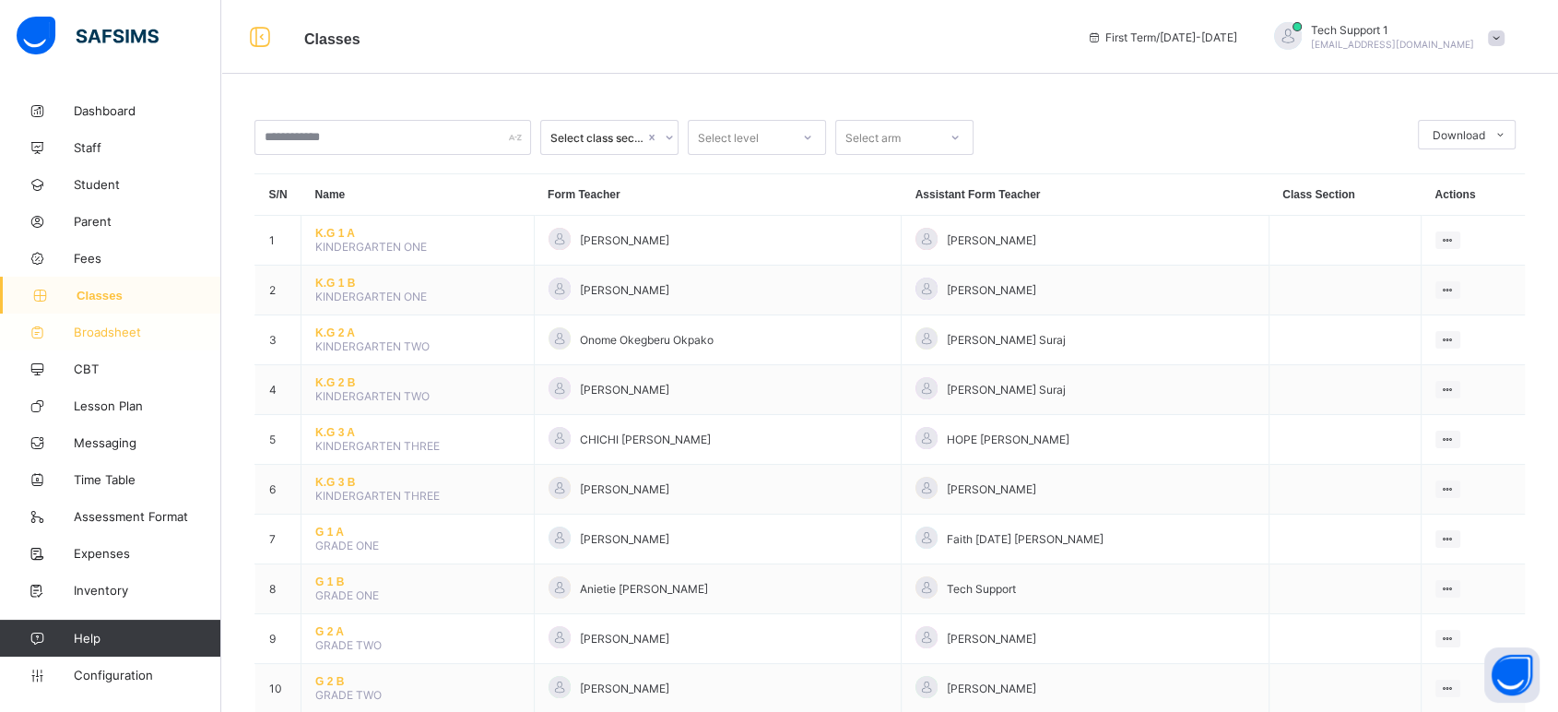
click at [85, 334] on span "Broadsheet" at bounding box center [148, 332] width 148 height 15
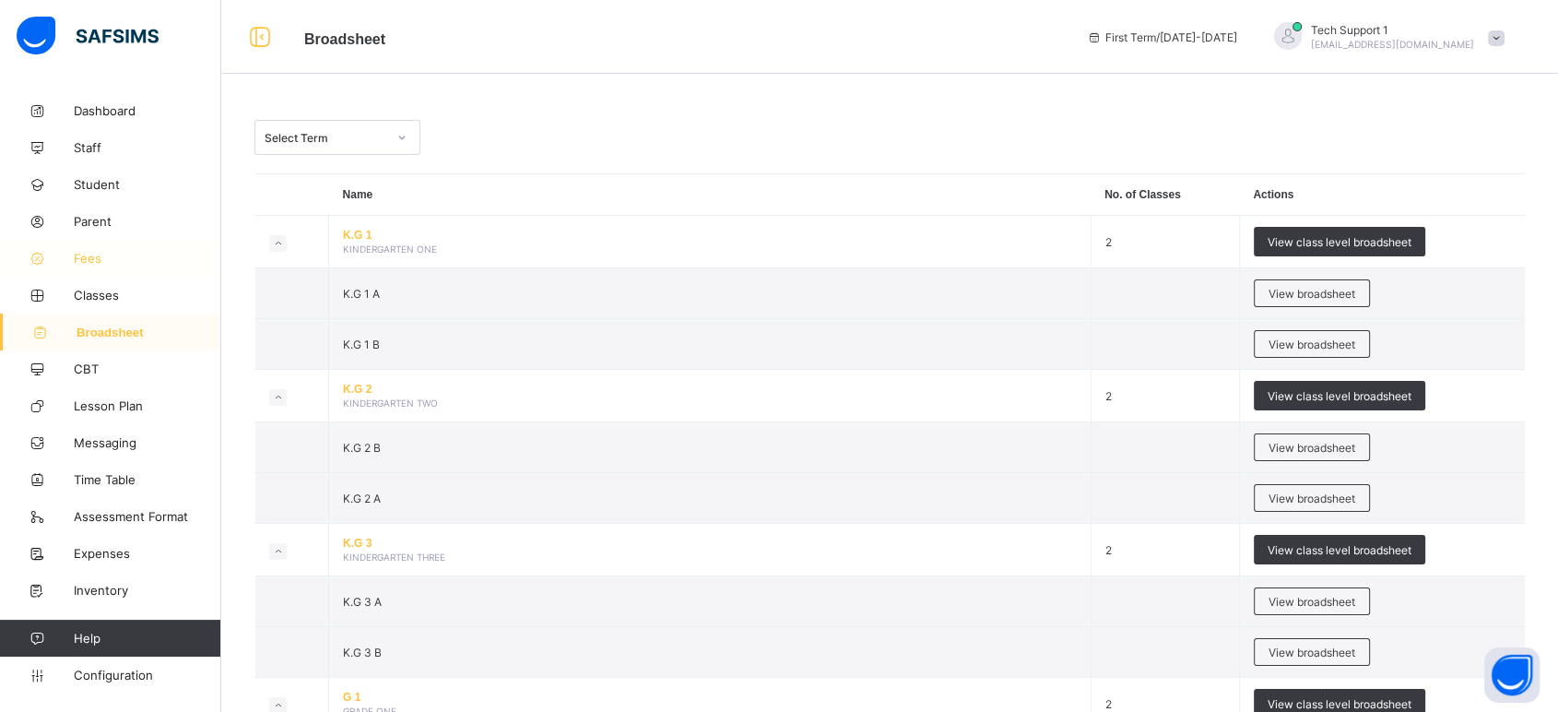
click at [75, 258] on span "Fees" at bounding box center [148, 258] width 148 height 15
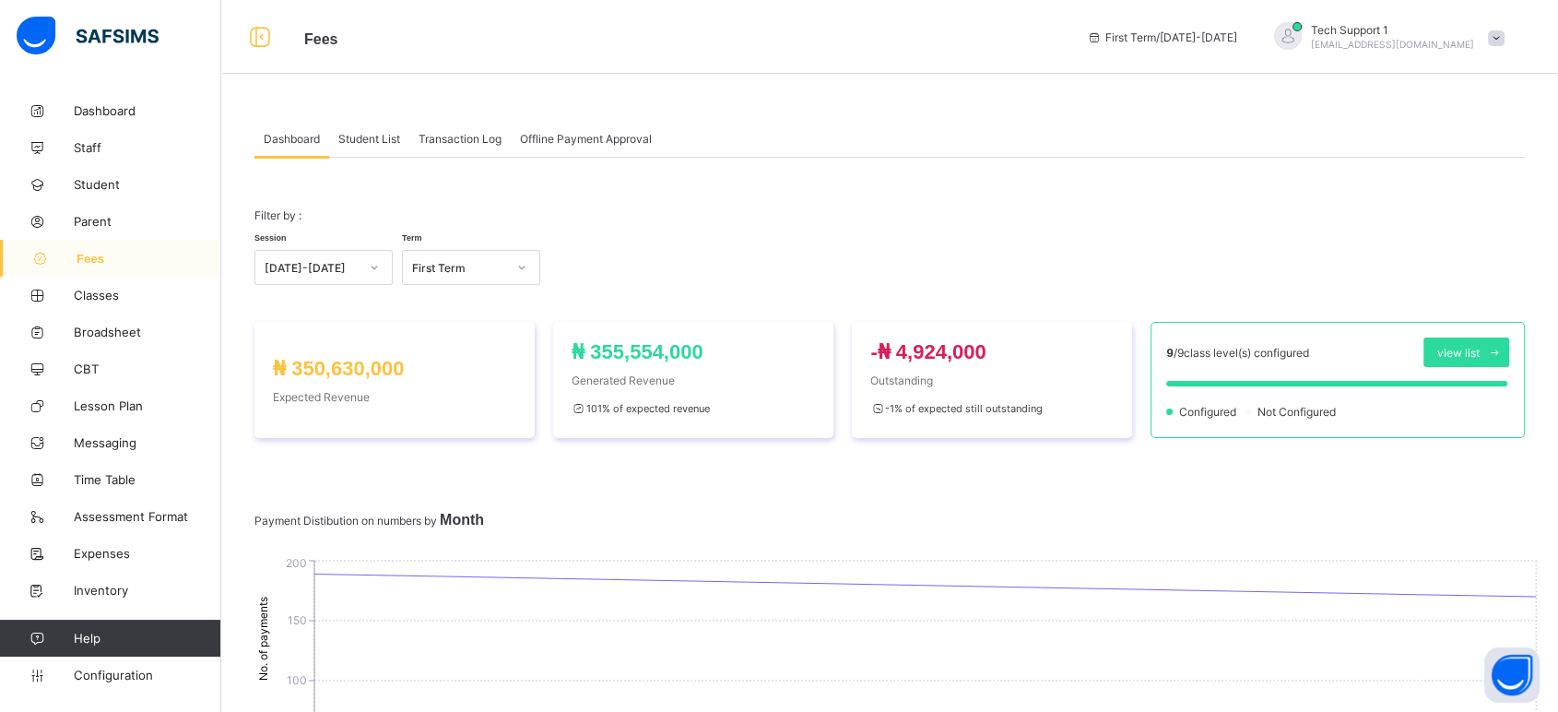
click at [356, 146] on div "Student List" at bounding box center [369, 138] width 80 height 37
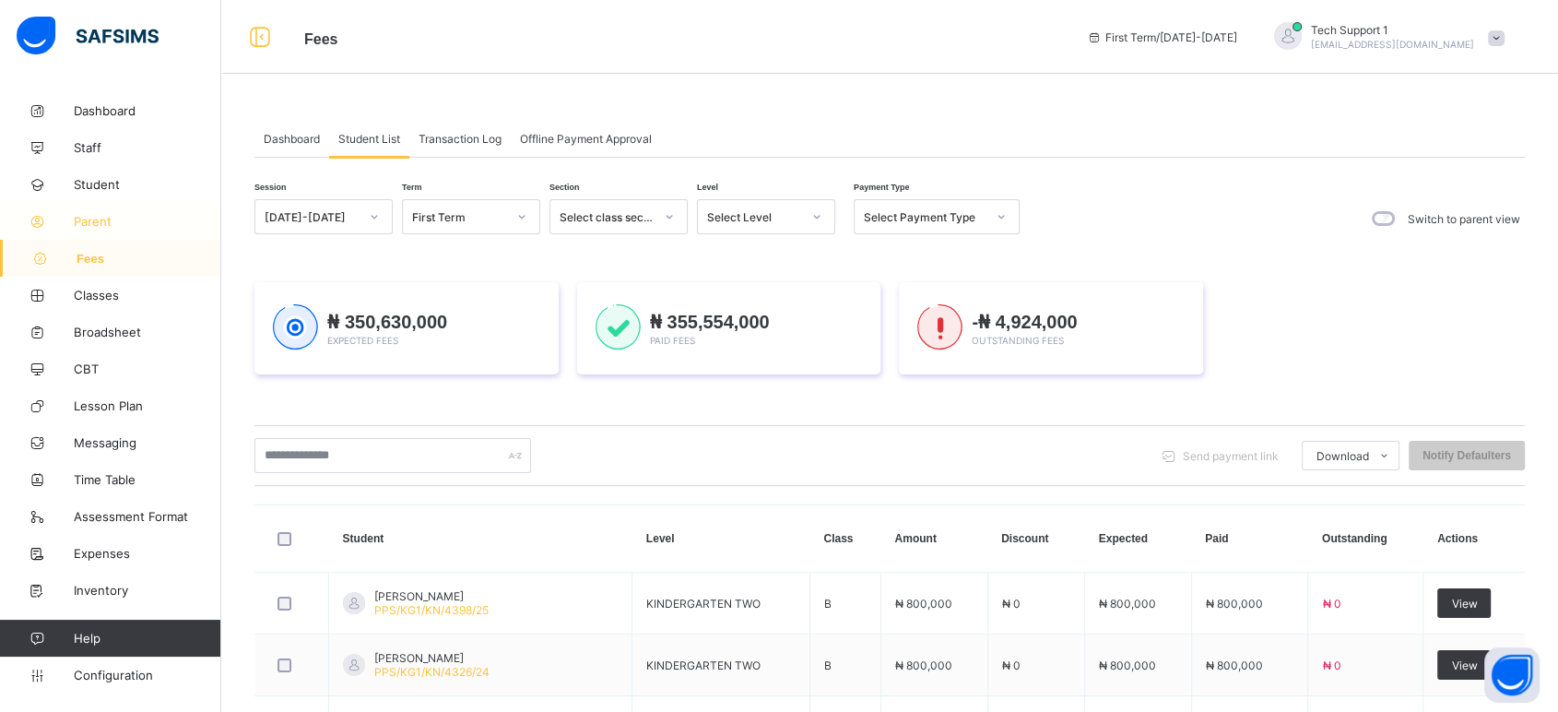
click at [118, 226] on span "Parent" at bounding box center [148, 221] width 148 height 15
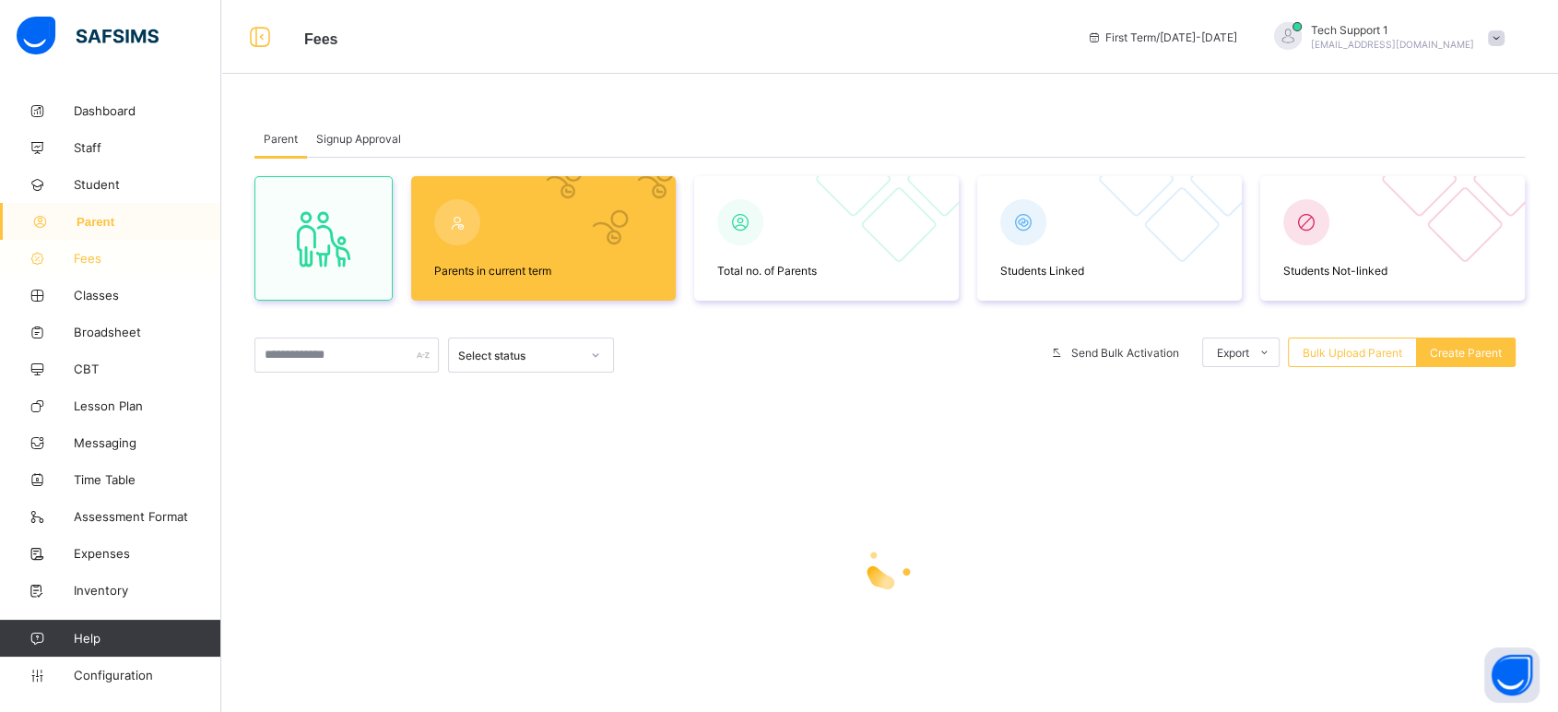
click at [96, 248] on link "Fees" at bounding box center [110, 258] width 221 height 37
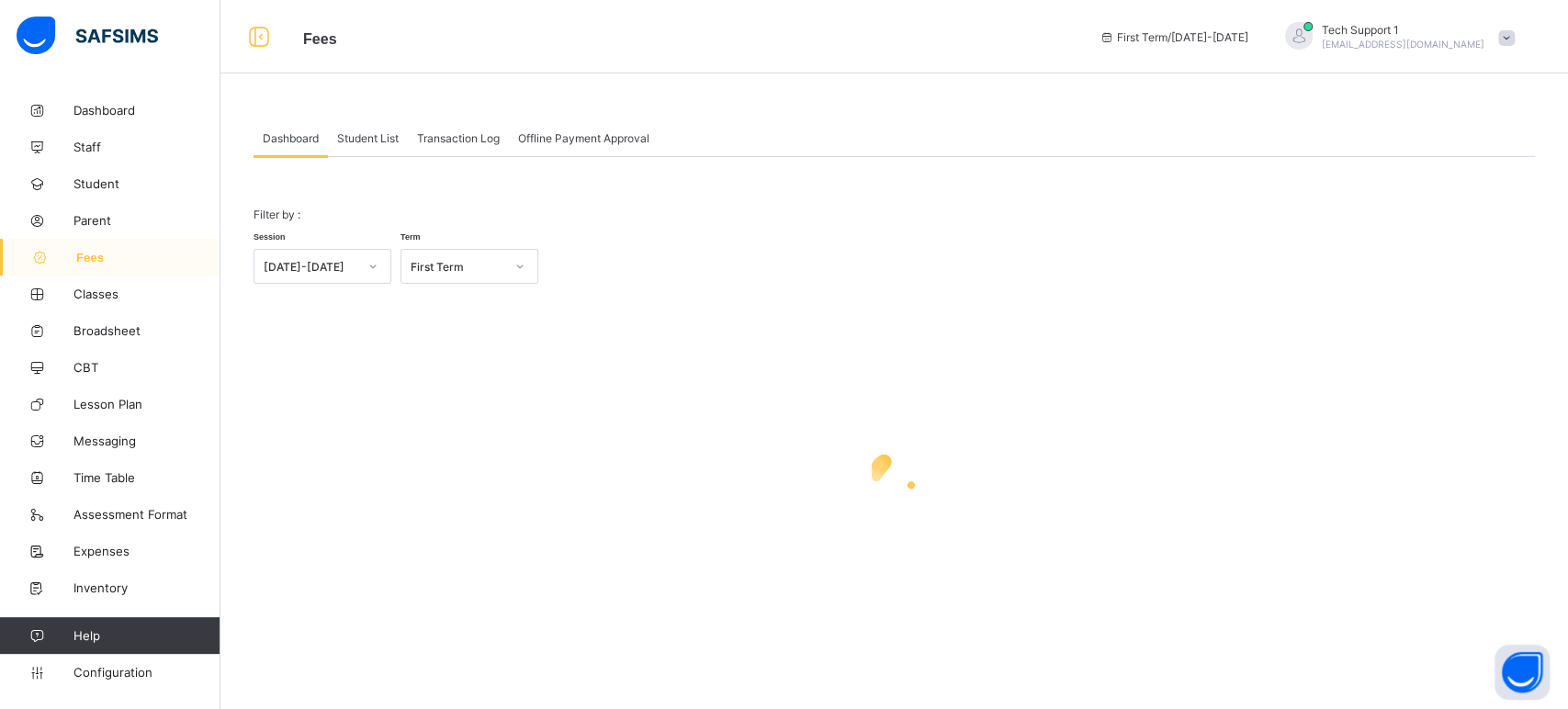
click at [366, 134] on span "Student List" at bounding box center [368, 138] width 62 height 14
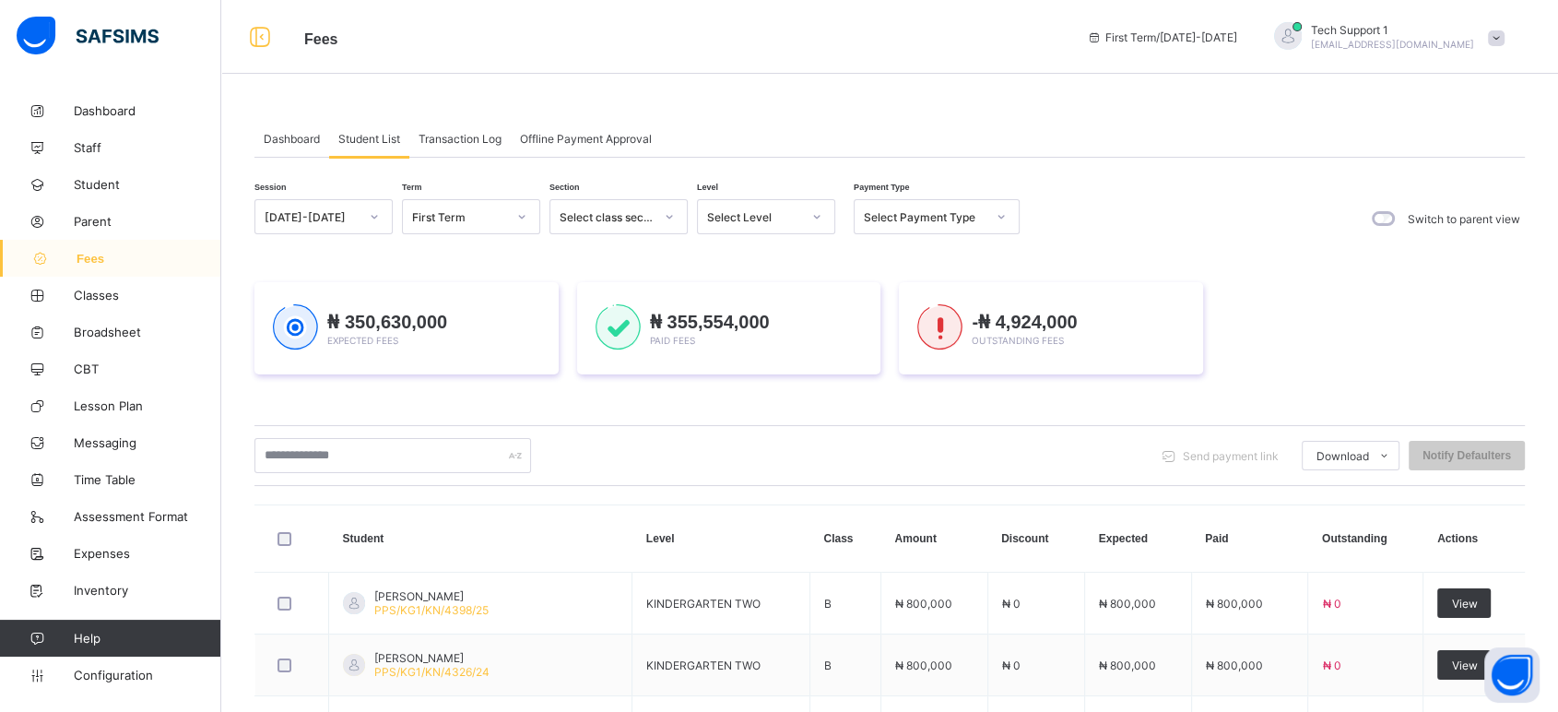
click at [459, 144] on span "Transaction Log" at bounding box center [460, 139] width 83 height 14
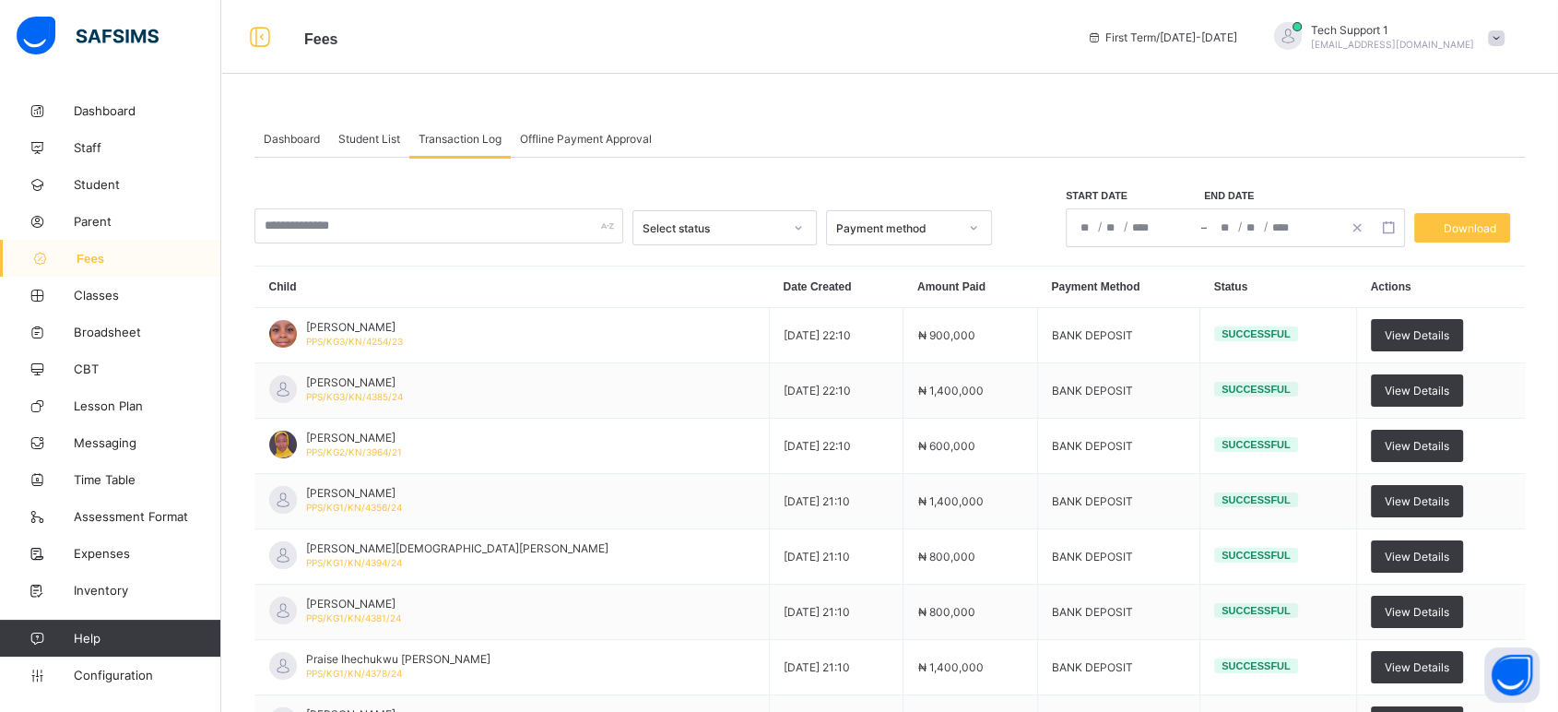
click at [361, 138] on span "Student List" at bounding box center [369, 139] width 62 height 14
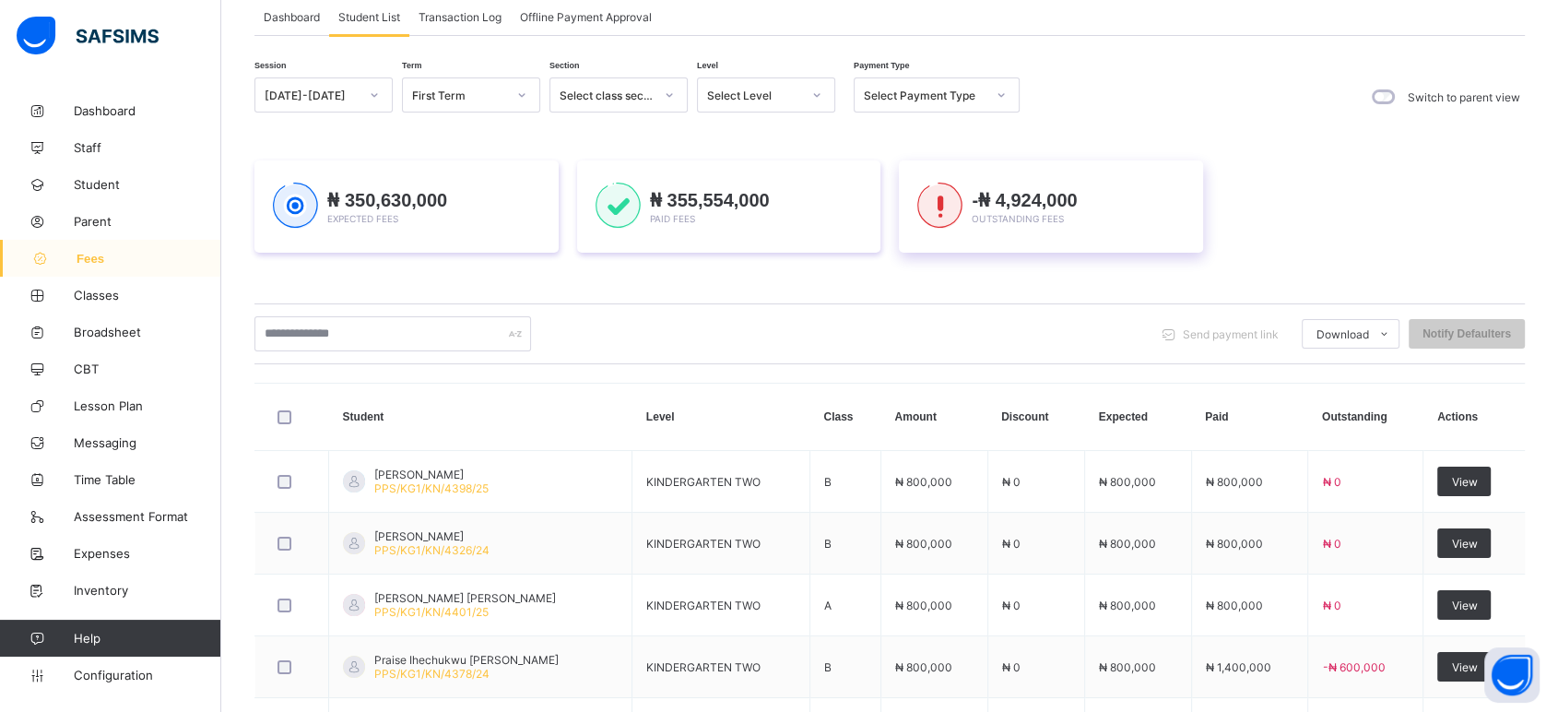
scroll to position [75, 0]
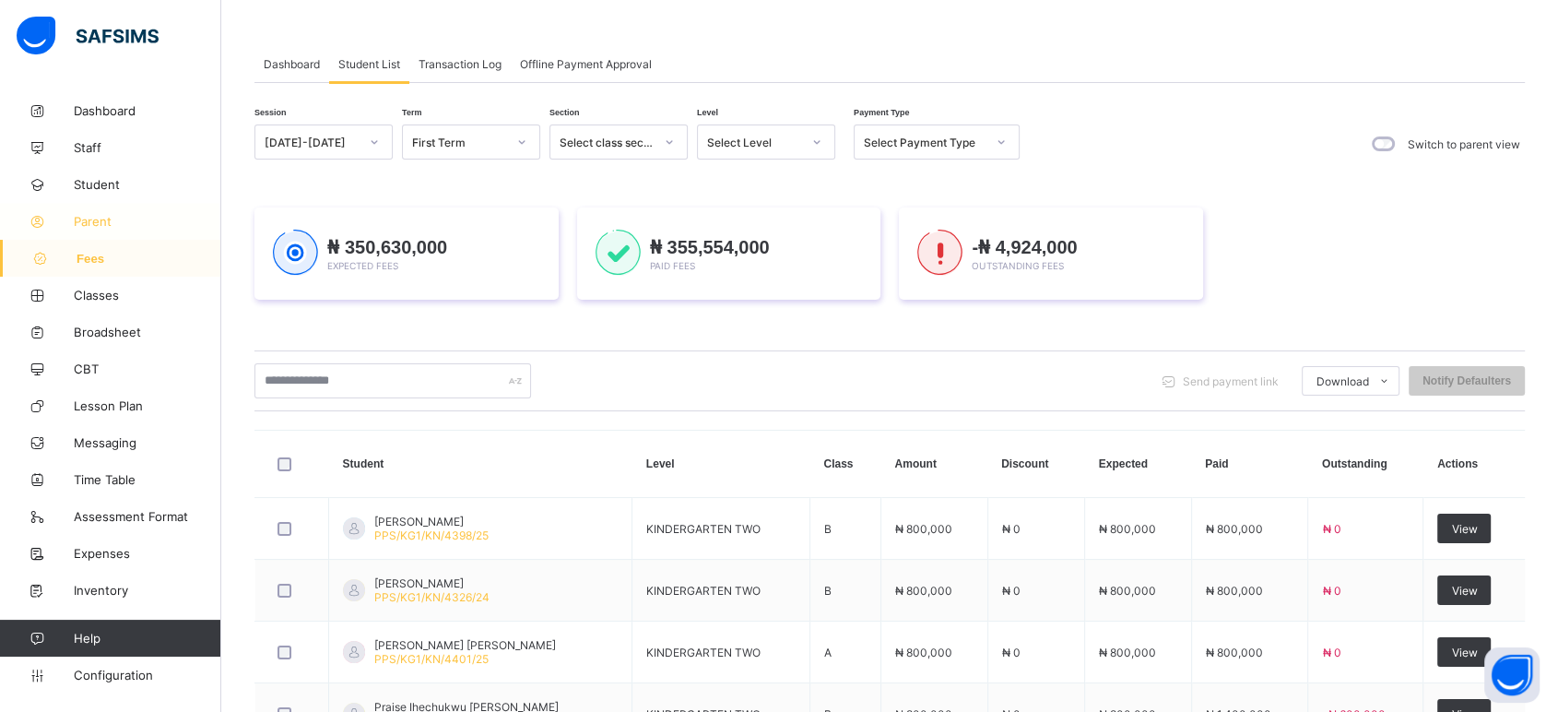
click at [89, 227] on span "Parent" at bounding box center [148, 221] width 148 height 15
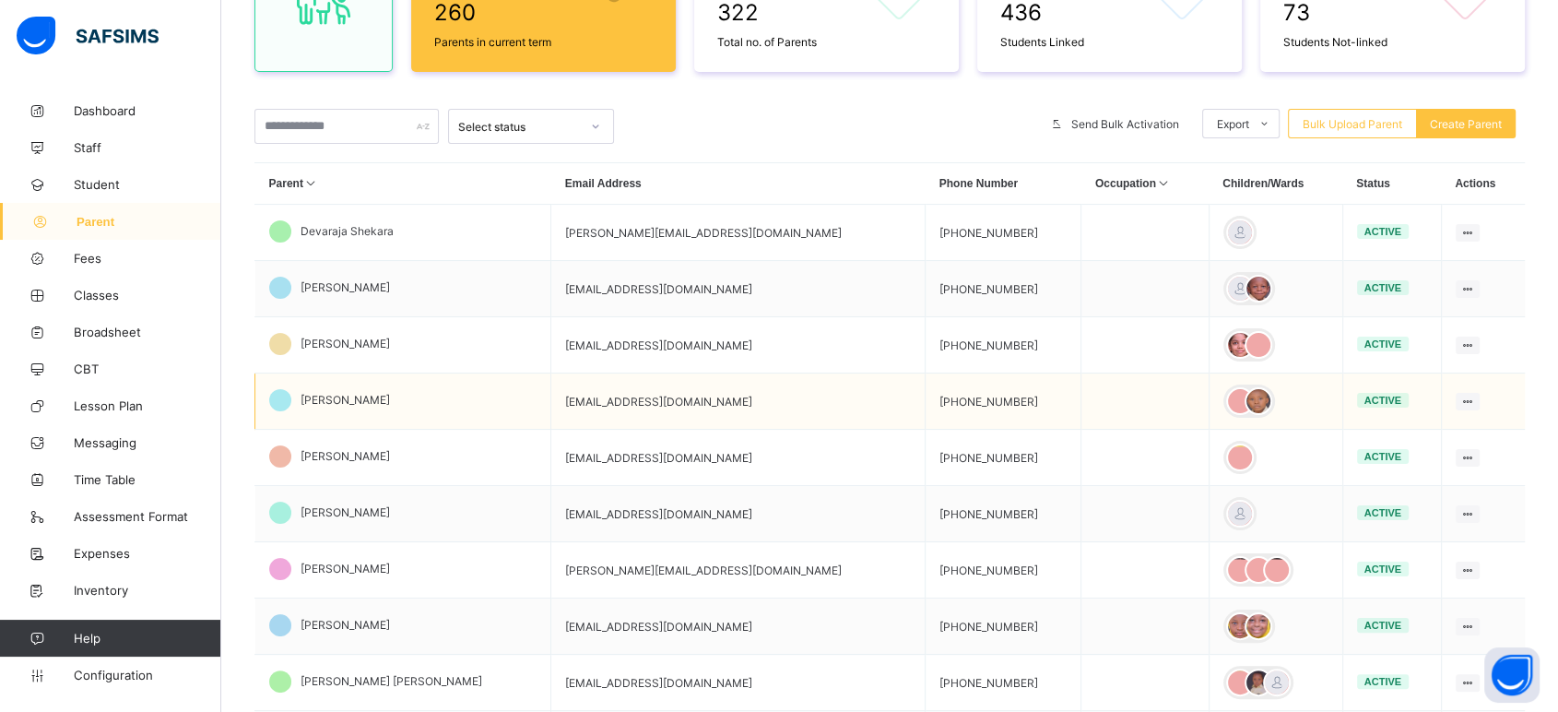
scroll to position [280, 0]
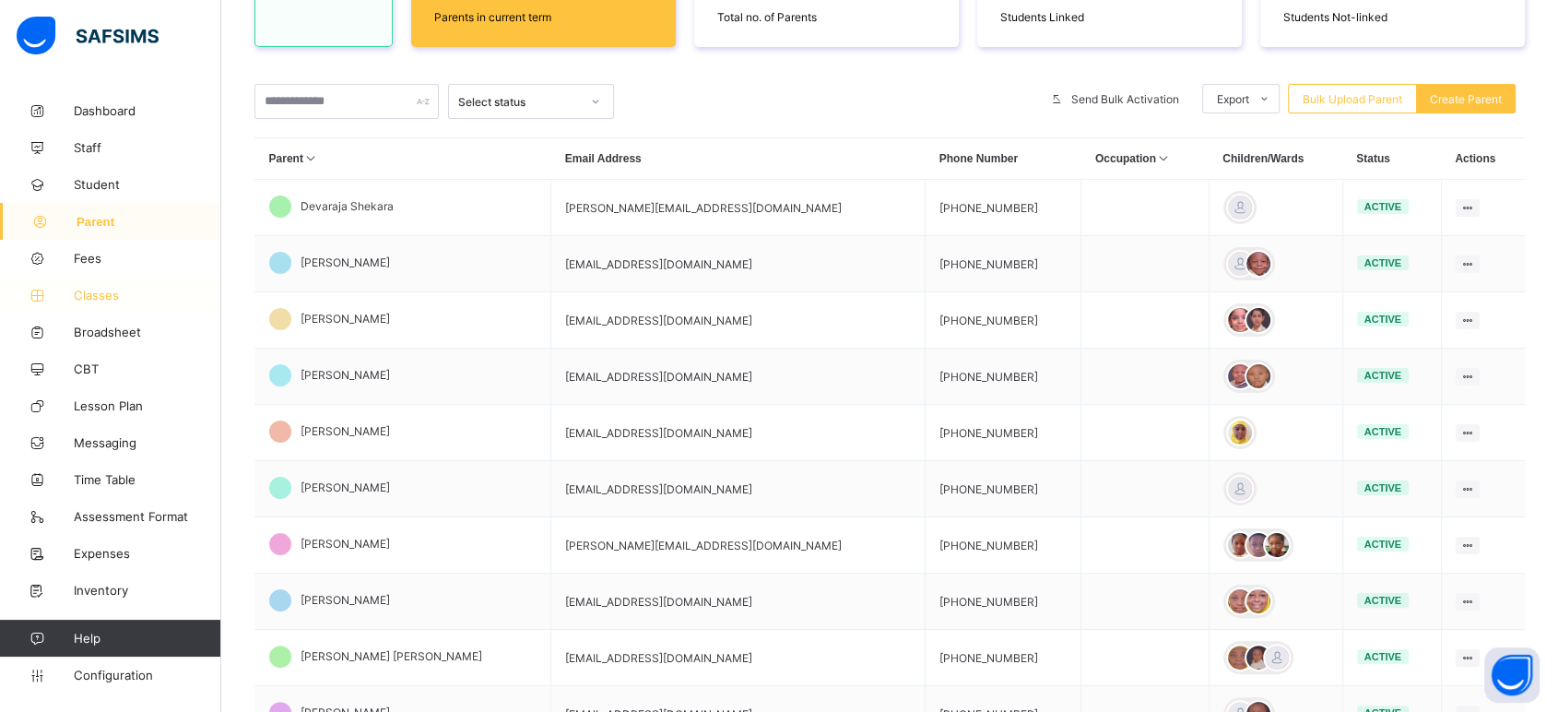
click at [114, 300] on span "Classes" at bounding box center [148, 295] width 148 height 15
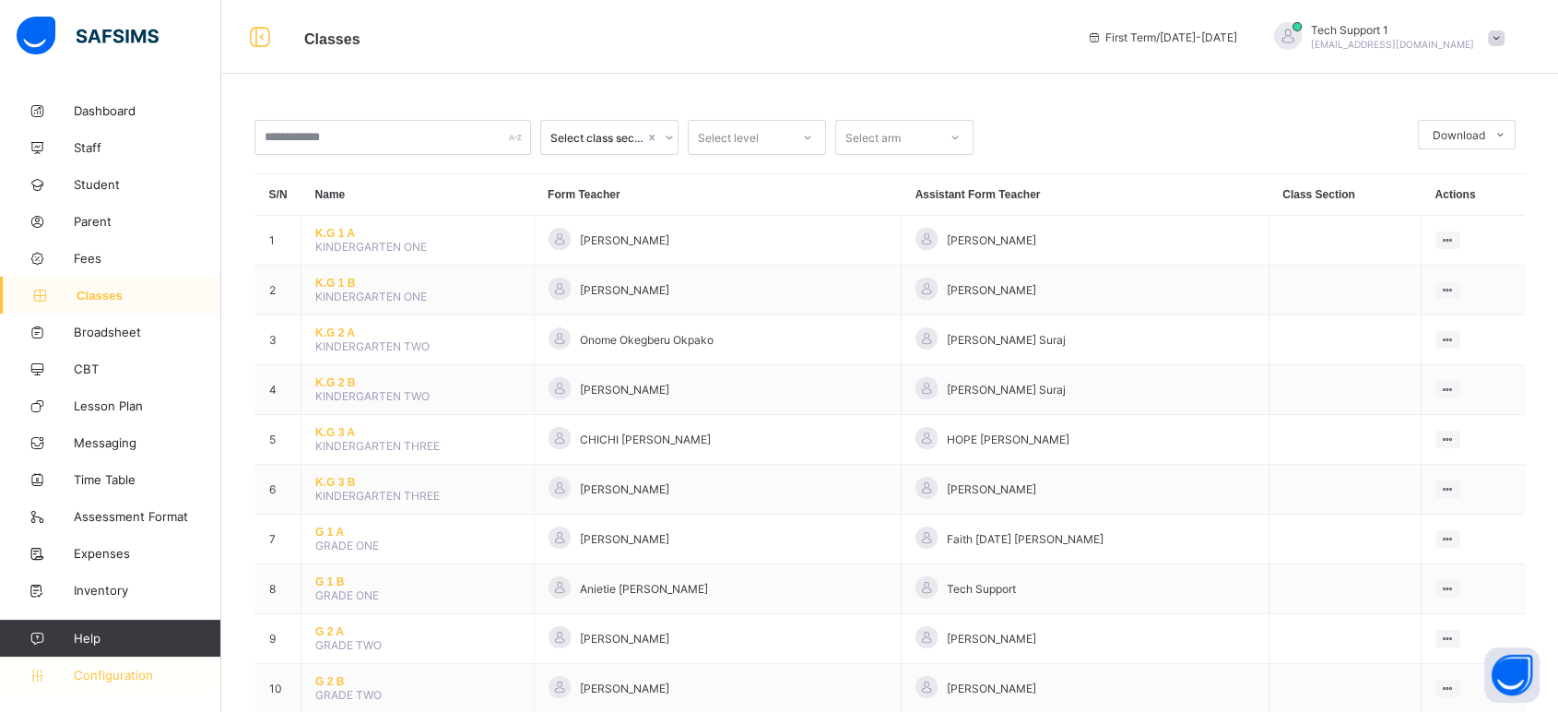
click at [112, 676] on span "Configuration" at bounding box center [147, 675] width 147 height 15
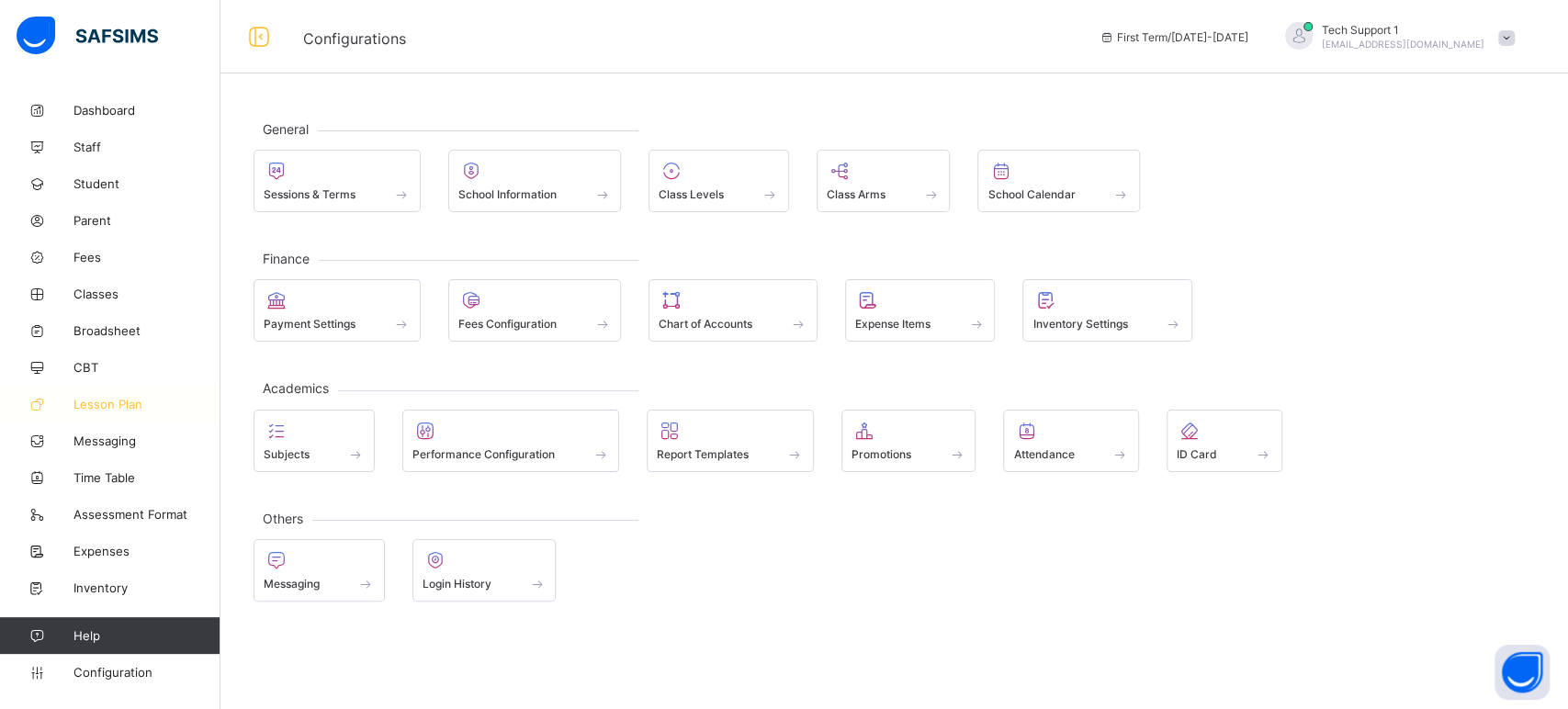
click at [113, 405] on span "Lesson Plan" at bounding box center [147, 403] width 147 height 15
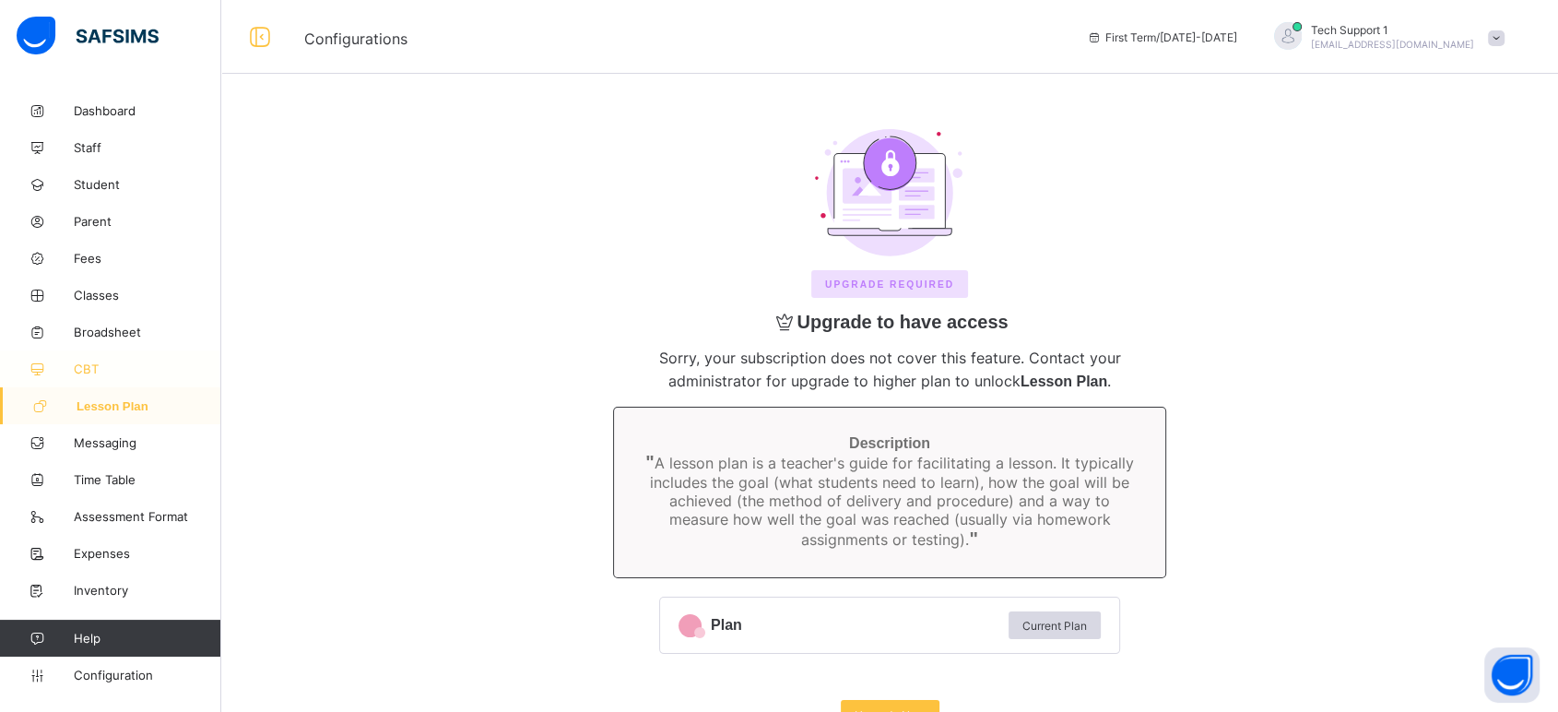
click at [94, 366] on span "CBT" at bounding box center [148, 368] width 148 height 15
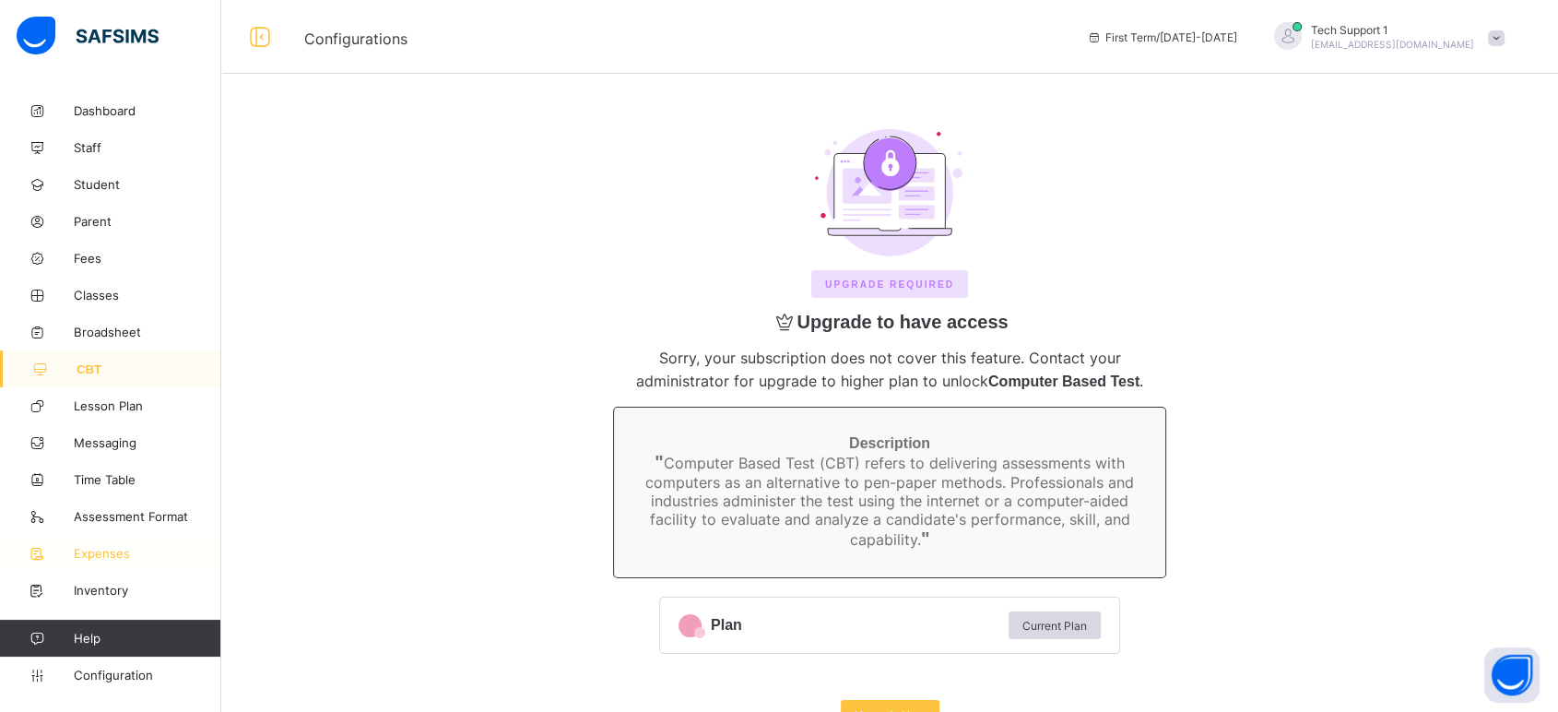
click at [132, 559] on span "Expenses" at bounding box center [148, 553] width 148 height 15
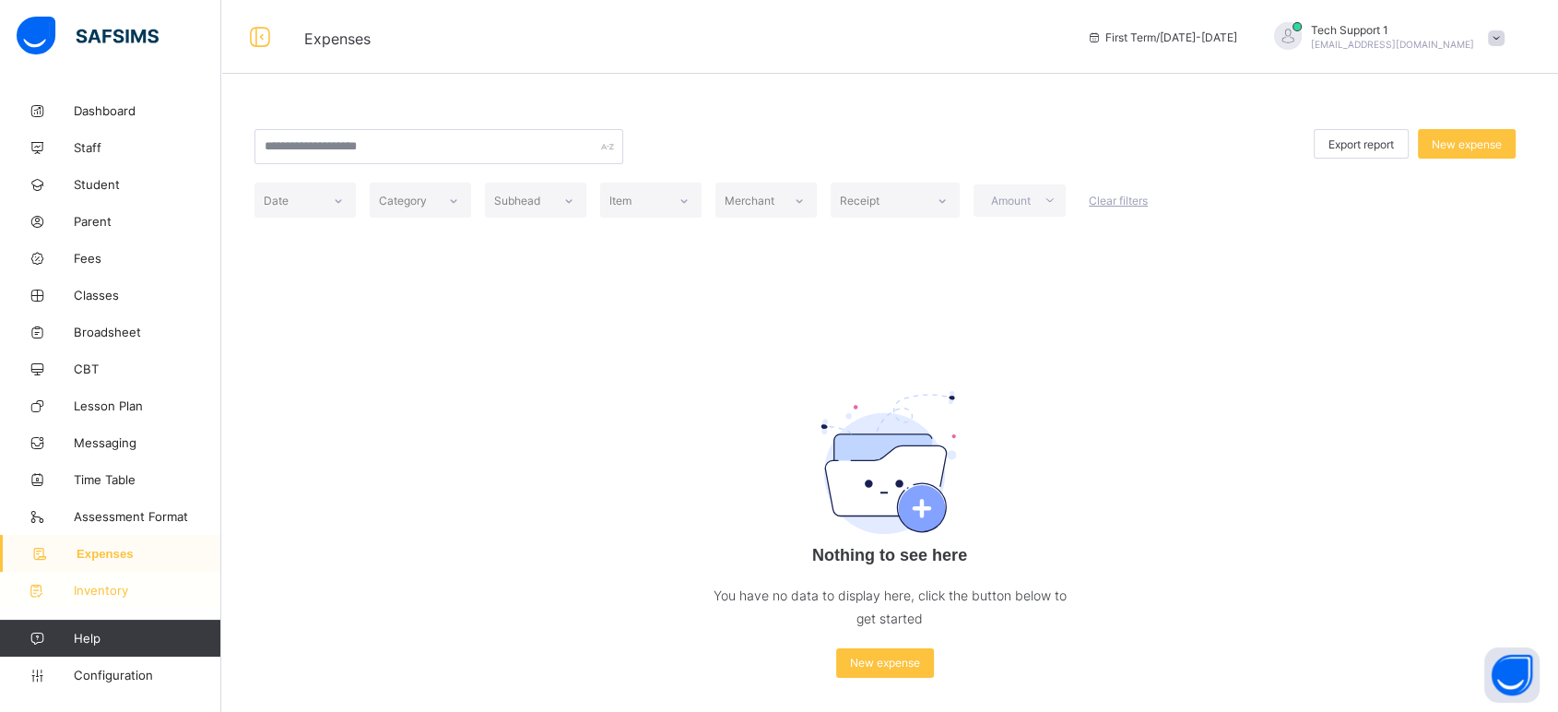
click at [103, 588] on span "Inventory" at bounding box center [148, 590] width 148 height 15
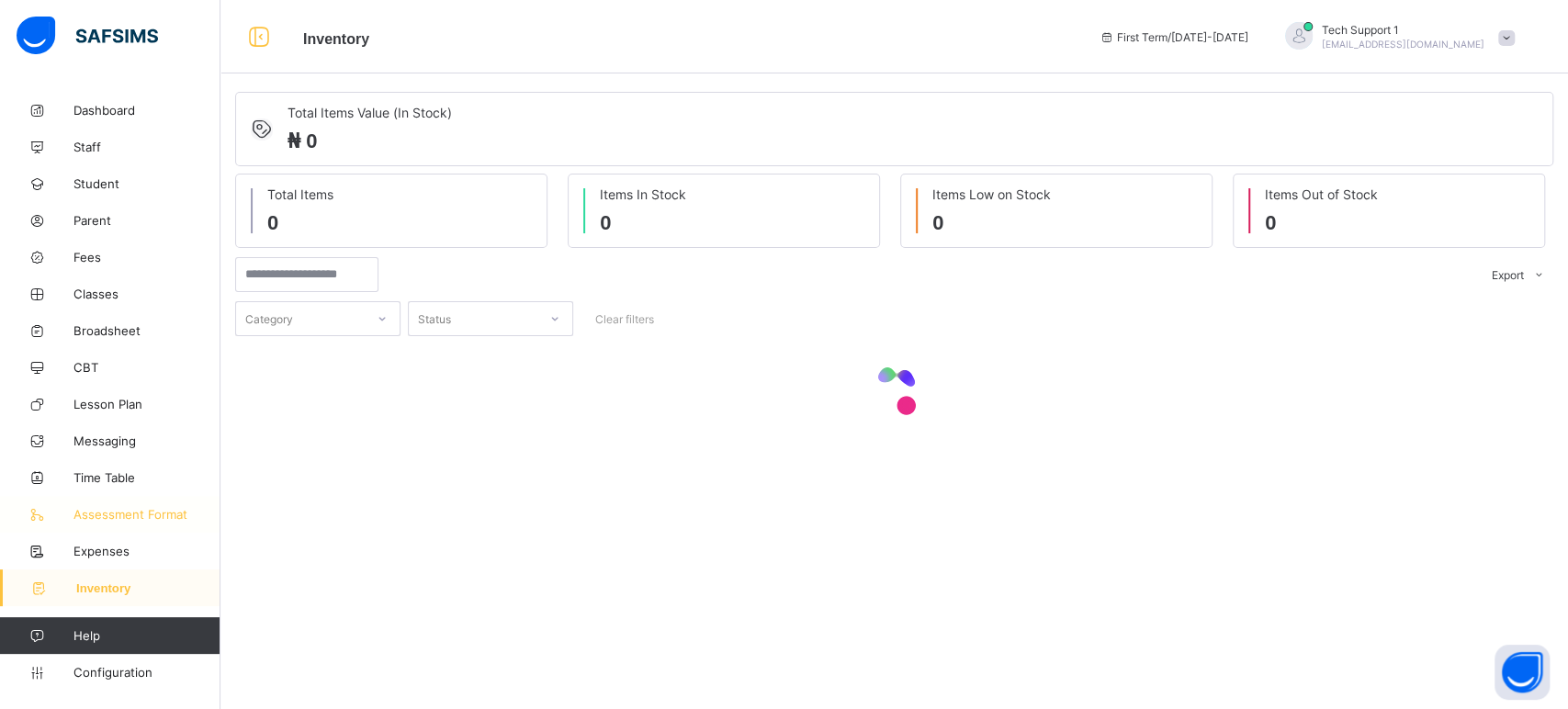
click at [112, 519] on span "Assessment Format" at bounding box center [147, 514] width 147 height 15
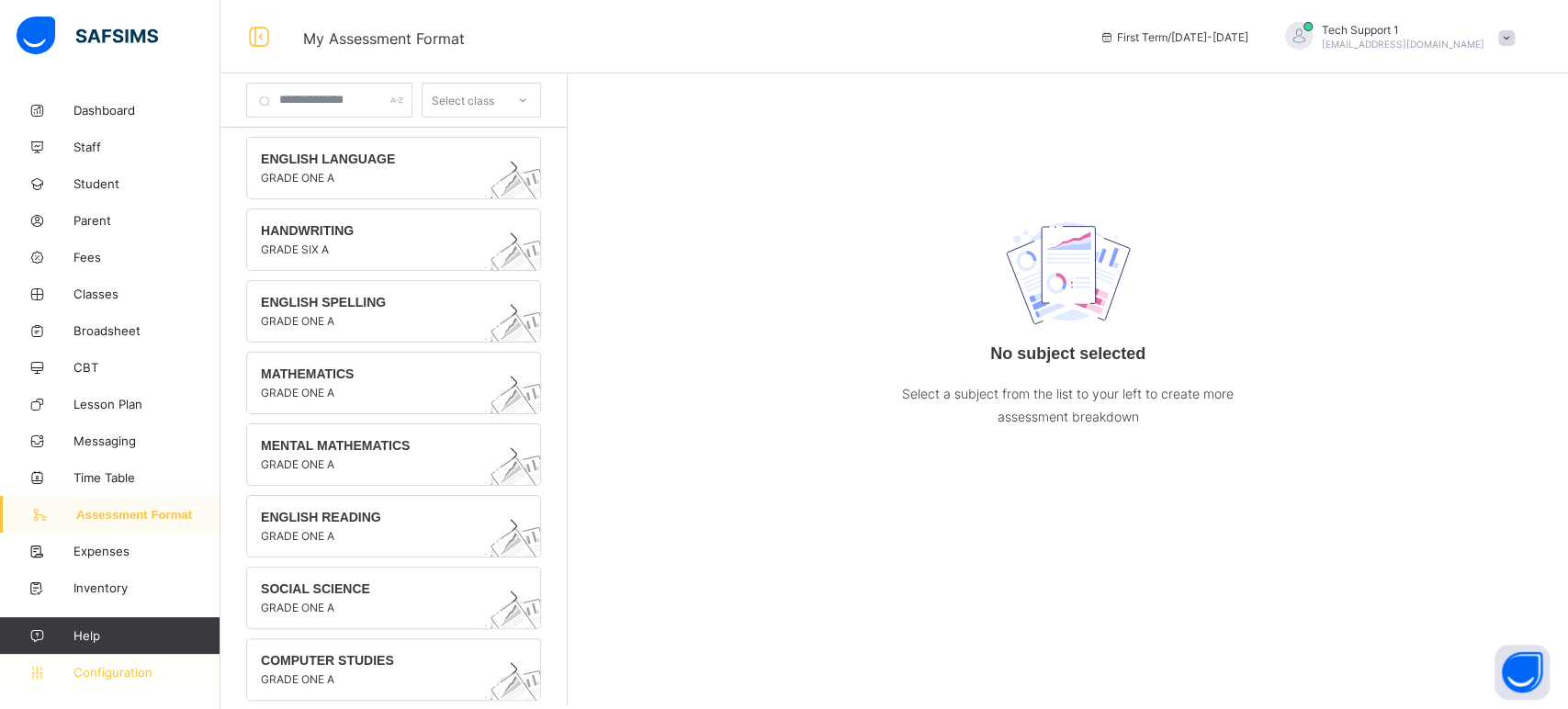
click at [95, 682] on link "Configuration" at bounding box center [110, 672] width 219 height 37
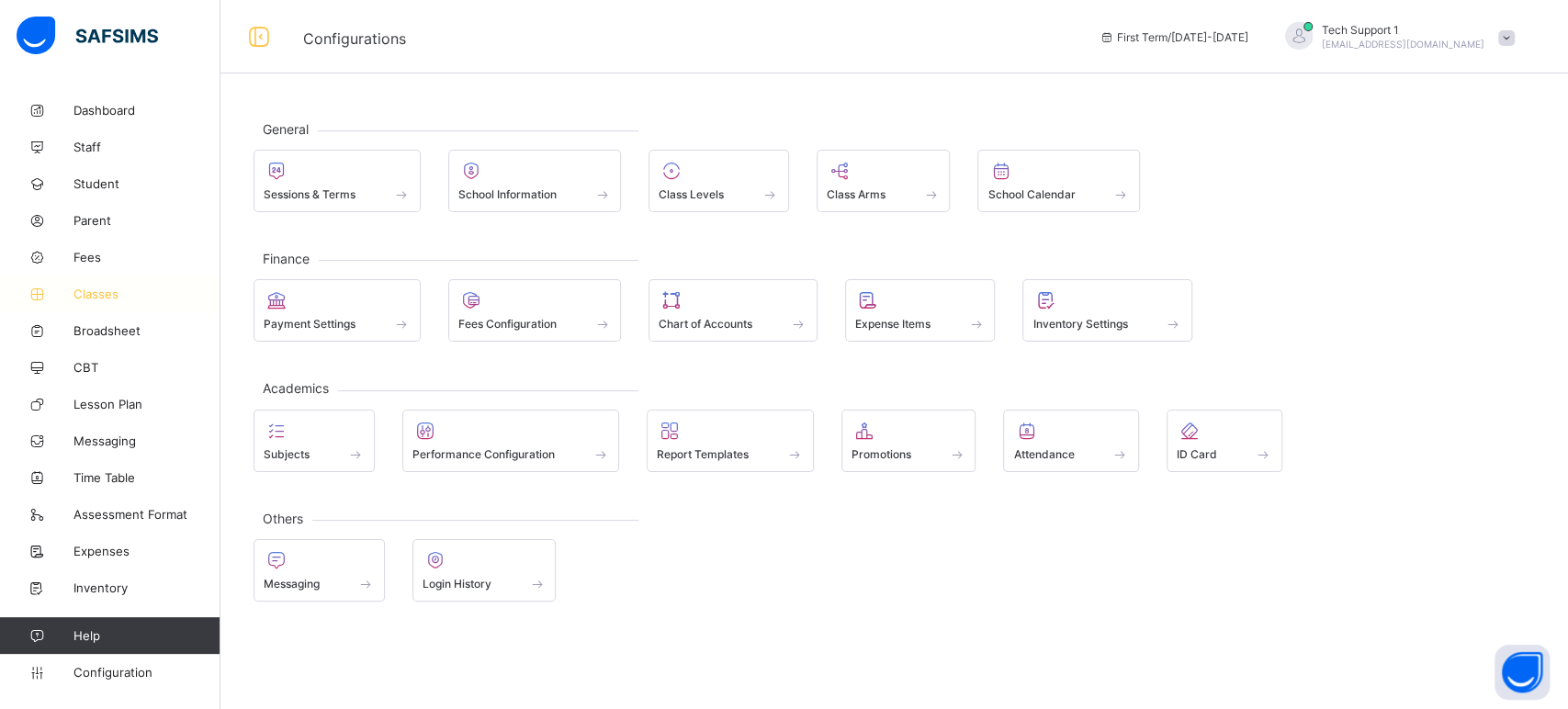
drag, startPoint x: 103, startPoint y: 286, endPoint x: 113, endPoint y: 285, distance: 10.0
click at [103, 287] on span "Classes" at bounding box center [147, 294] width 147 height 15
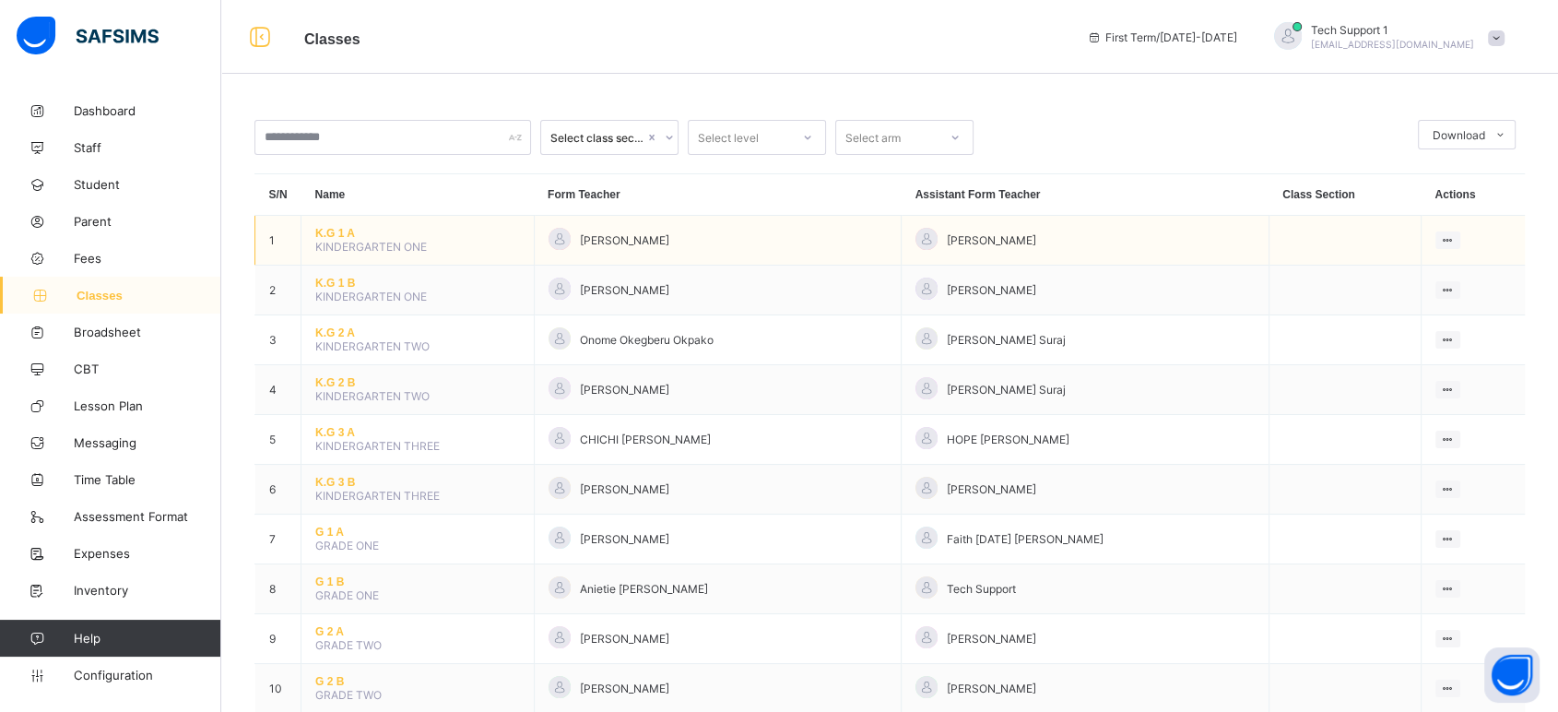
click at [327, 236] on span "K.G 1 A" at bounding box center [417, 233] width 205 height 13
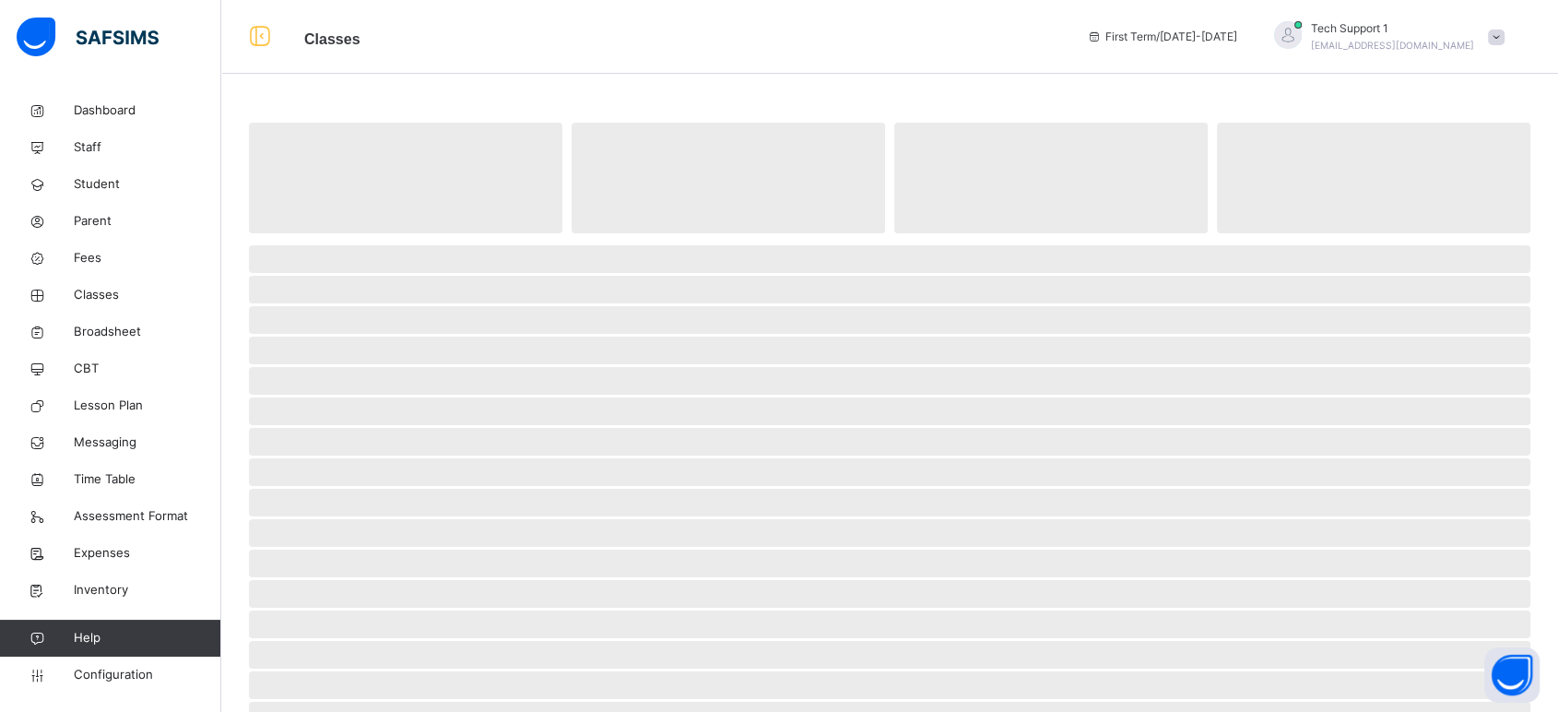
click at [327, 236] on span at bounding box center [890, 237] width 1282 height 9
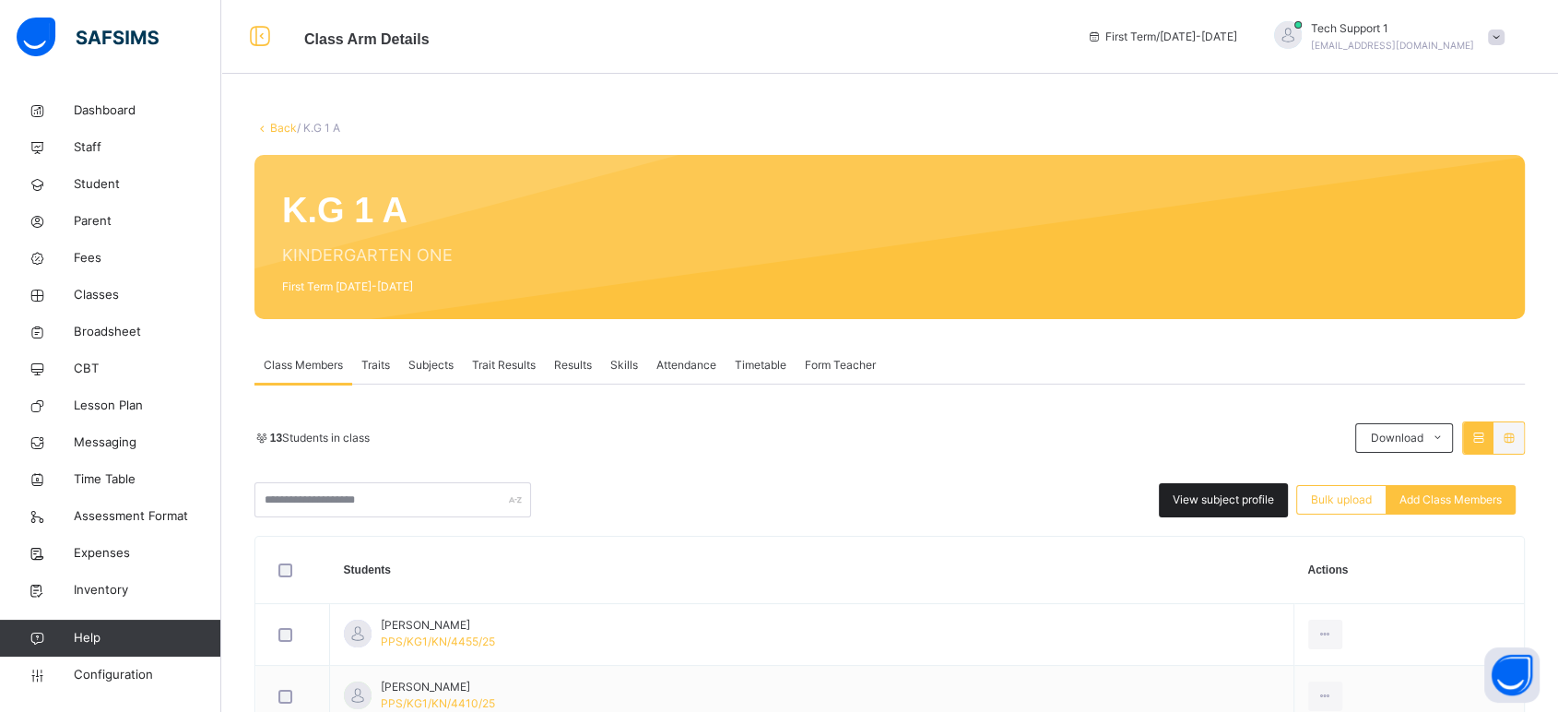
drag, startPoint x: 1200, startPoint y: 492, endPoint x: 990, endPoint y: 419, distance: 221.6
click at [1201, 492] on span "View subject profile" at bounding box center [1223, 500] width 101 height 17
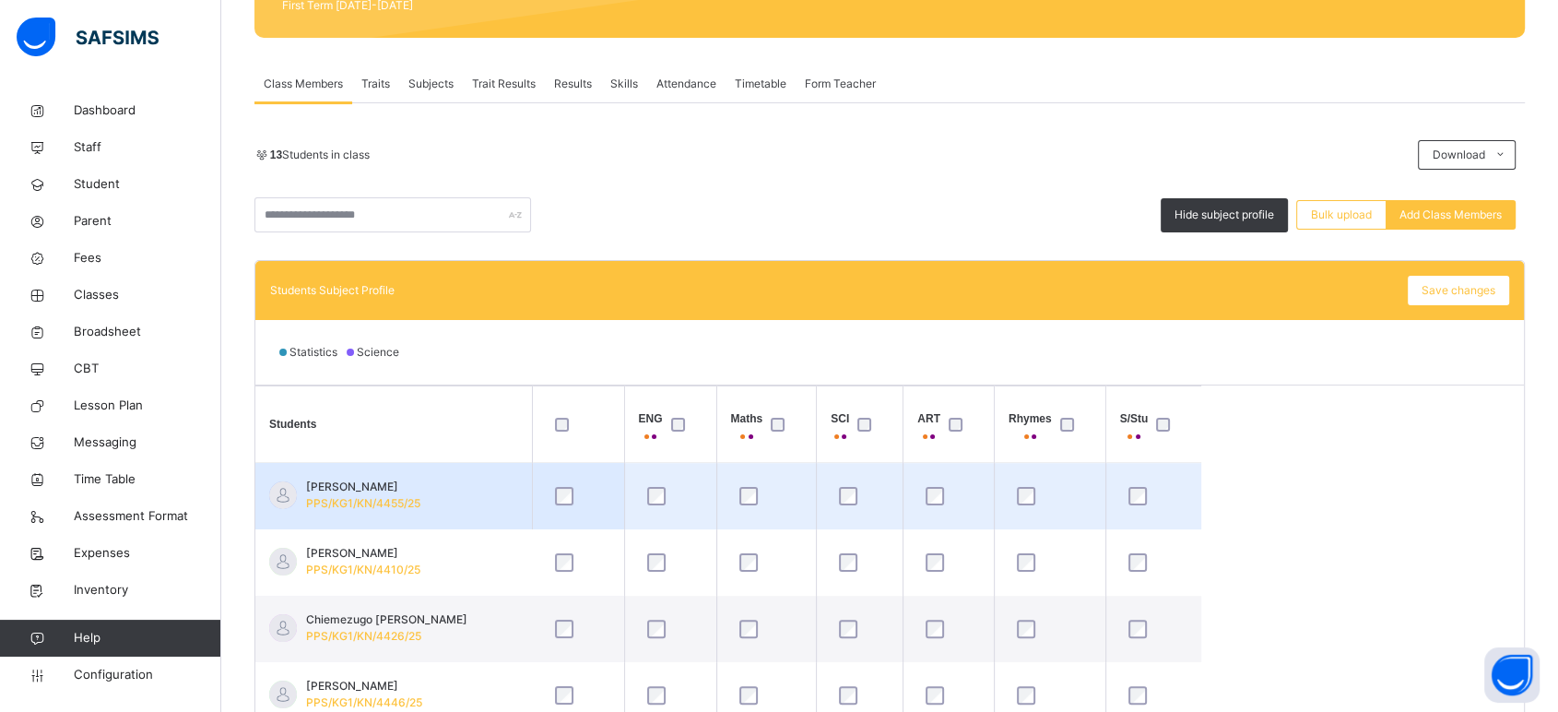
scroll to position [102, 0]
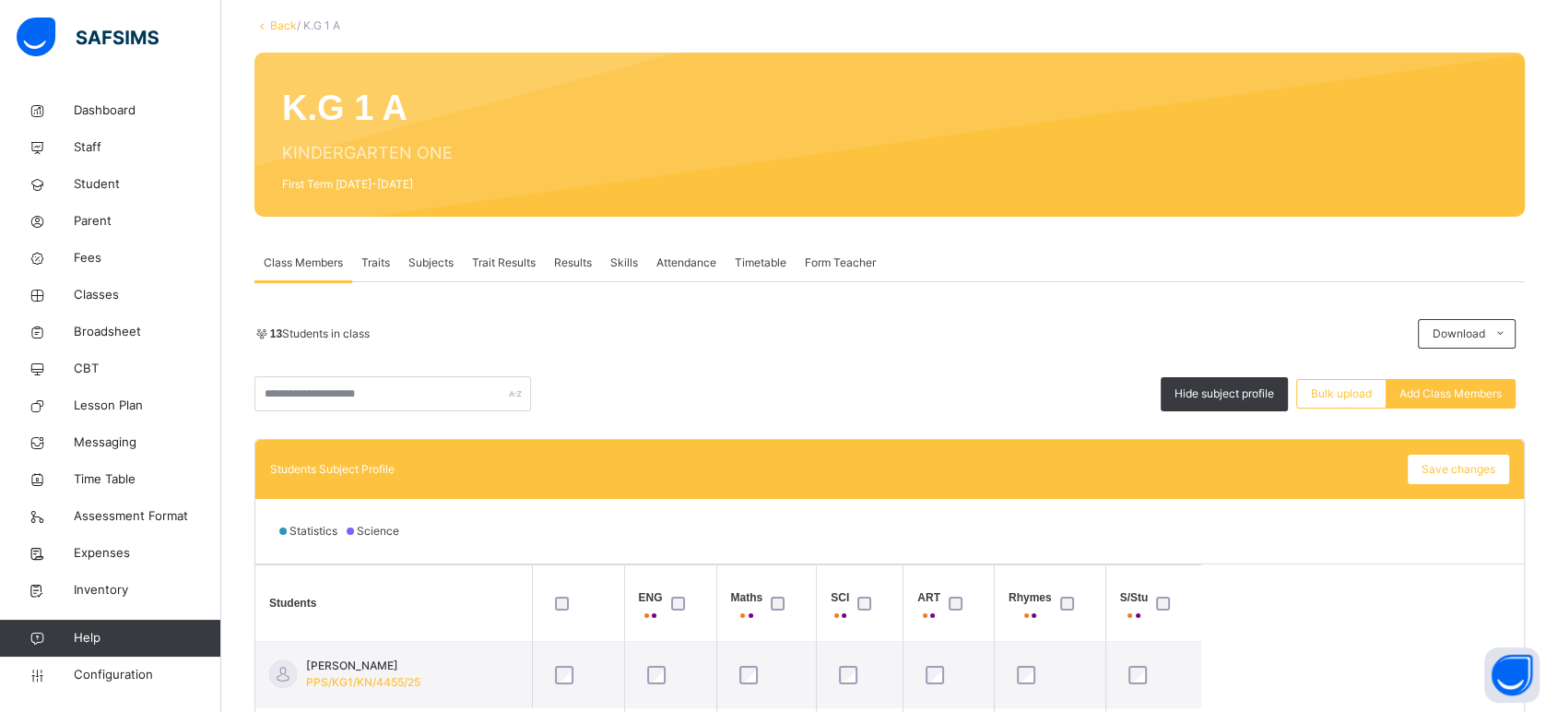
click at [378, 262] on span "Traits" at bounding box center [375, 263] width 29 height 17
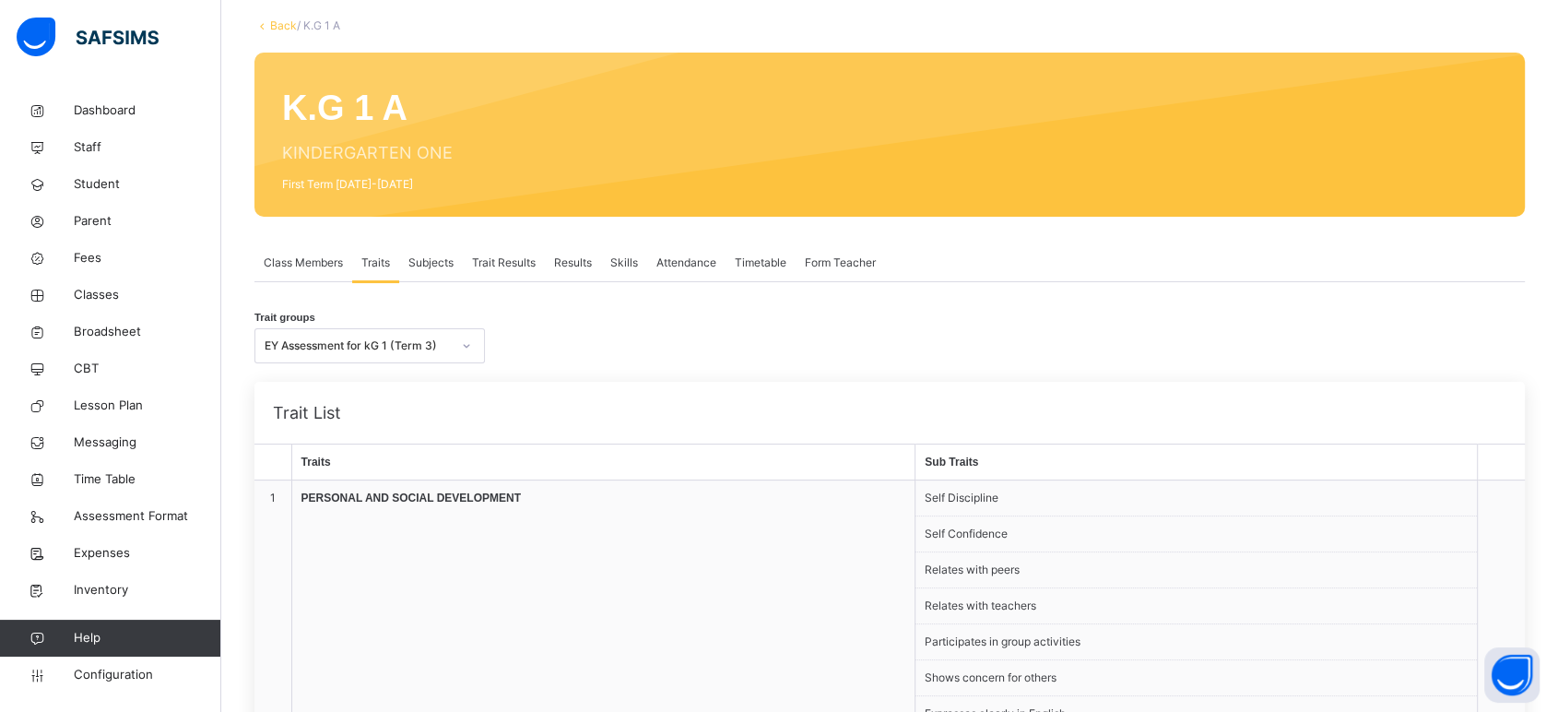
click at [320, 264] on span "Class Members" at bounding box center [303, 263] width 79 height 17
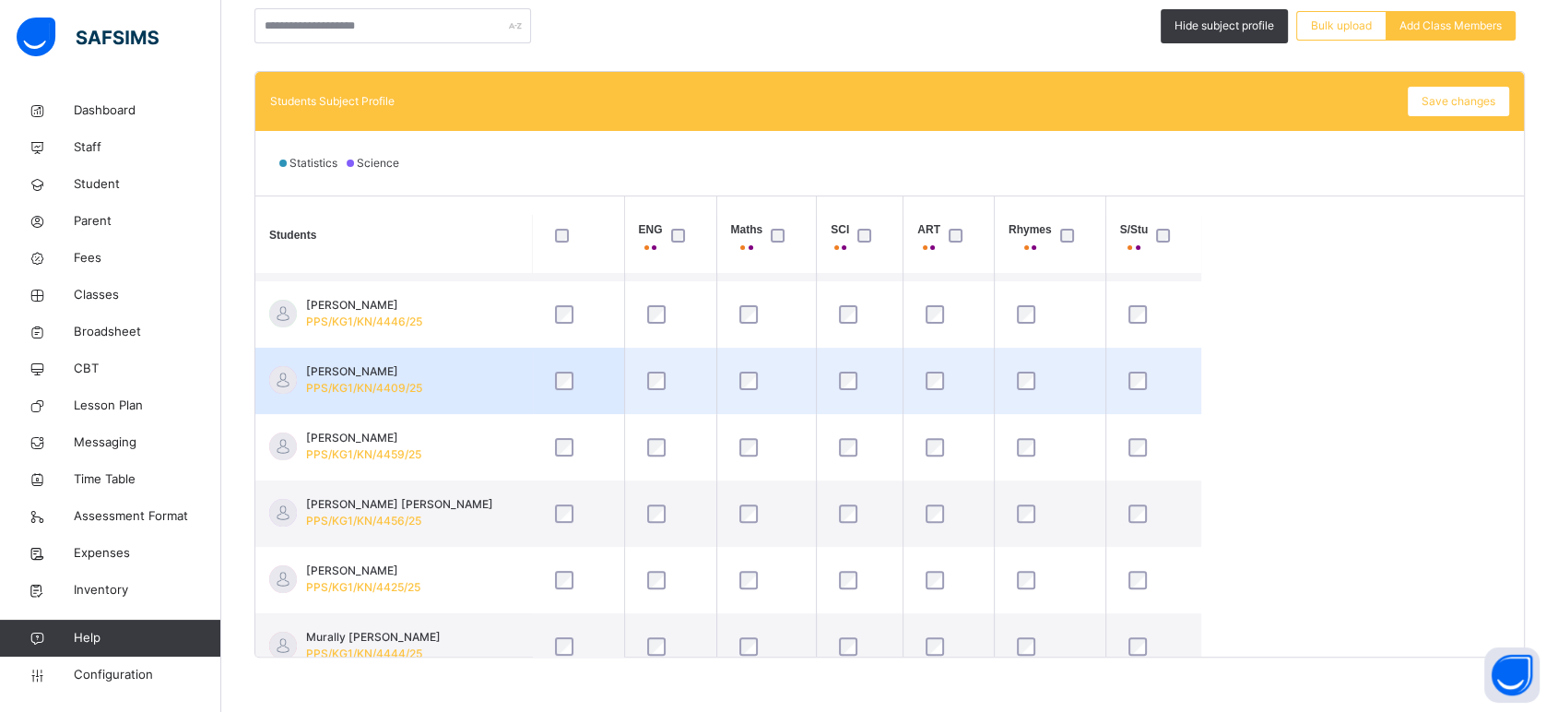
scroll to position [205, 0]
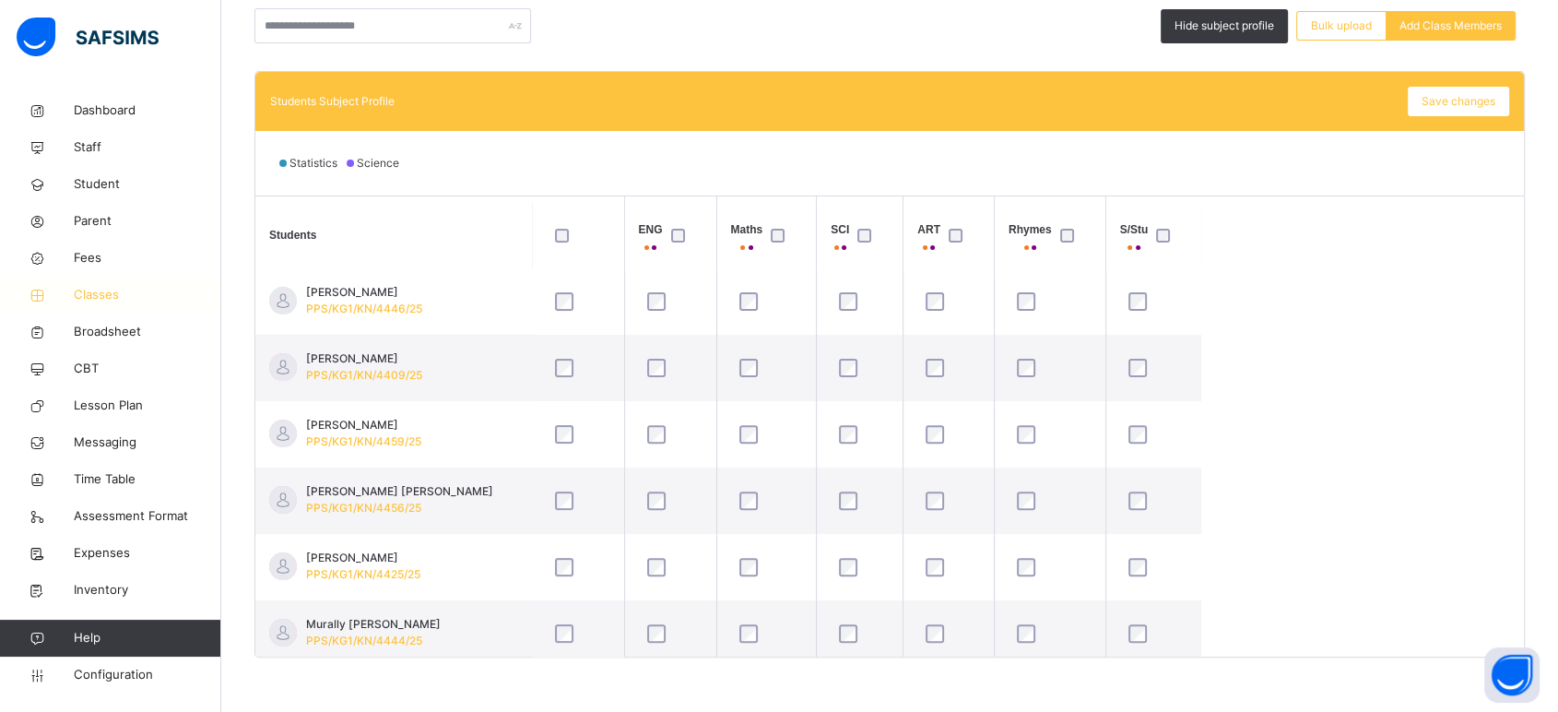
click at [96, 298] on span "Classes" at bounding box center [148, 295] width 148 height 18
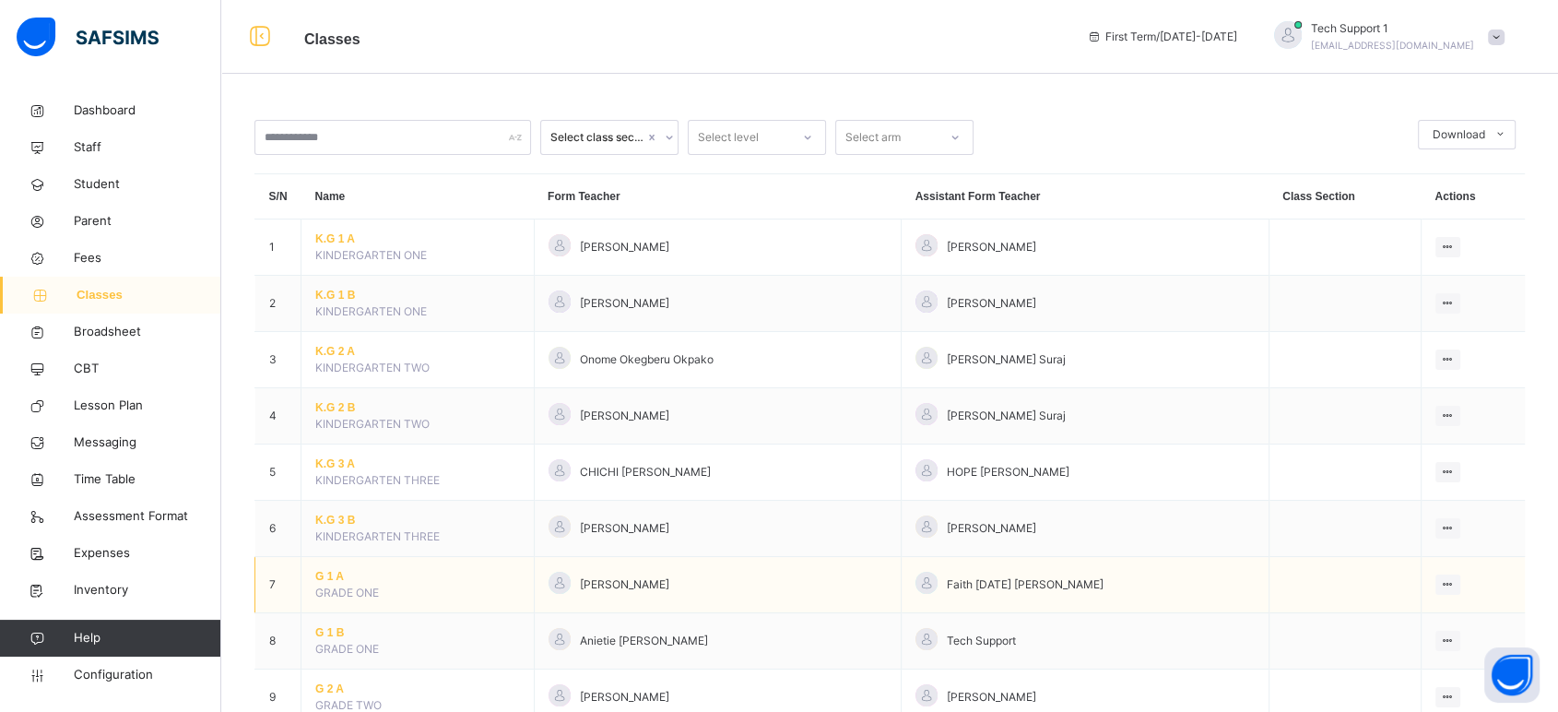
click at [336, 580] on span "G 1 A" at bounding box center [417, 576] width 205 height 17
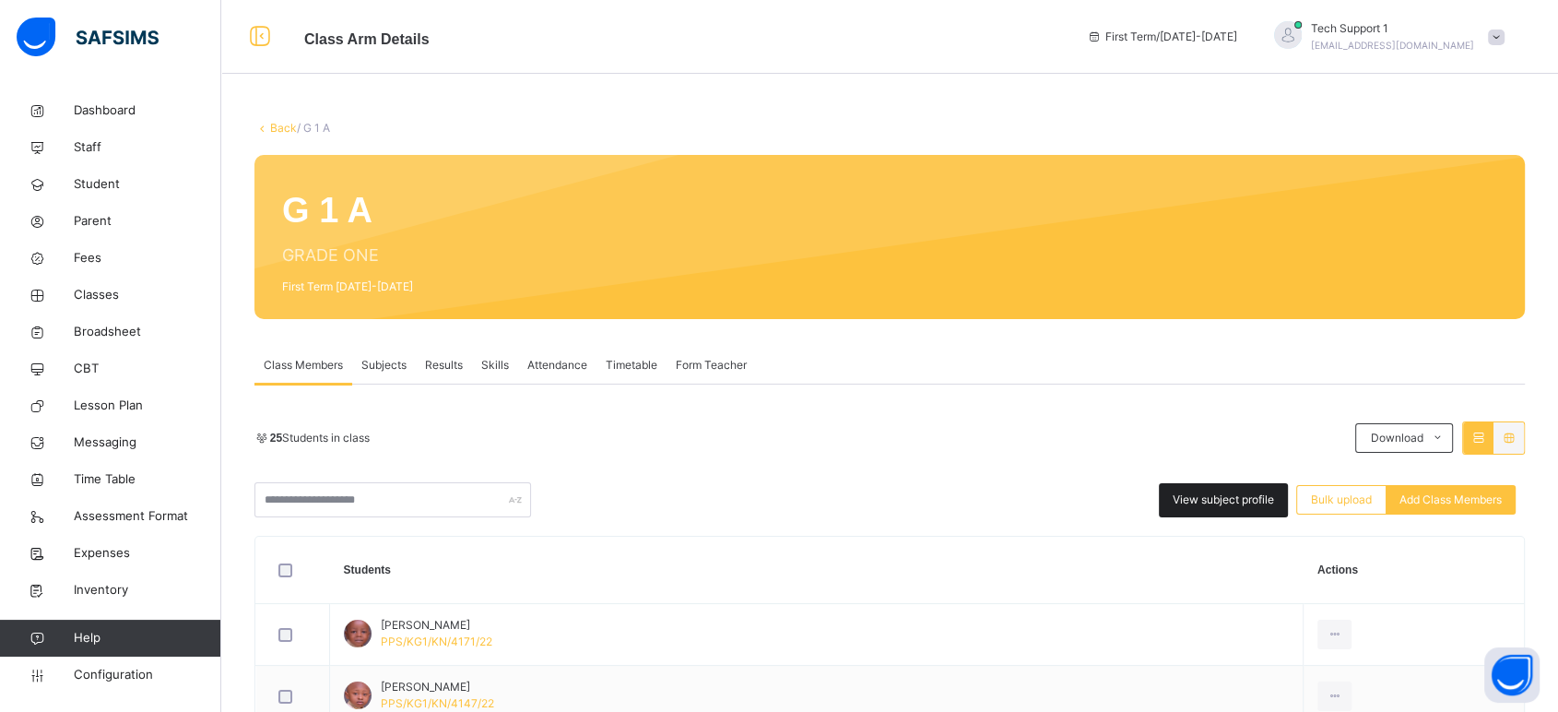
click at [1239, 497] on span "View subject profile" at bounding box center [1223, 500] width 101 height 17
click at [1229, 503] on span "View subject profile" at bounding box center [1223, 500] width 101 height 17
click at [1223, 492] on span "View subject profile" at bounding box center [1223, 500] width 101 height 17
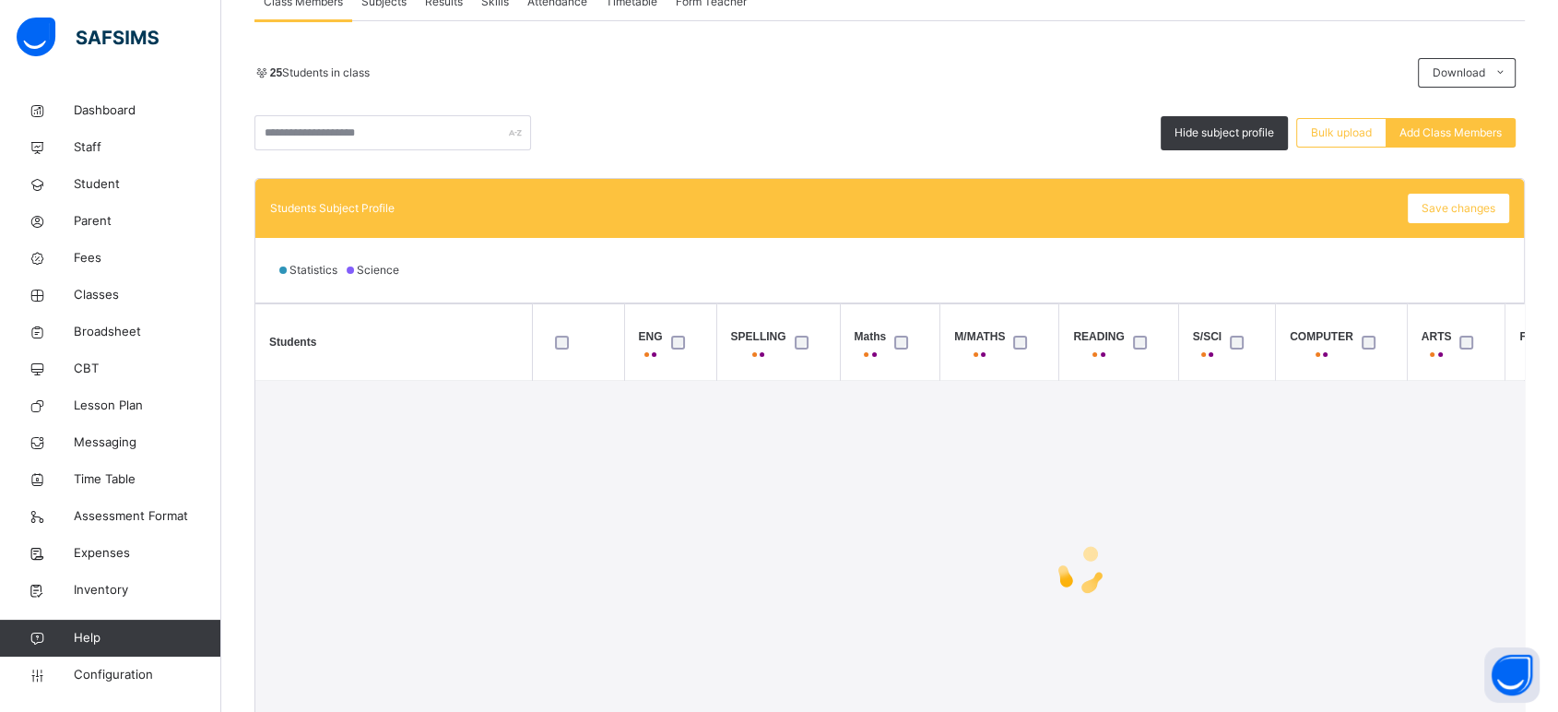
scroll to position [409, 0]
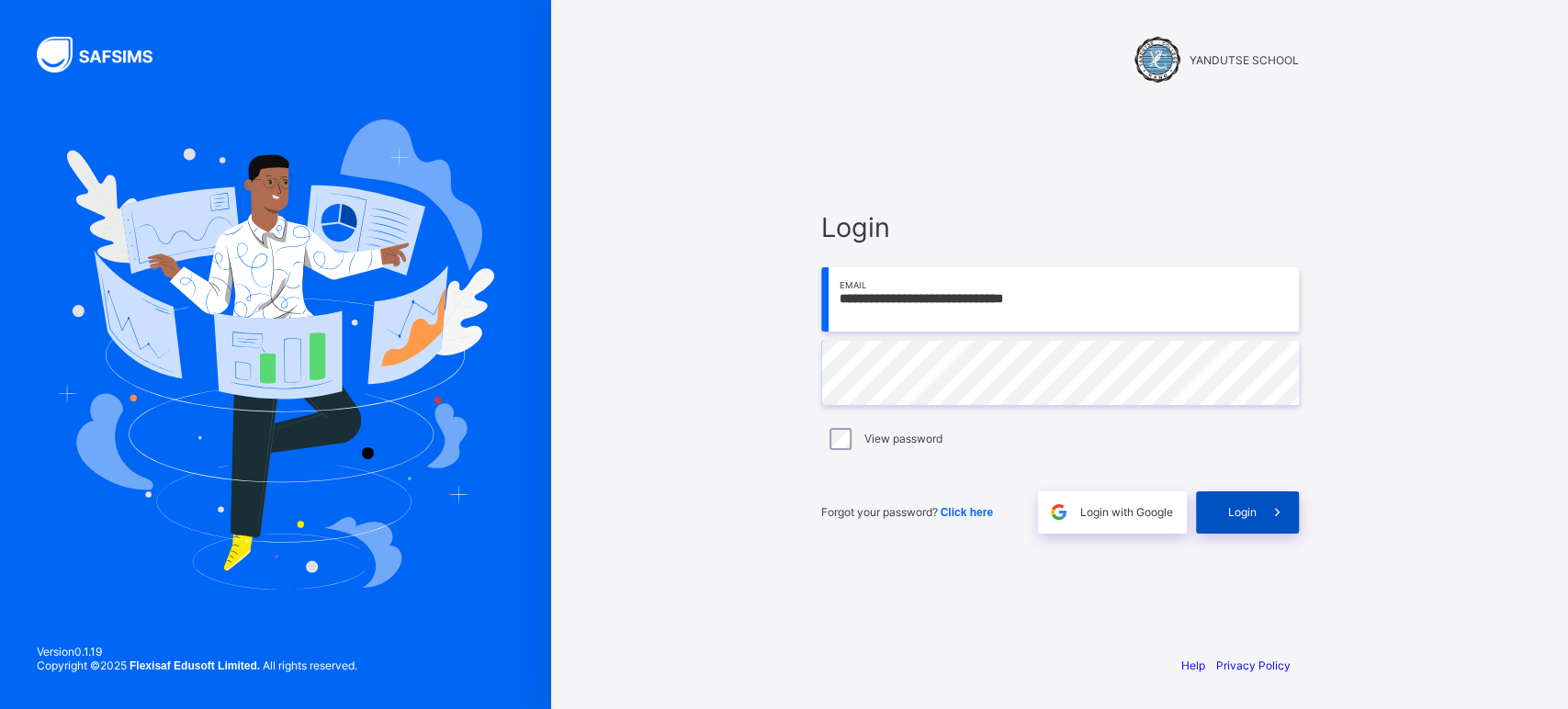
click at [1248, 517] on span "Login" at bounding box center [1242, 512] width 29 height 14
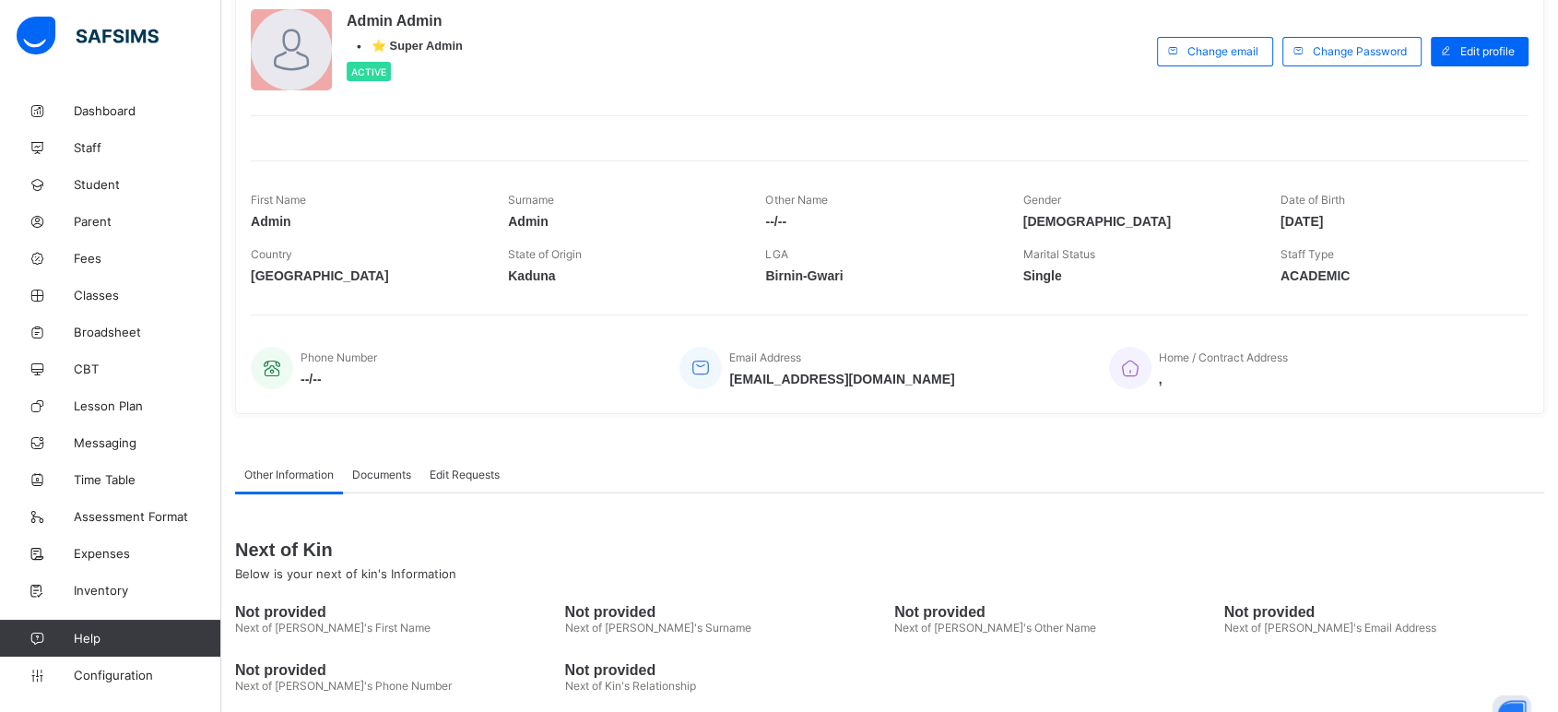
scroll to position [201, 0]
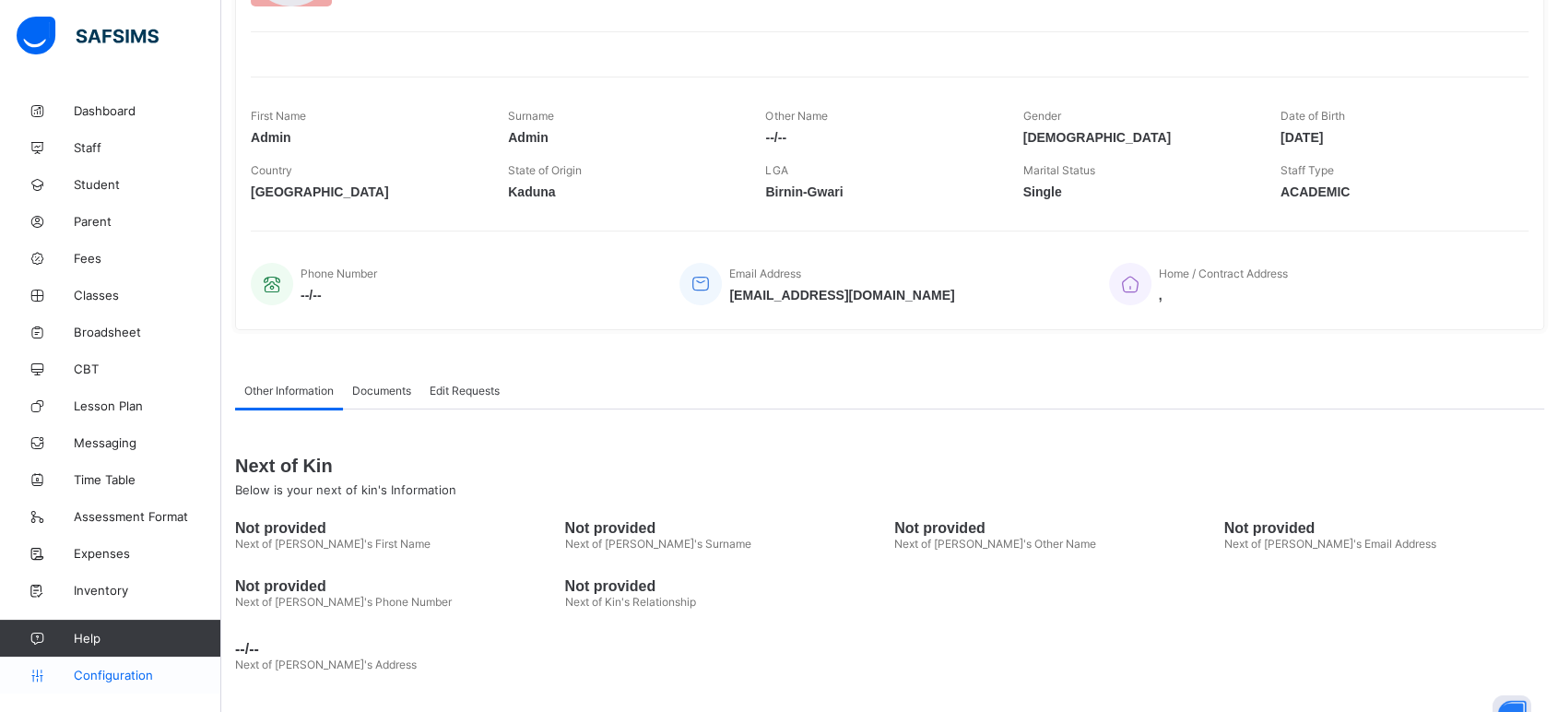
click at [124, 676] on span "Configuration" at bounding box center [147, 675] width 147 height 15
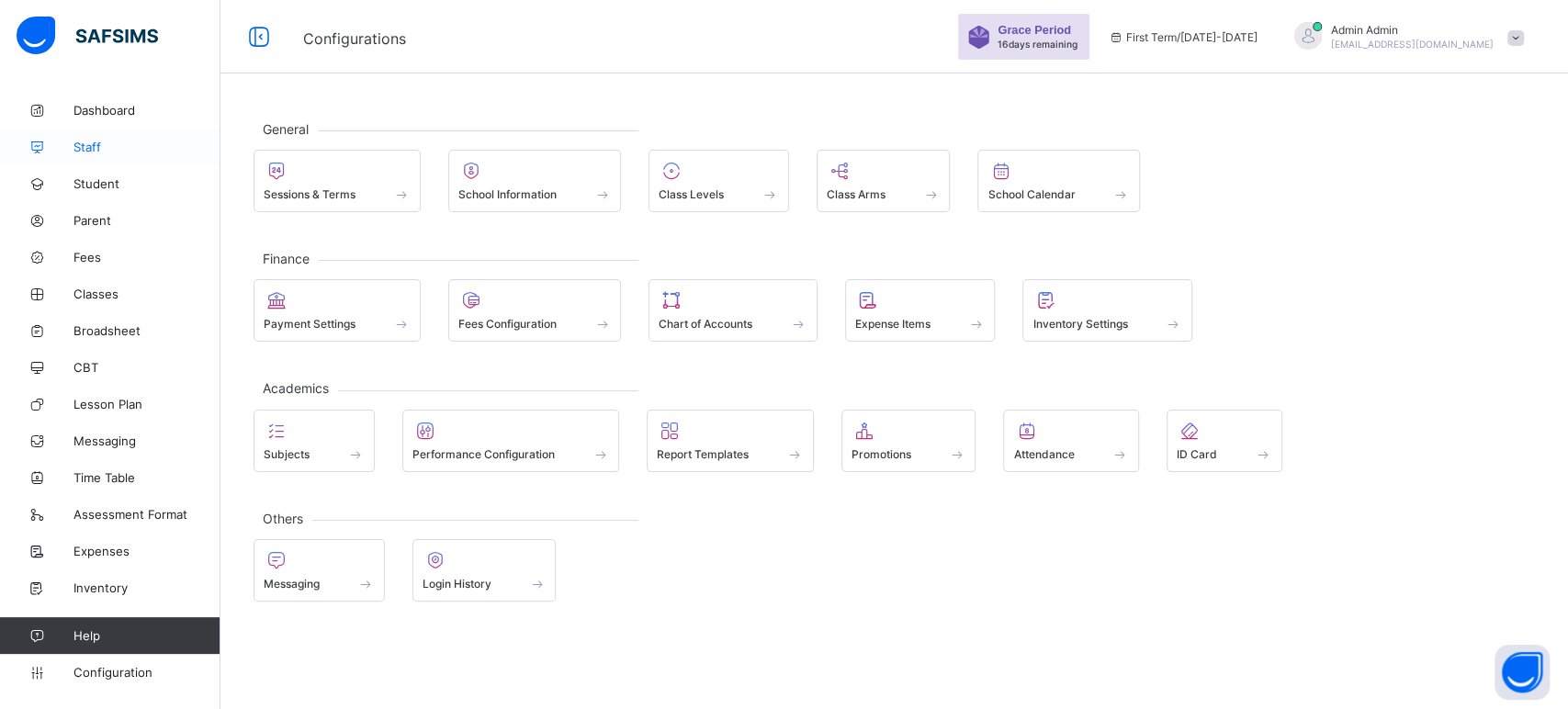
click at [90, 147] on span "Staff" at bounding box center [147, 146] width 147 height 15
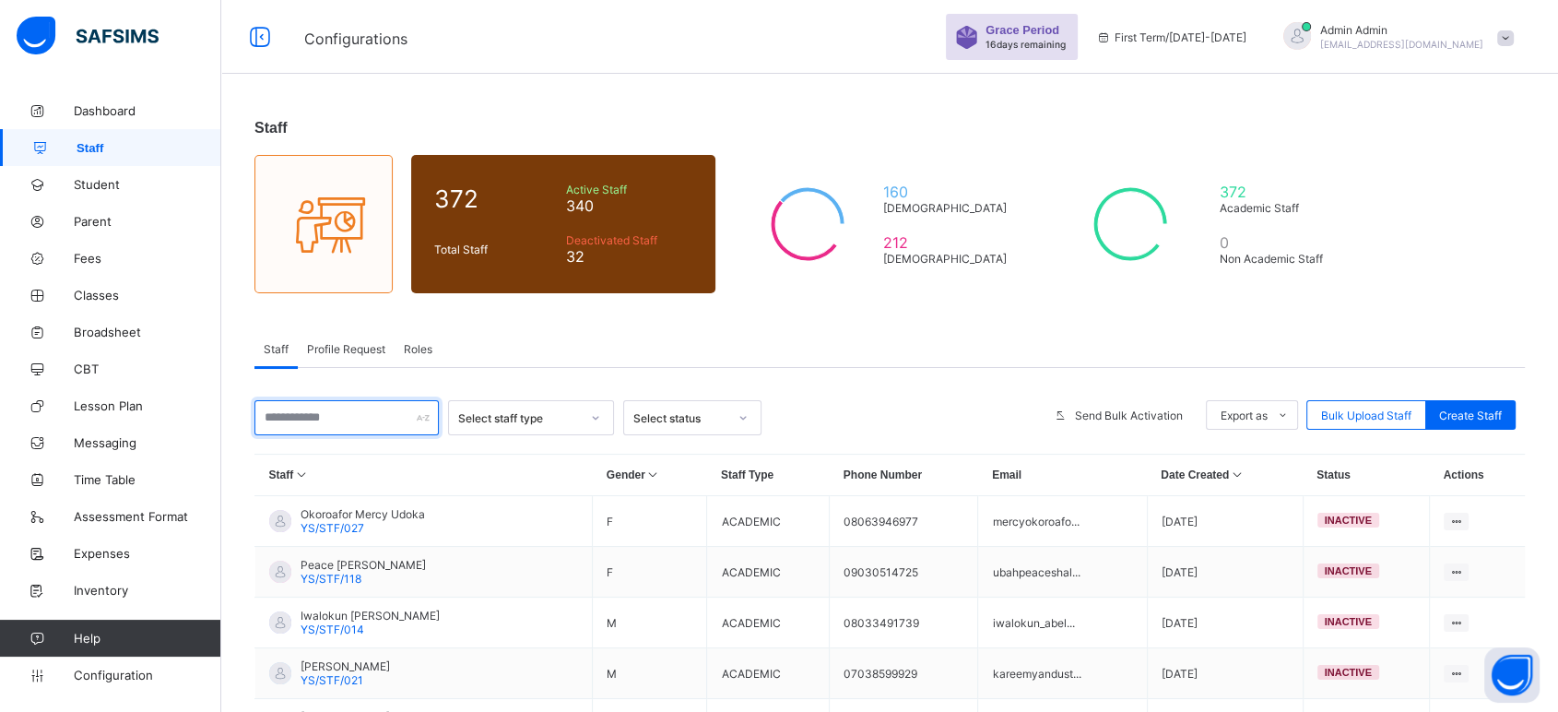
click at [361, 419] on input "text" at bounding box center [347, 417] width 184 height 35
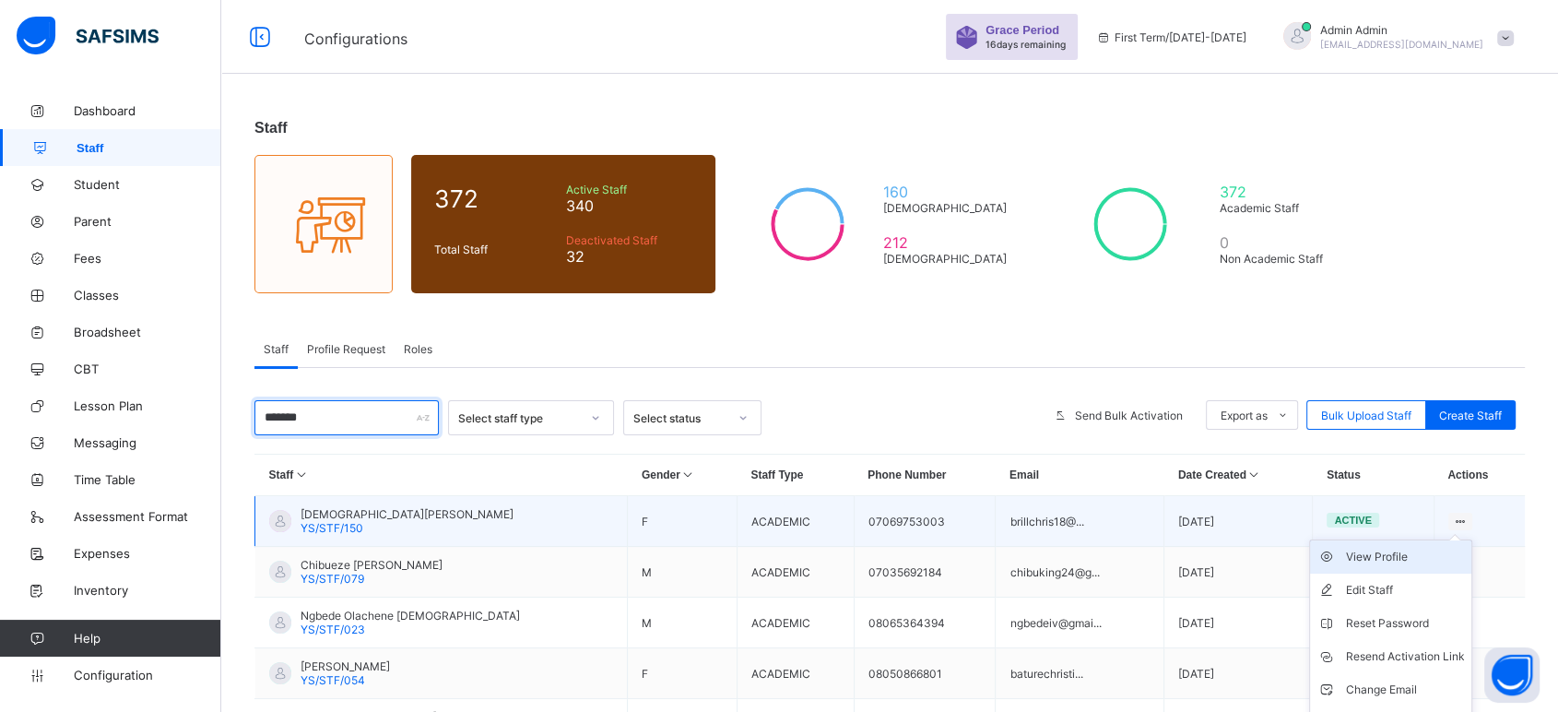
type input "*******"
click at [1398, 551] on div "View Profile" at bounding box center [1404, 557] width 119 height 18
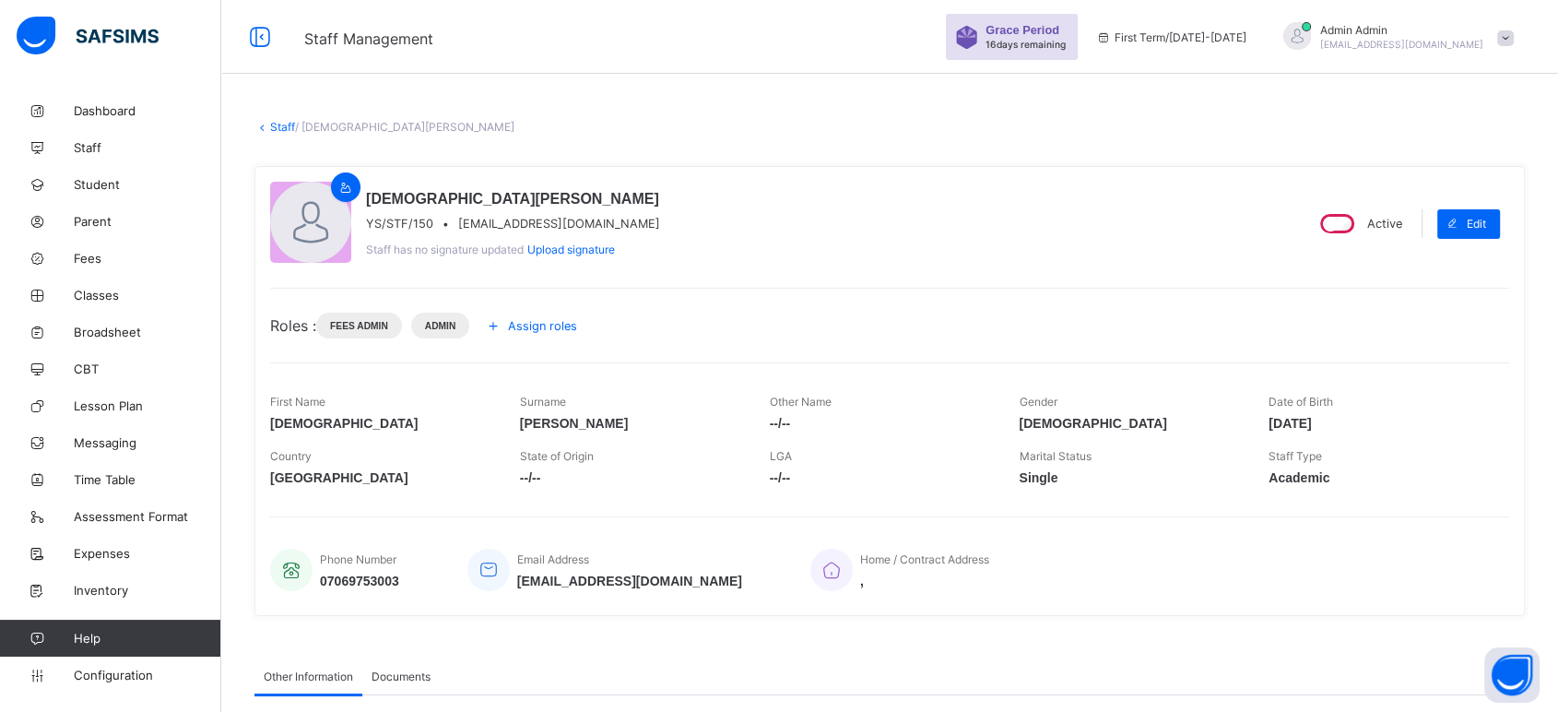
click at [527, 222] on span "brillchris18@yahoo.com" at bounding box center [559, 224] width 202 height 14
click at [526, 222] on span "brillchris18@yahoo.com" at bounding box center [559, 224] width 202 height 14
copy span "brillchris18@yahoo.com"
